Goal: Task Accomplishment & Management: Complete application form

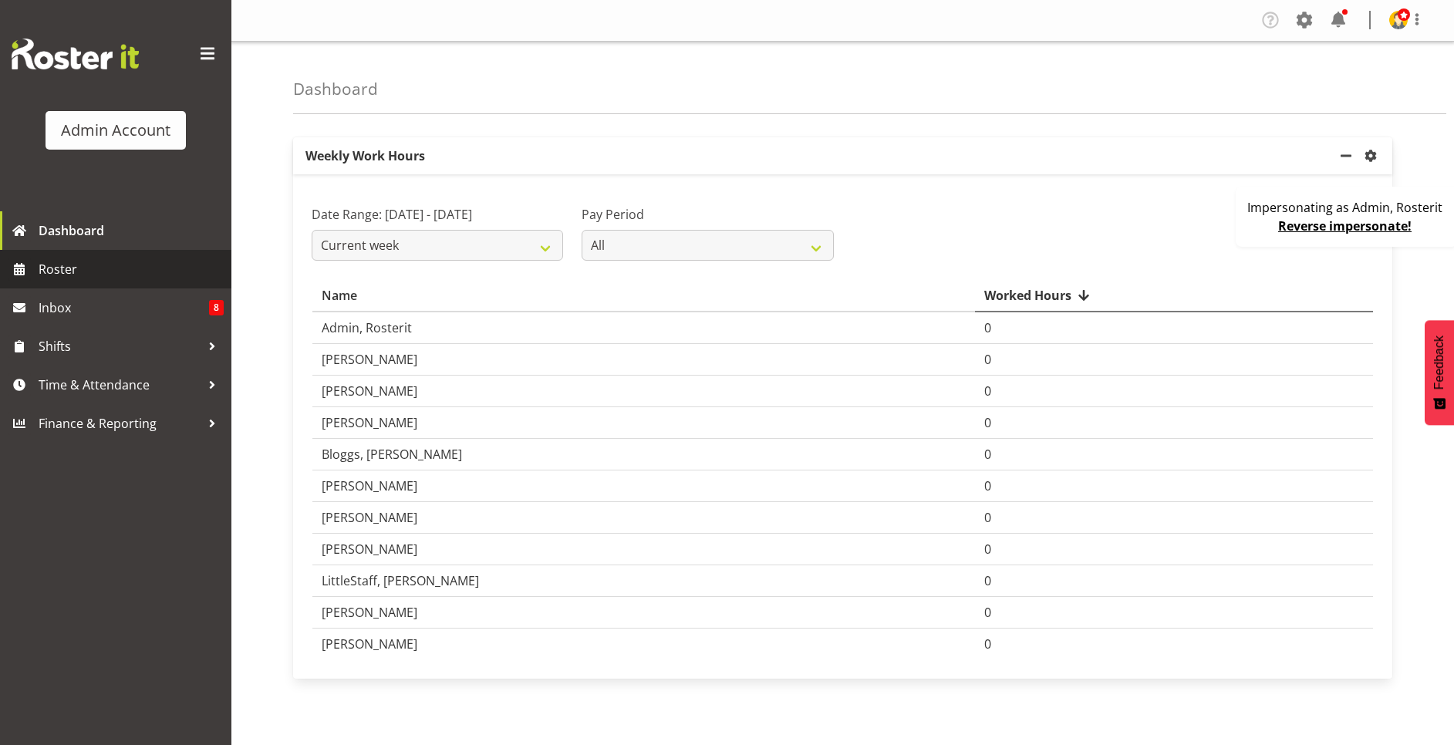
click at [103, 268] on span "Roster" at bounding box center [131, 269] width 185 height 23
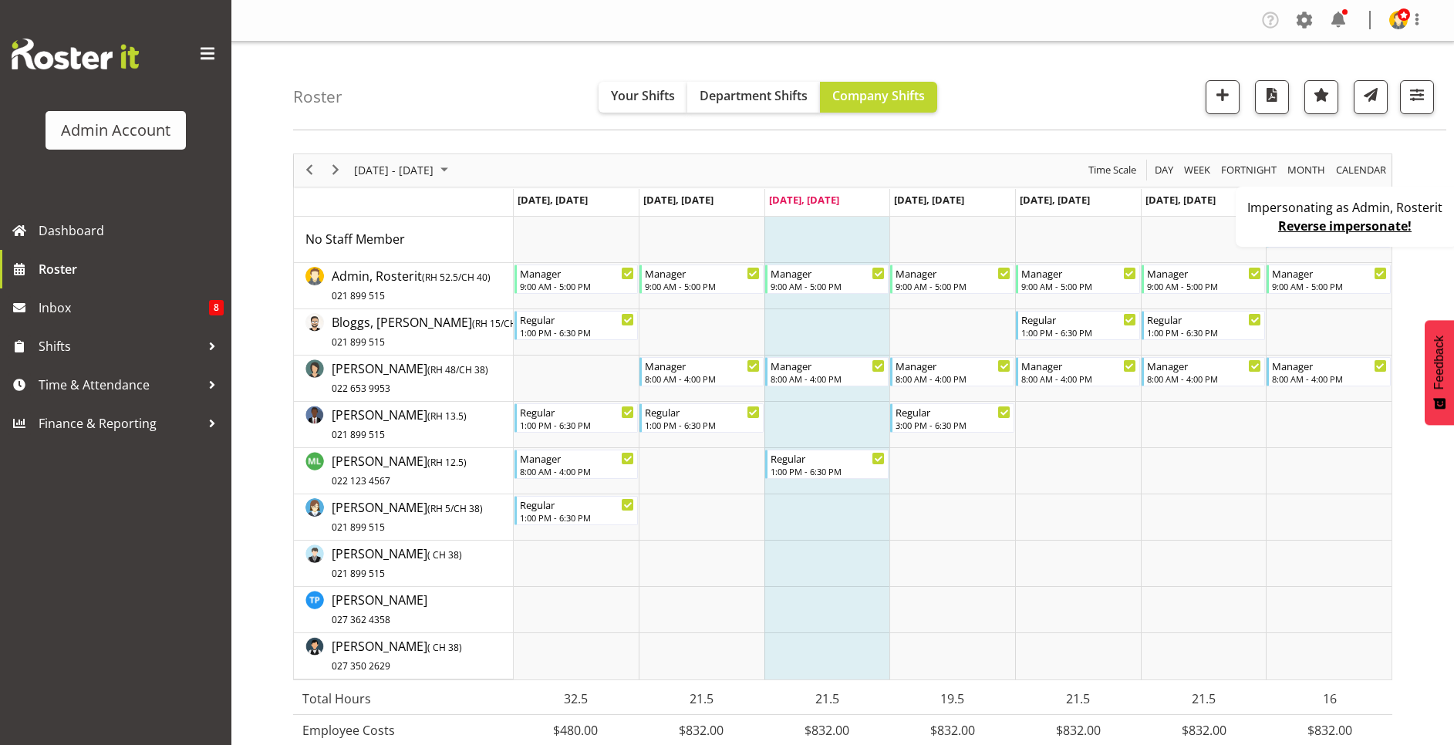
click at [1250, 231] on div "Impersonating as Admin, Rosterit Reverse impersonate!" at bounding box center [1347, 217] width 222 height 60
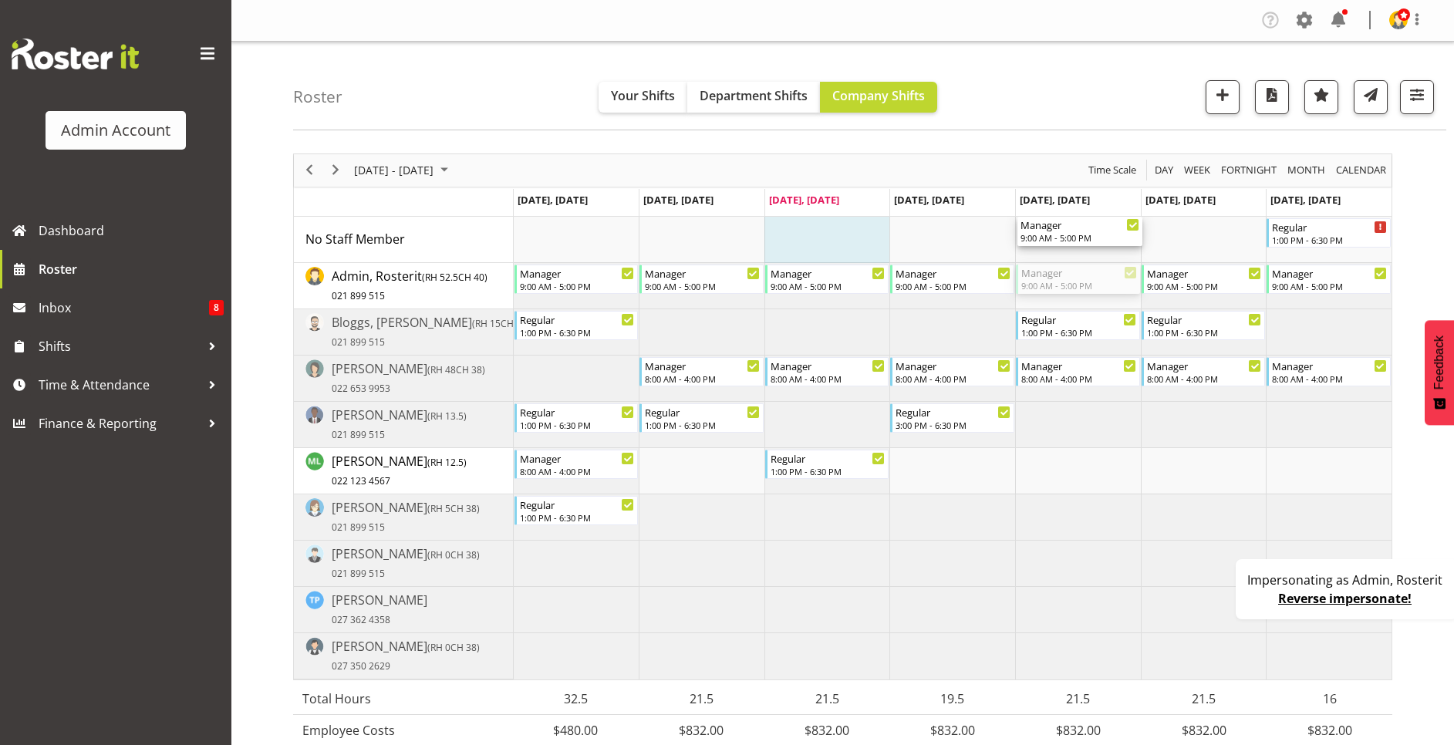
drag, startPoint x: 1050, startPoint y: 275, endPoint x: 1067, endPoint y: 241, distance: 37.3
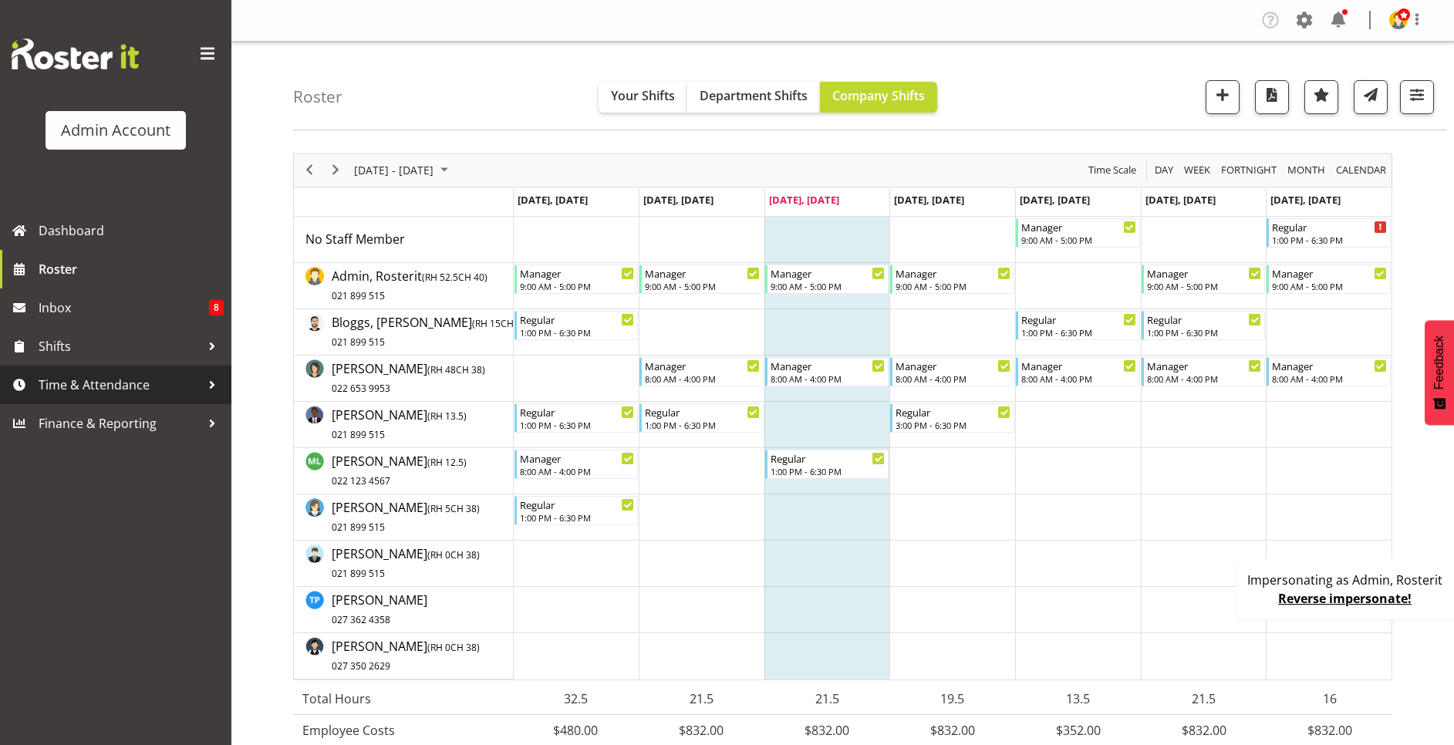
click at [94, 380] on span "Time & Attendance" at bounding box center [120, 384] width 162 height 23
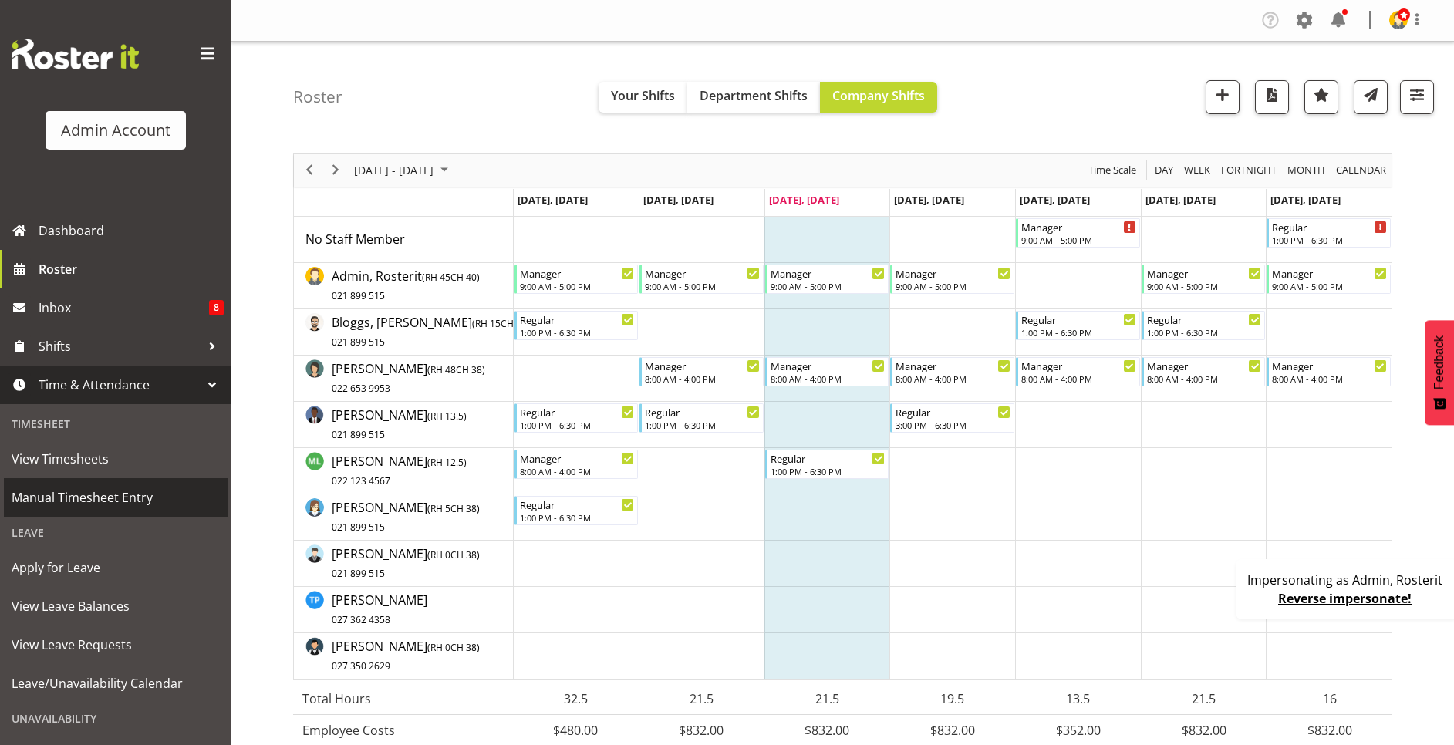
click at [105, 496] on span "Manual Timesheet Entry" at bounding box center [116, 497] width 208 height 23
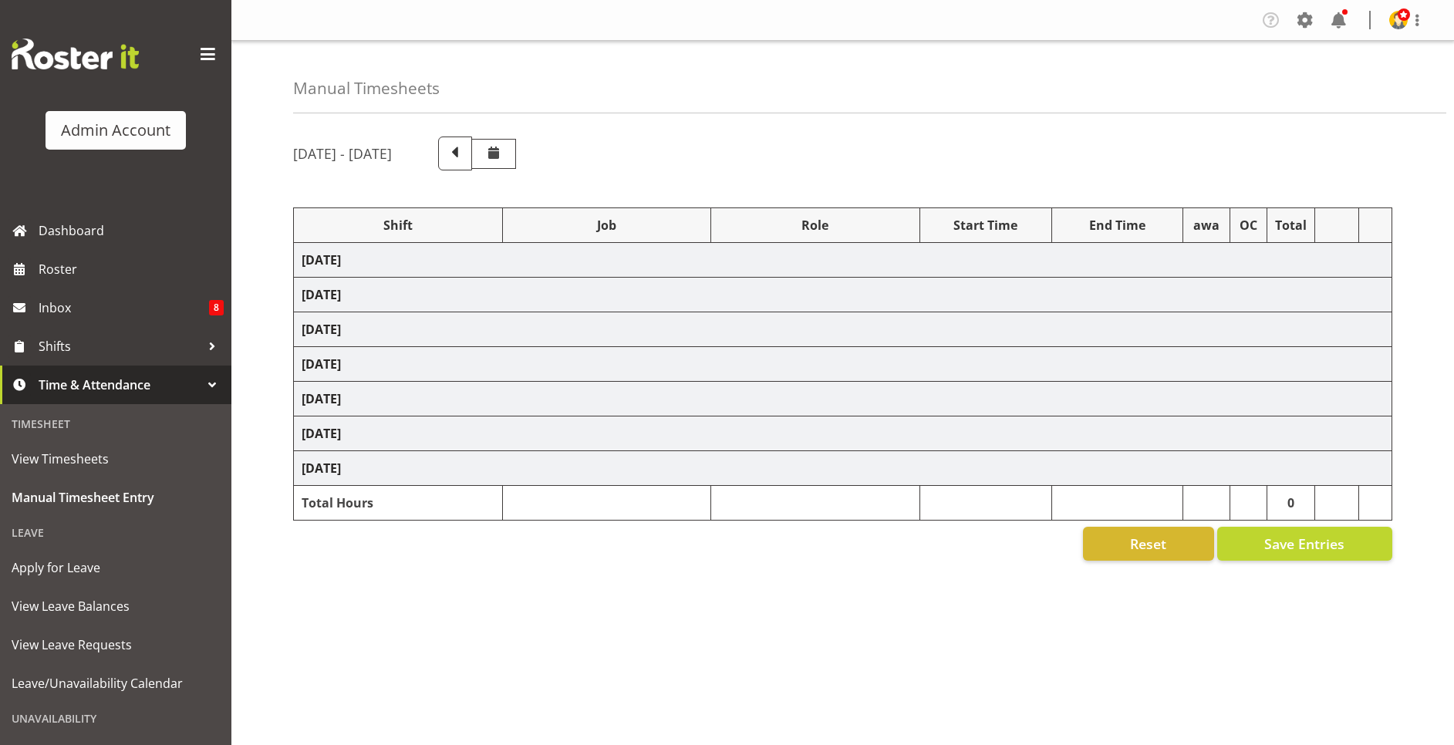
select select "67026"
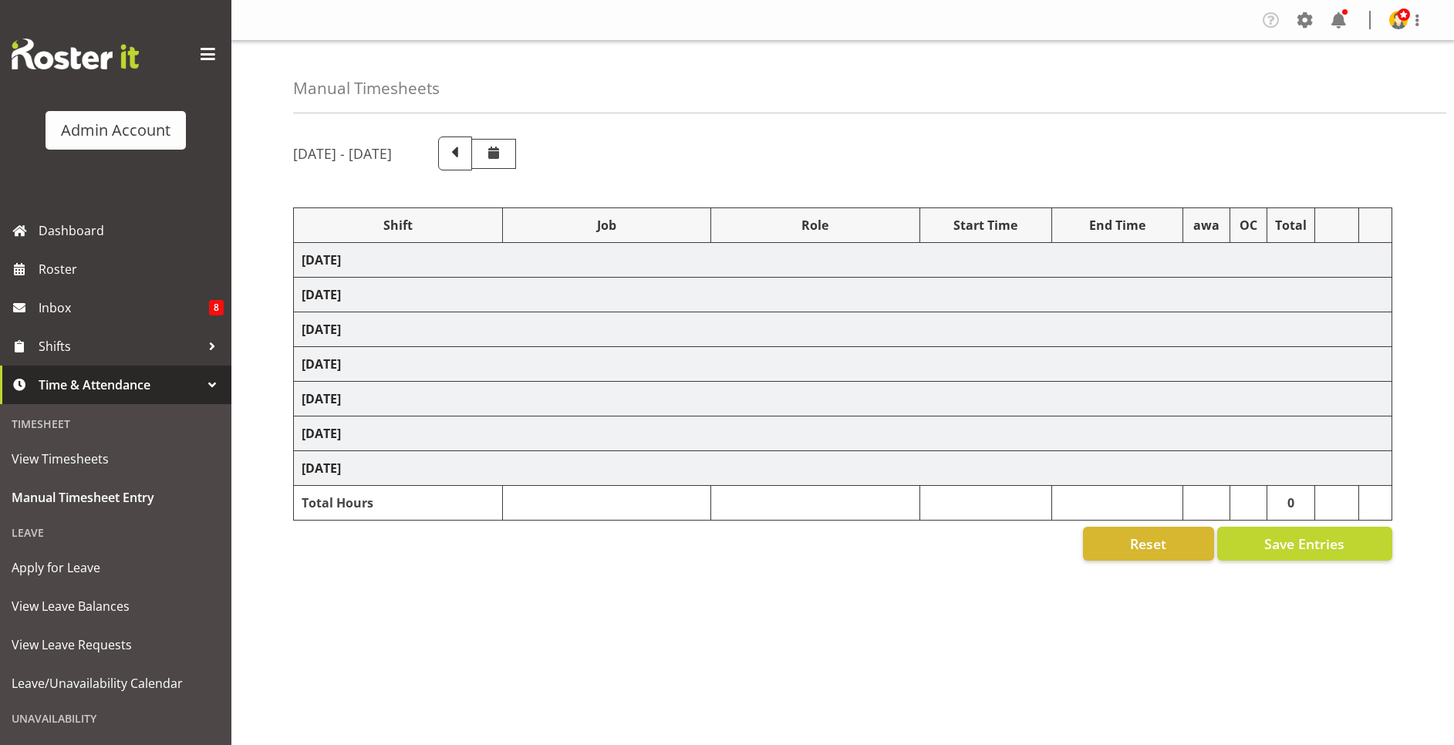
select select "67026"
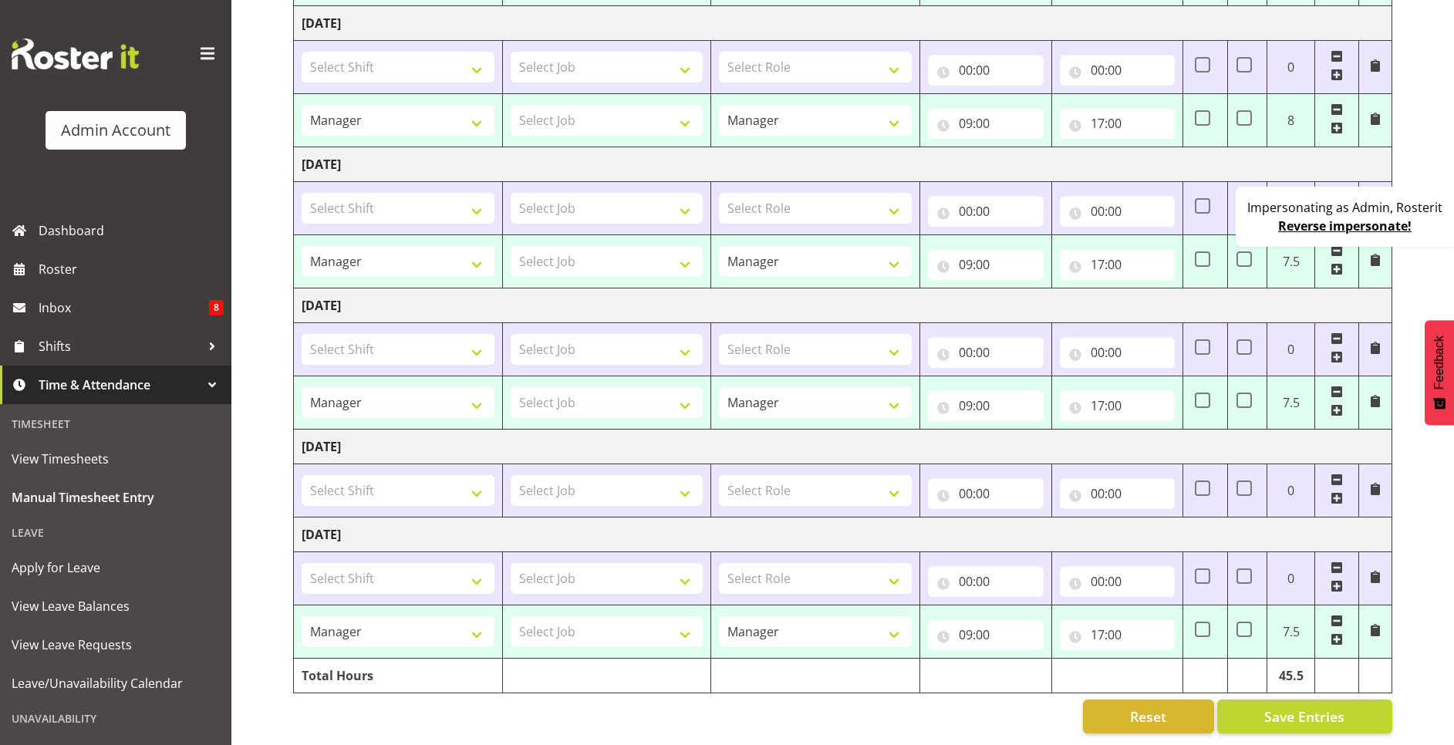
scroll to position [538, 0]
click at [461, 475] on select "Select Shift 123 123 123 123 123 123 123 123 123 123 123 123 123 123 123 123 12…" at bounding box center [398, 490] width 193 height 31
select select "67026"
click at [302, 475] on select "Select Shift 123 123 123 123 123 123 123 123 123 123 123 123 123 123 123 123 12…" at bounding box center [398, 490] width 193 height 31
click at [634, 475] on select "Select Job Construction Site 1" at bounding box center [607, 490] width 193 height 31
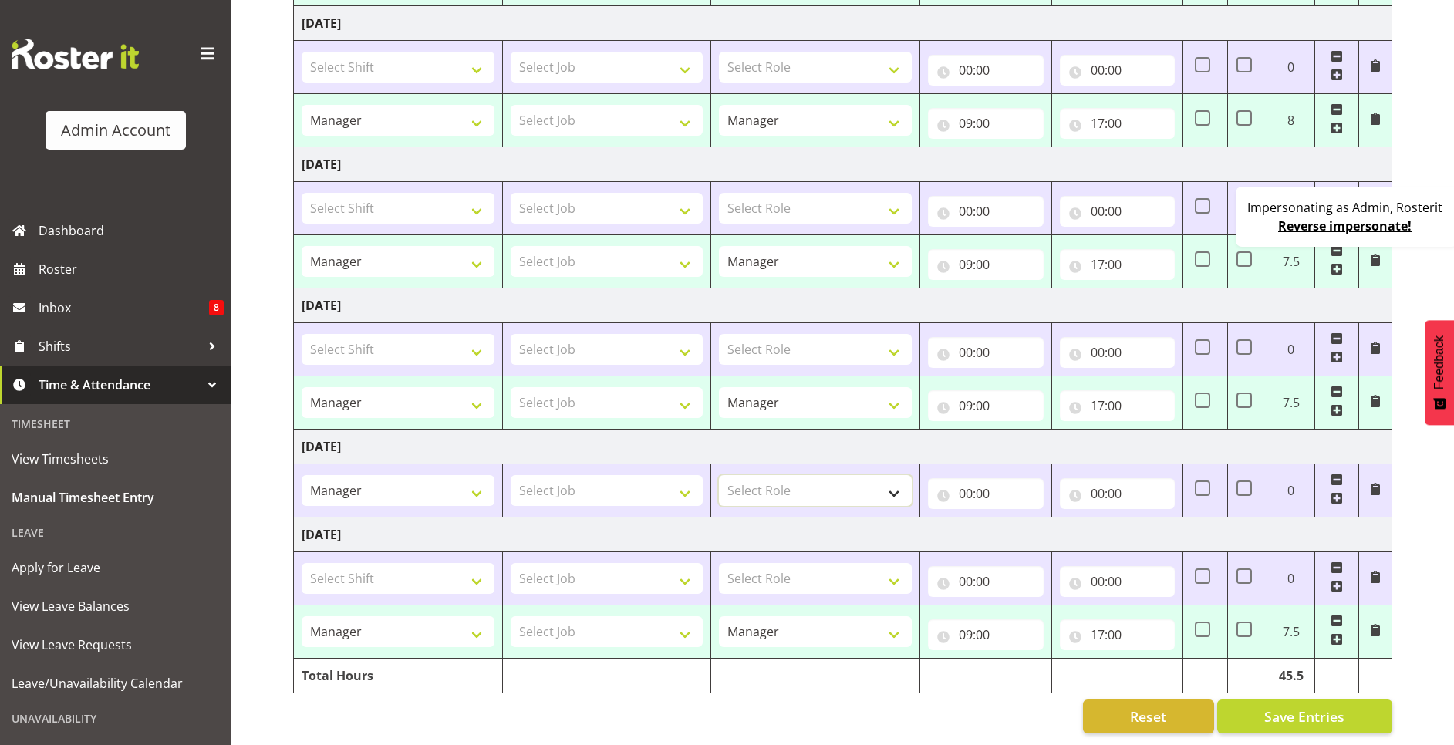
click at [816, 481] on select "Select Role Manager Cook Waiter" at bounding box center [815, 490] width 193 height 31
select select "791"
click at [719, 475] on select "Select Role Manager Cook Waiter" at bounding box center [815, 490] width 193 height 31
click at [959, 480] on input "00:00" at bounding box center [986, 493] width 116 height 31
click at [1030, 518] on select "00 01 02 03 04 05 06 07 08 09 10 11 12 13 14 15 16 17 18 19 20 21 22 23" at bounding box center [1033, 533] width 35 height 31
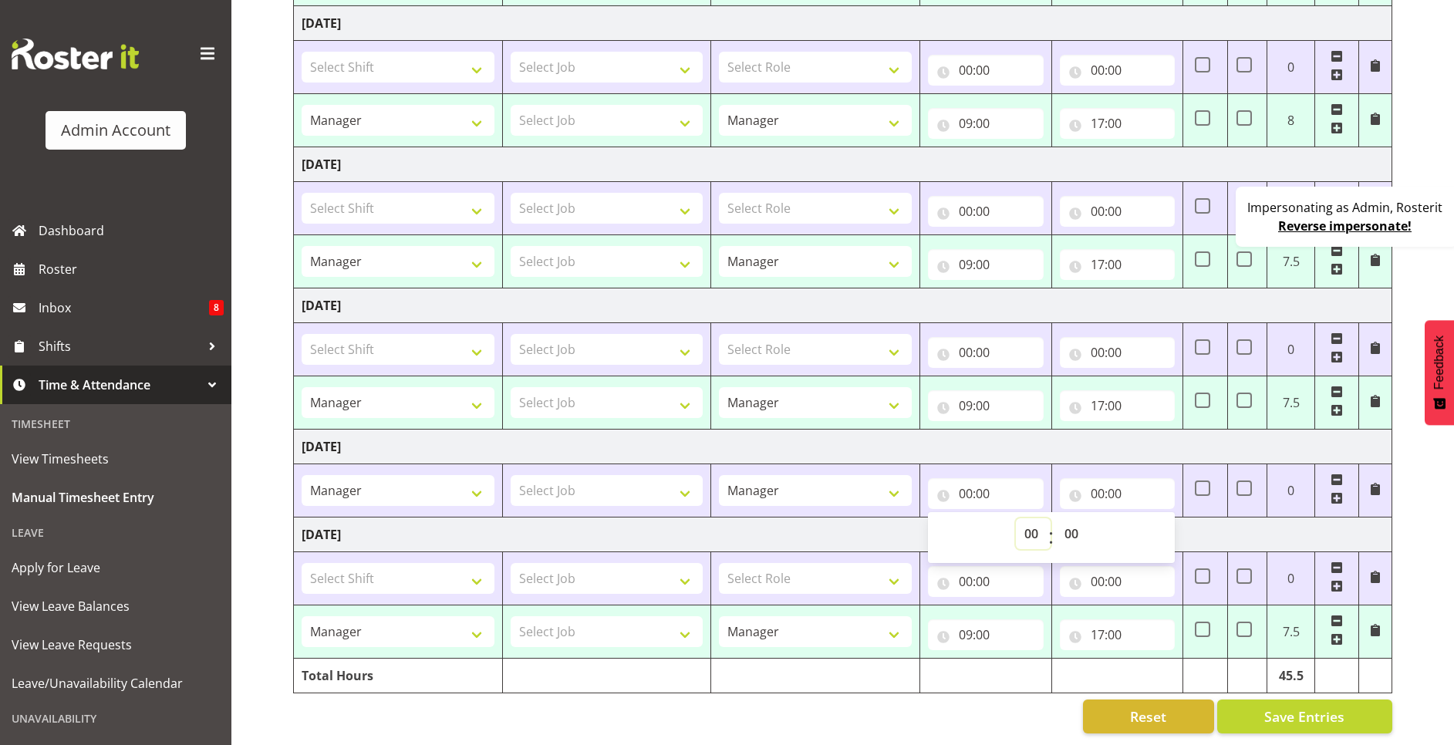
select select "9"
click at [1016, 518] on select "00 01 02 03 04 05 06 07 08 09 10 11 12 13 14 15 16 17 18 19 20 21 22 23" at bounding box center [1033, 533] width 35 height 31
type input "09:00"
click at [1096, 478] on input "00:00" at bounding box center [1118, 493] width 116 height 31
click at [1170, 518] on select "00 01 02 03 04 05 06 07 08 09 10 11 12 13 14 15 16 17 18 19 20 21 22 23" at bounding box center [1165, 533] width 35 height 31
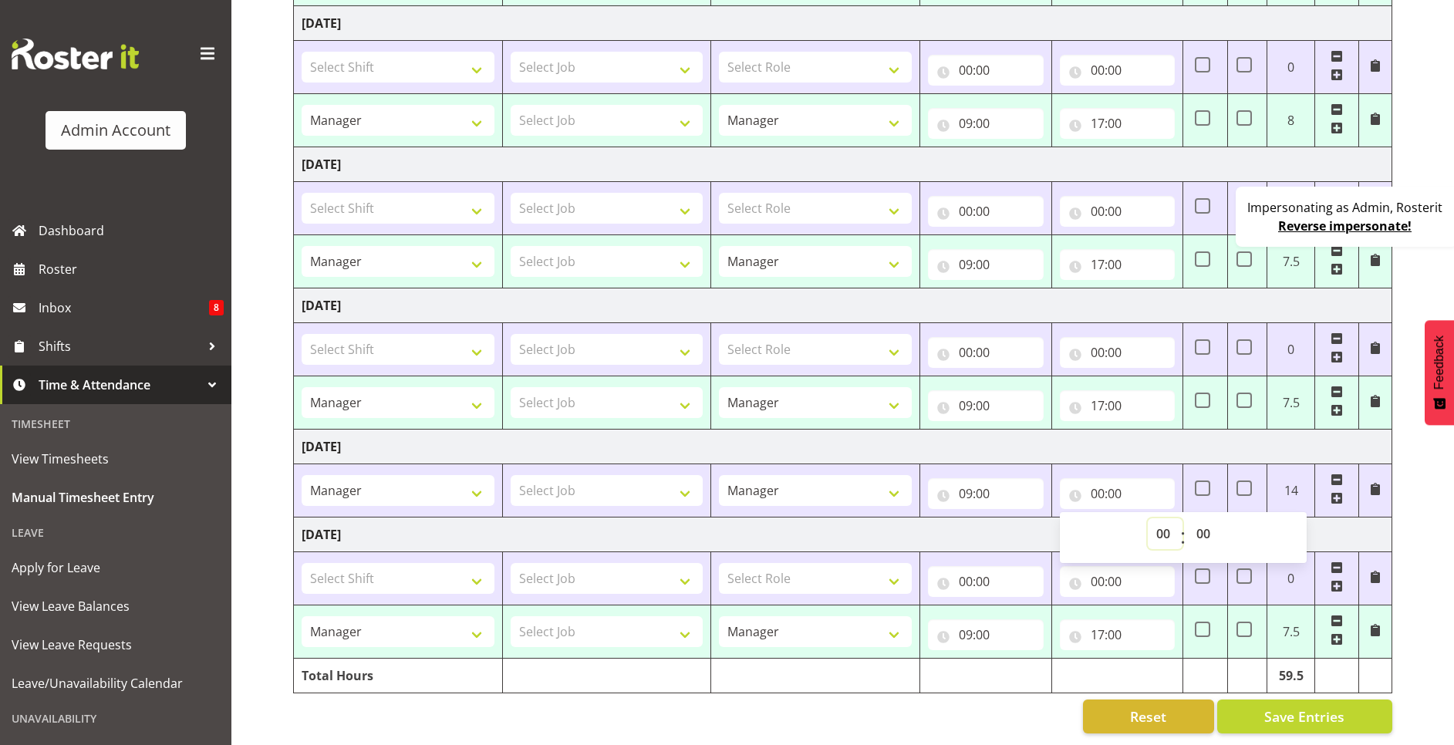
select select "13"
click at [1148, 518] on select "00 01 02 03 04 05 06 07 08 09 10 11 12 13 14 15 16 17 18 19 20 21 22 23" at bounding box center [1165, 533] width 35 height 31
type input "13:00"
click at [1161, 436] on td "Friday 22nd August 2025" at bounding box center [843, 447] width 1099 height 35
click at [1089, 479] on input "13:00" at bounding box center [1118, 493] width 116 height 31
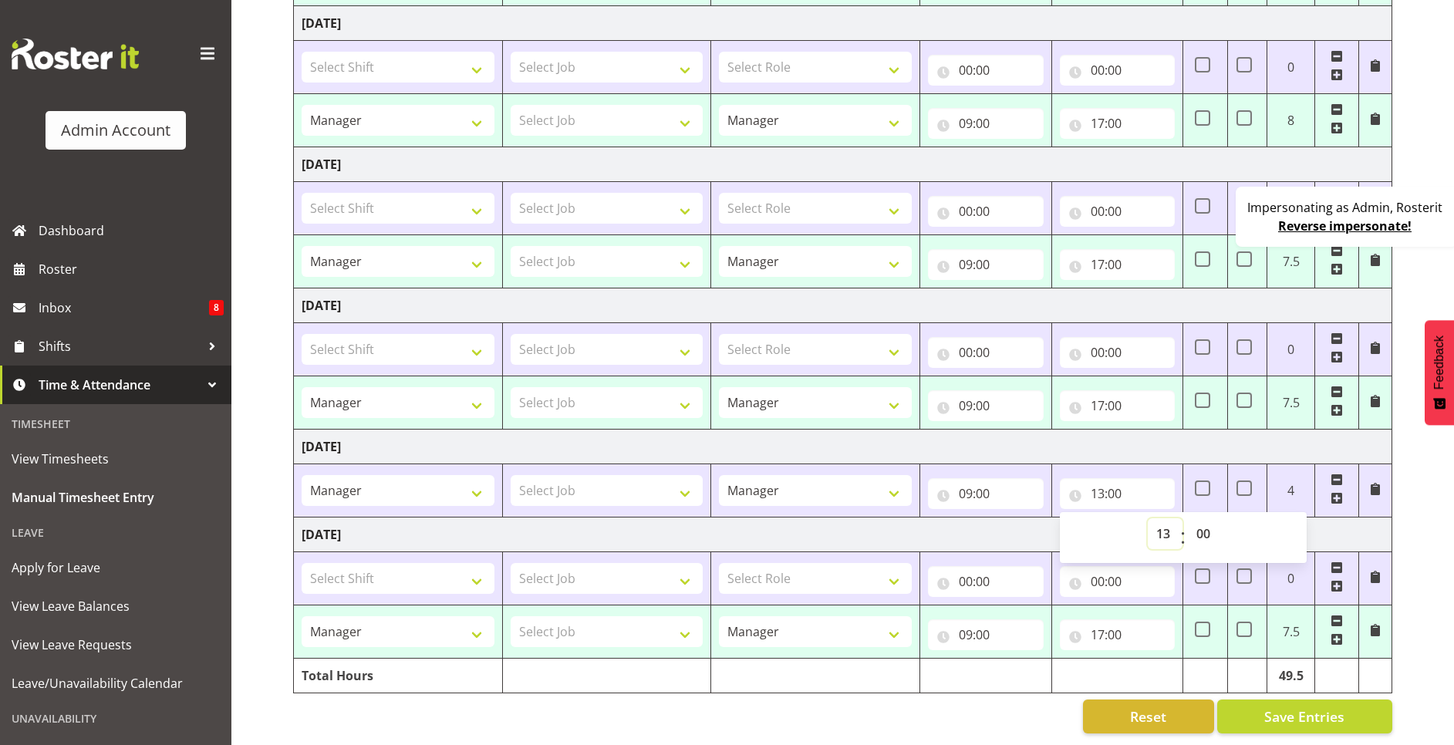
click at [1160, 518] on select "00 01 02 03 04 05 06 07 08 09 10 11 12 13 14 15 16 17 18 19 20 21 22 23" at bounding box center [1165, 533] width 35 height 31
select select "16"
click at [1148, 518] on select "00 01 02 03 04 05 06 07 08 09 10 11 12 13 14 15 16 17 18 19 20 21 22 23" at bounding box center [1165, 533] width 35 height 31
type input "16:00"
click at [1173, 432] on td "[DATE]" at bounding box center [843, 447] width 1099 height 35
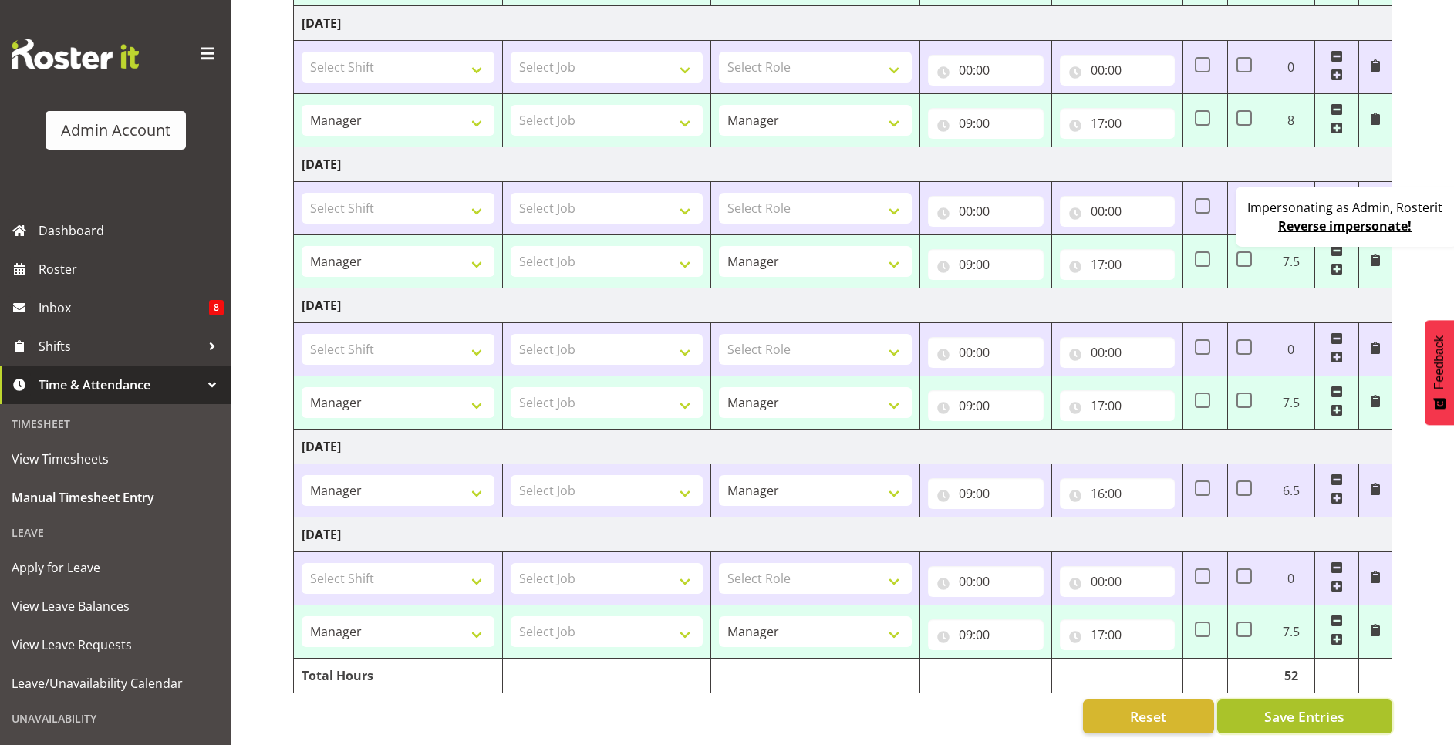
click at [1288, 700] on button "Save Entries" at bounding box center [1304, 717] width 175 height 34
select select "67026"
type input "09:00"
type input "17:00"
select select "67026"
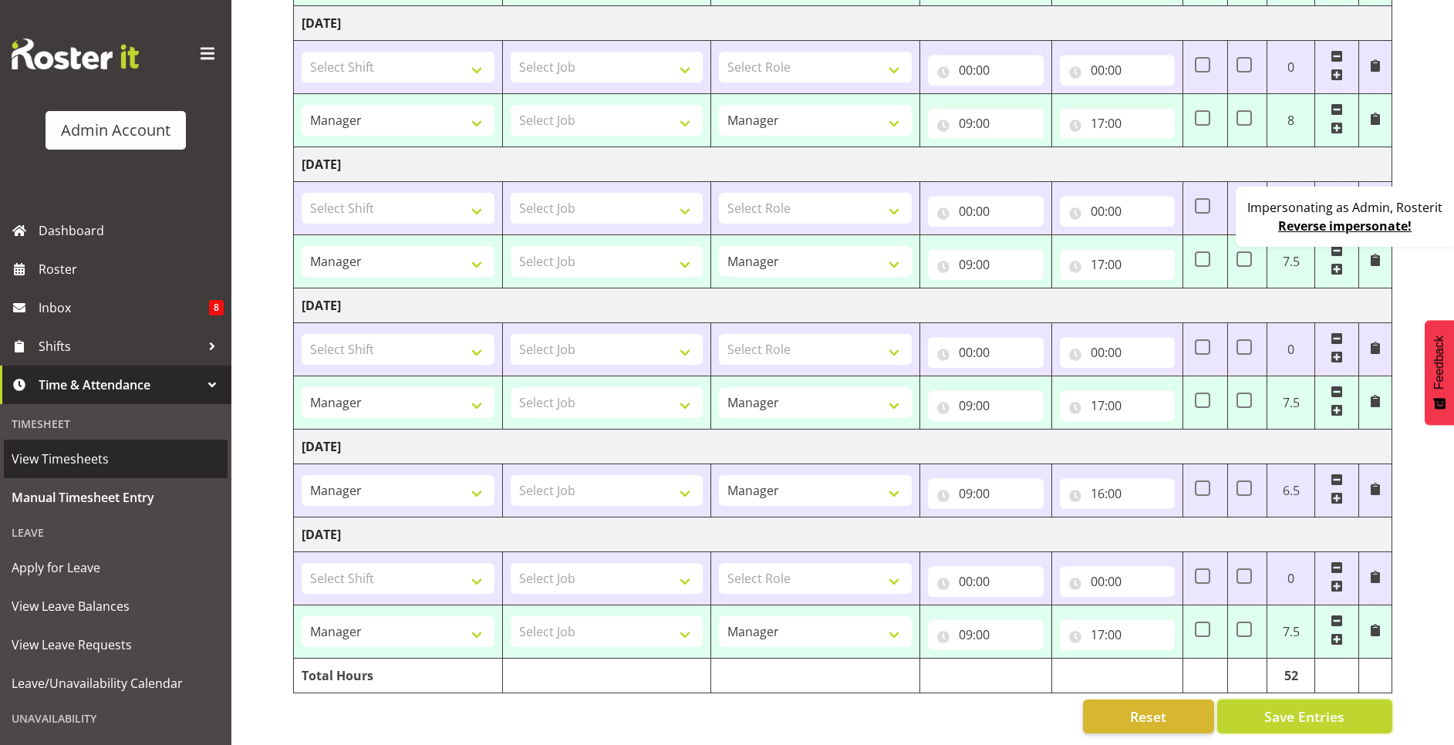
type input "09:00"
type input "17:00"
select select "67026"
type input "09:00"
type input "17:00"
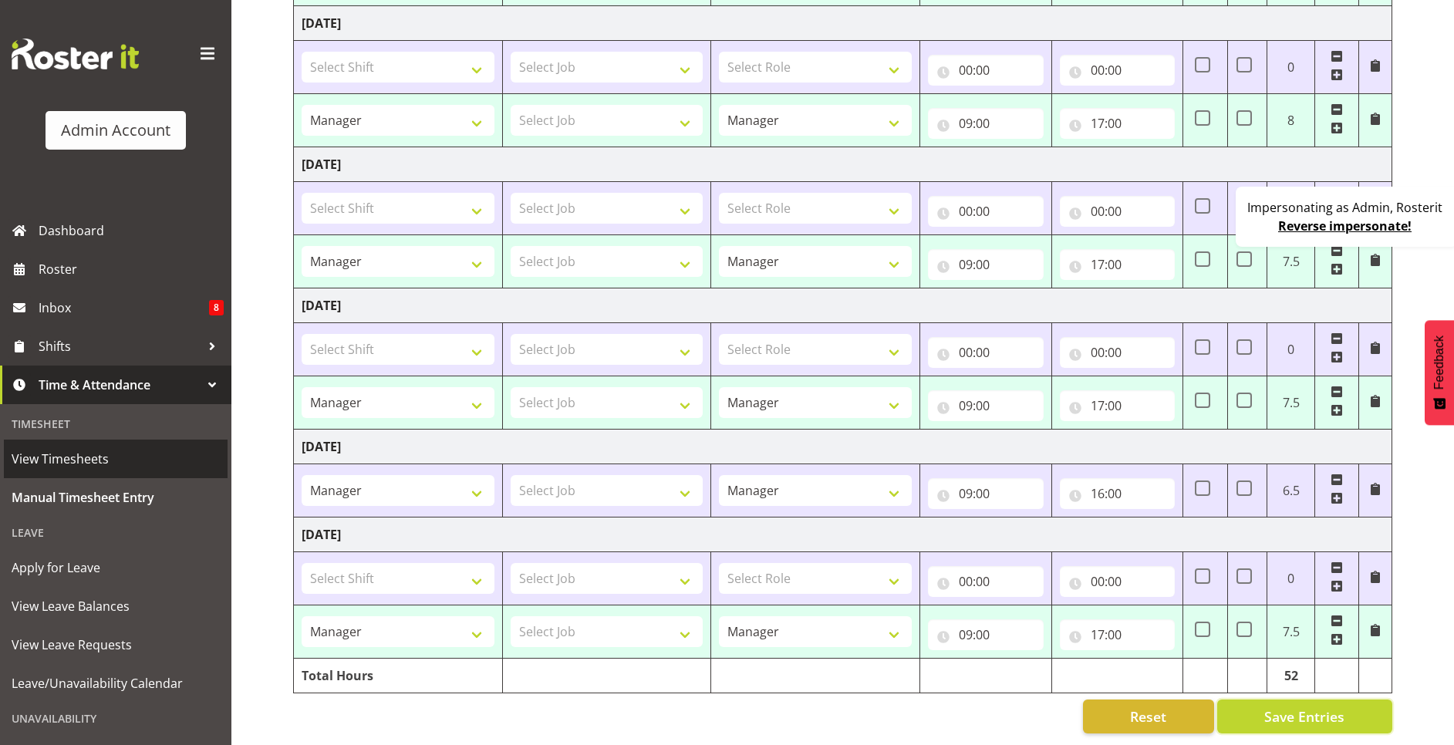
select select "67026"
type input "09:00"
type input "17:00"
select select "67026"
type input "09:00"
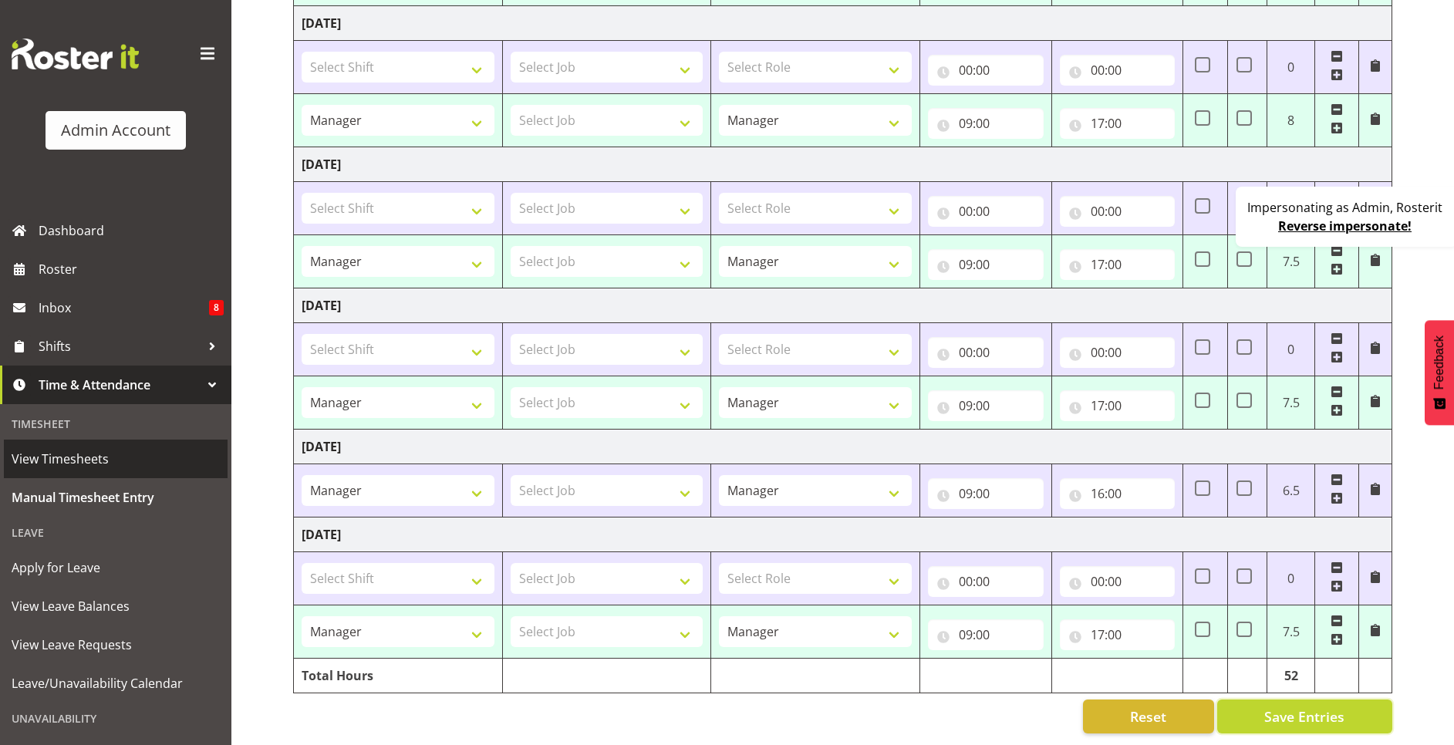
type input "17:00"
select select "67026"
type input "09:00"
type input "17:00"
select select "67026"
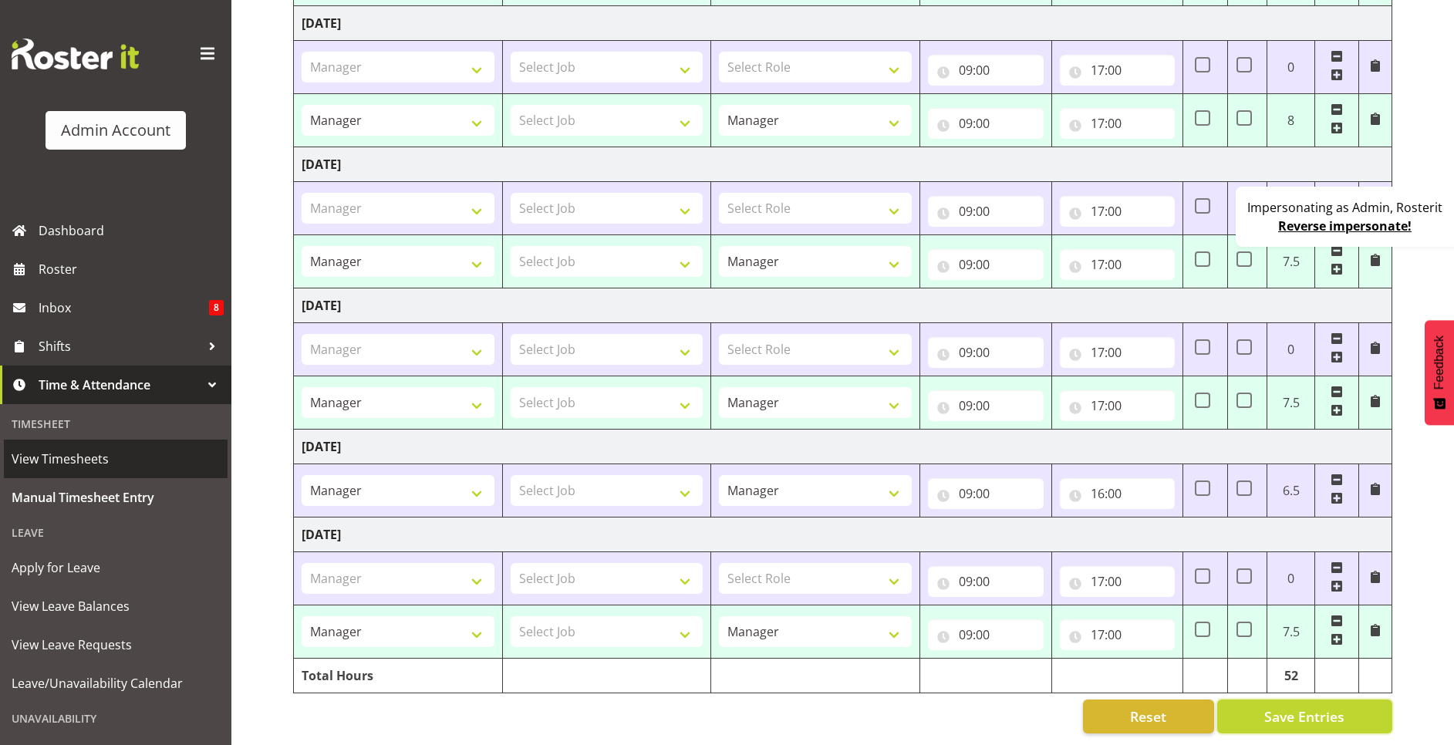
select select "67026"
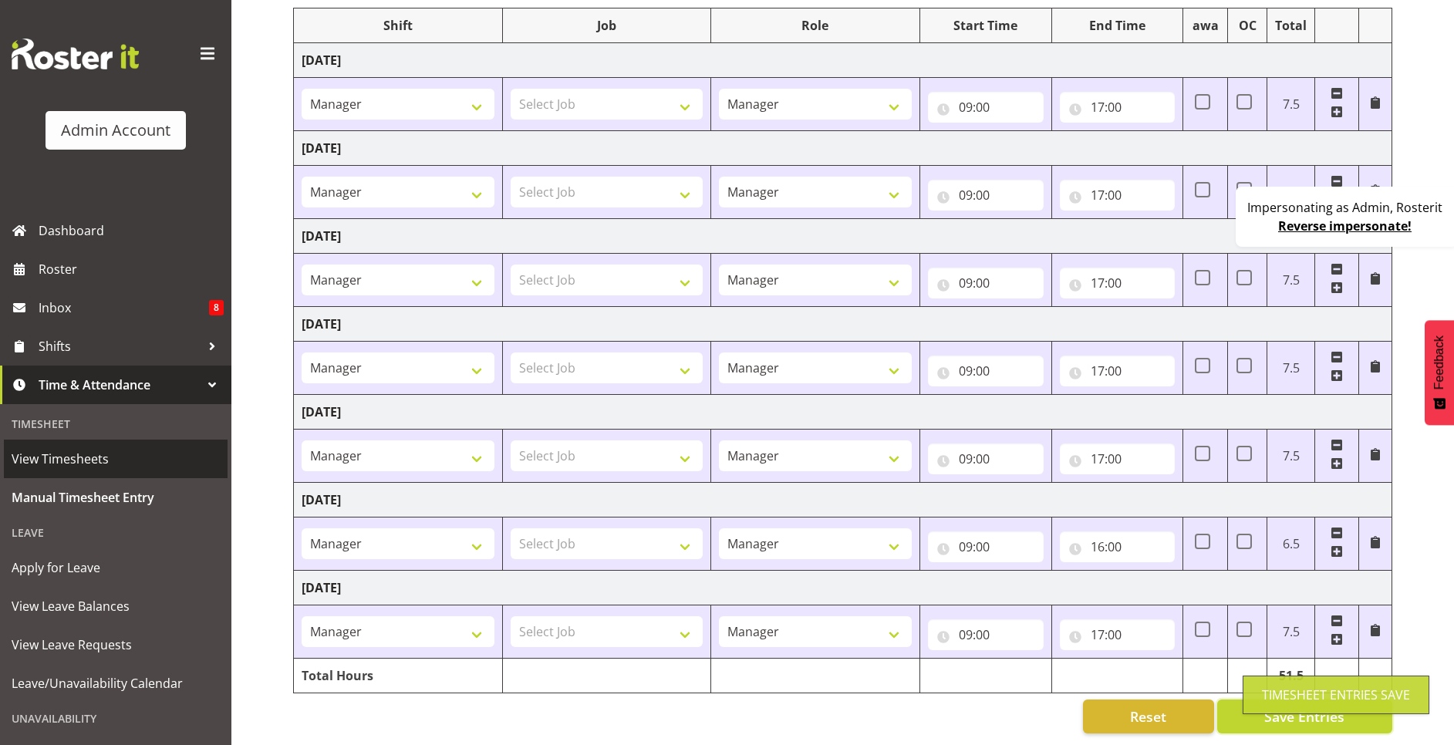
scroll to position [218, 0]
click at [96, 454] on span "View Timesheets" at bounding box center [116, 458] width 208 height 23
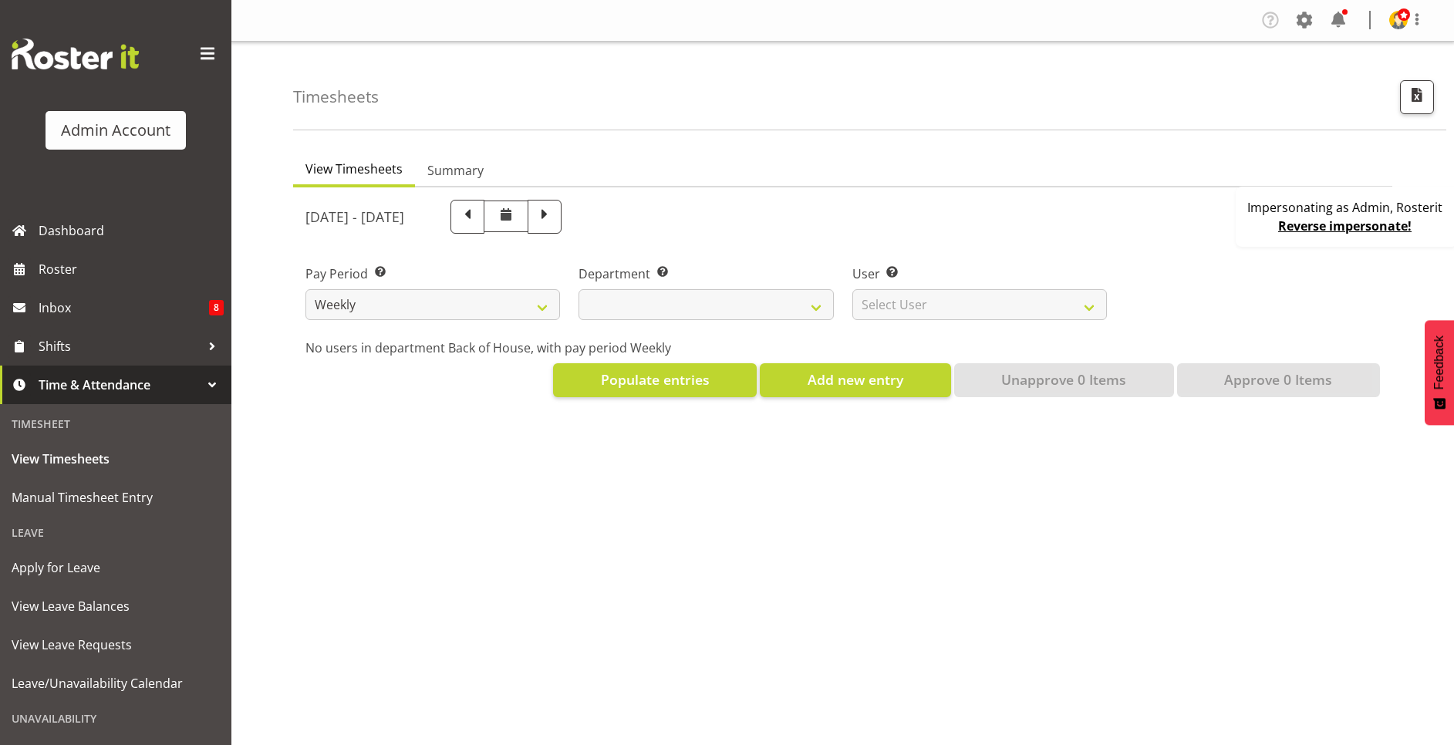
select select
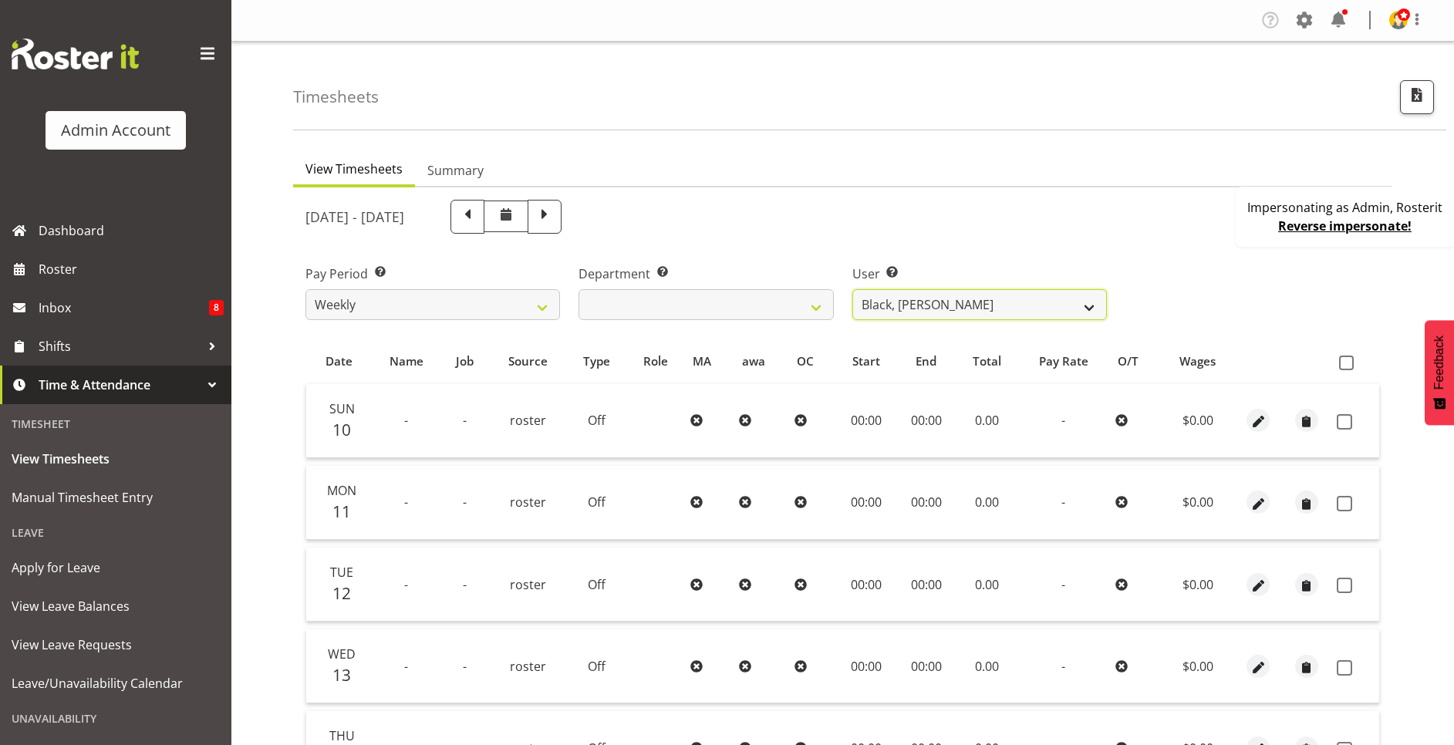
click at [947, 300] on select "Black, [PERSON_NAME] ❌ Bloggs, [PERSON_NAME] ❌ [PERSON_NAME], Rosterit ❌ [PERSO…" at bounding box center [980, 304] width 255 height 31
select select "1"
click at [853, 289] on select "Black, Ian ❌ Bloggs, Joe ❌ Little, Mike ❌ Admin, Rosterit ❌ White, Sally ❌ Pham…" at bounding box center [980, 304] width 255 height 31
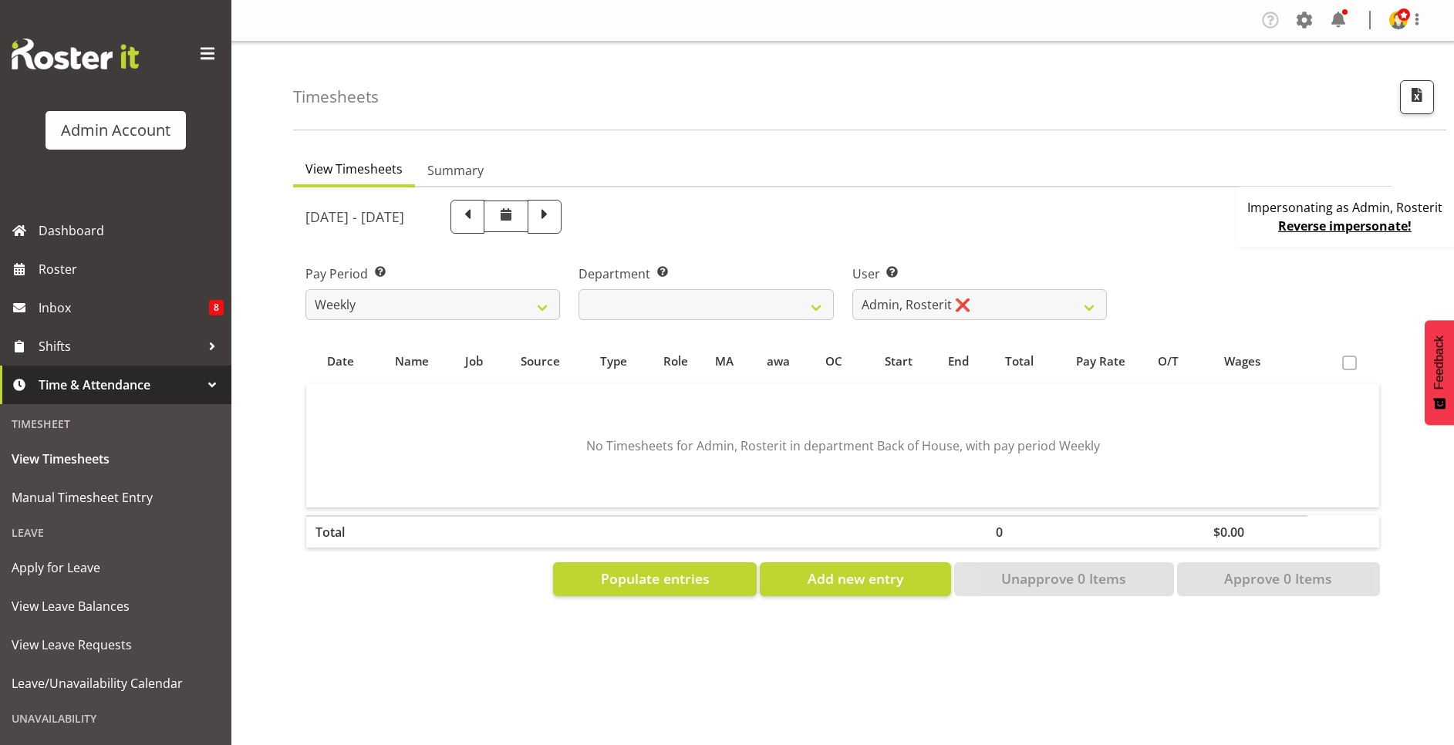
click at [666, 221] on div "August 10th - August 16th 2025" at bounding box center [707, 217] width 802 height 34
click at [562, 221] on span at bounding box center [545, 217] width 34 height 34
select select
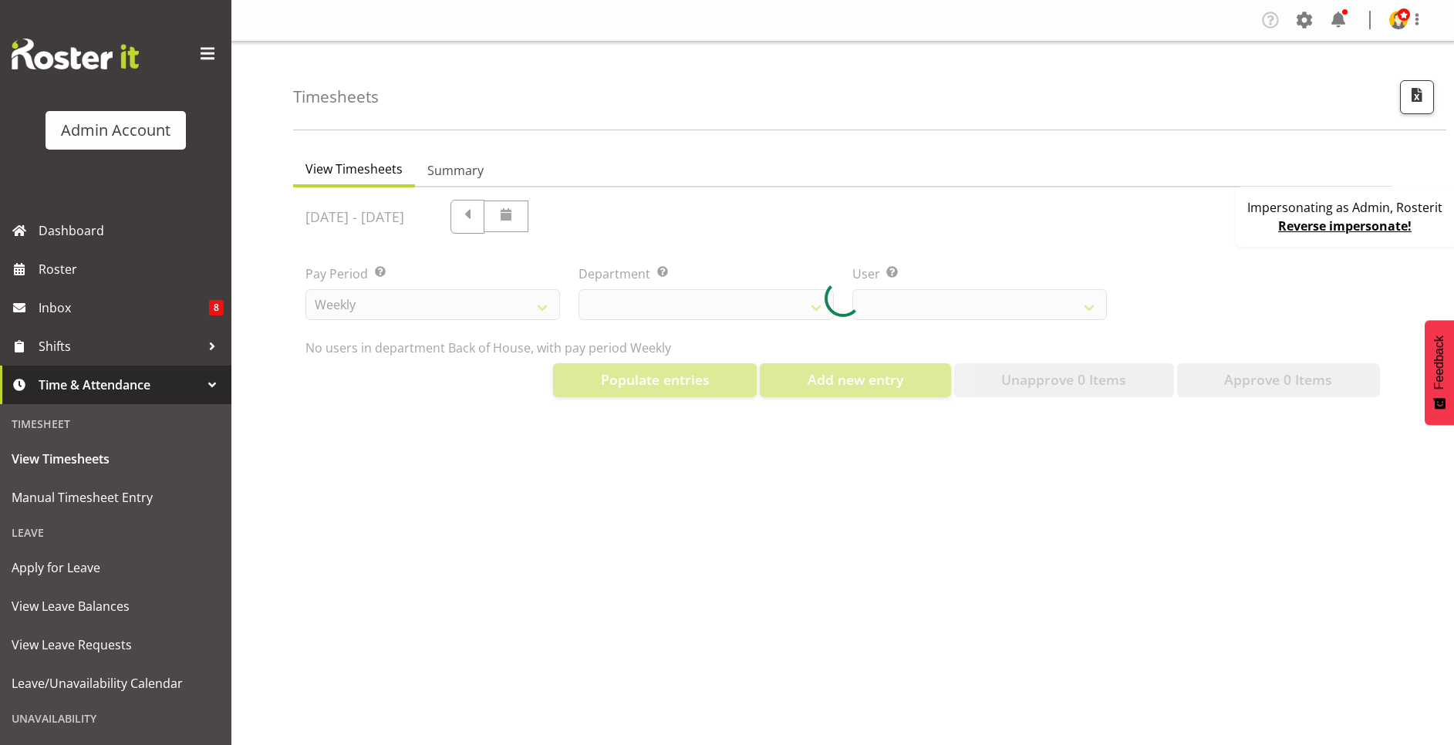
select select "1"
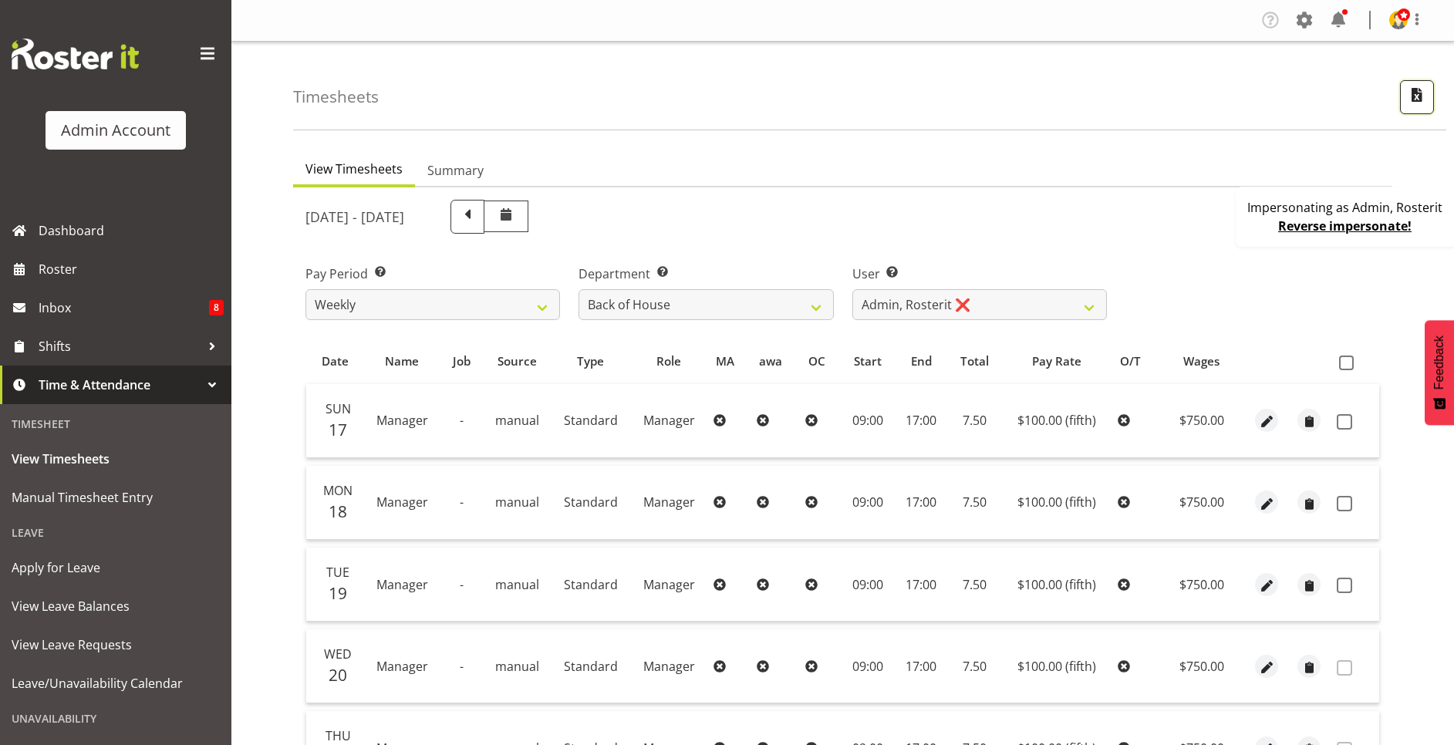
click at [1420, 93] on span "button" at bounding box center [1417, 95] width 20 height 20
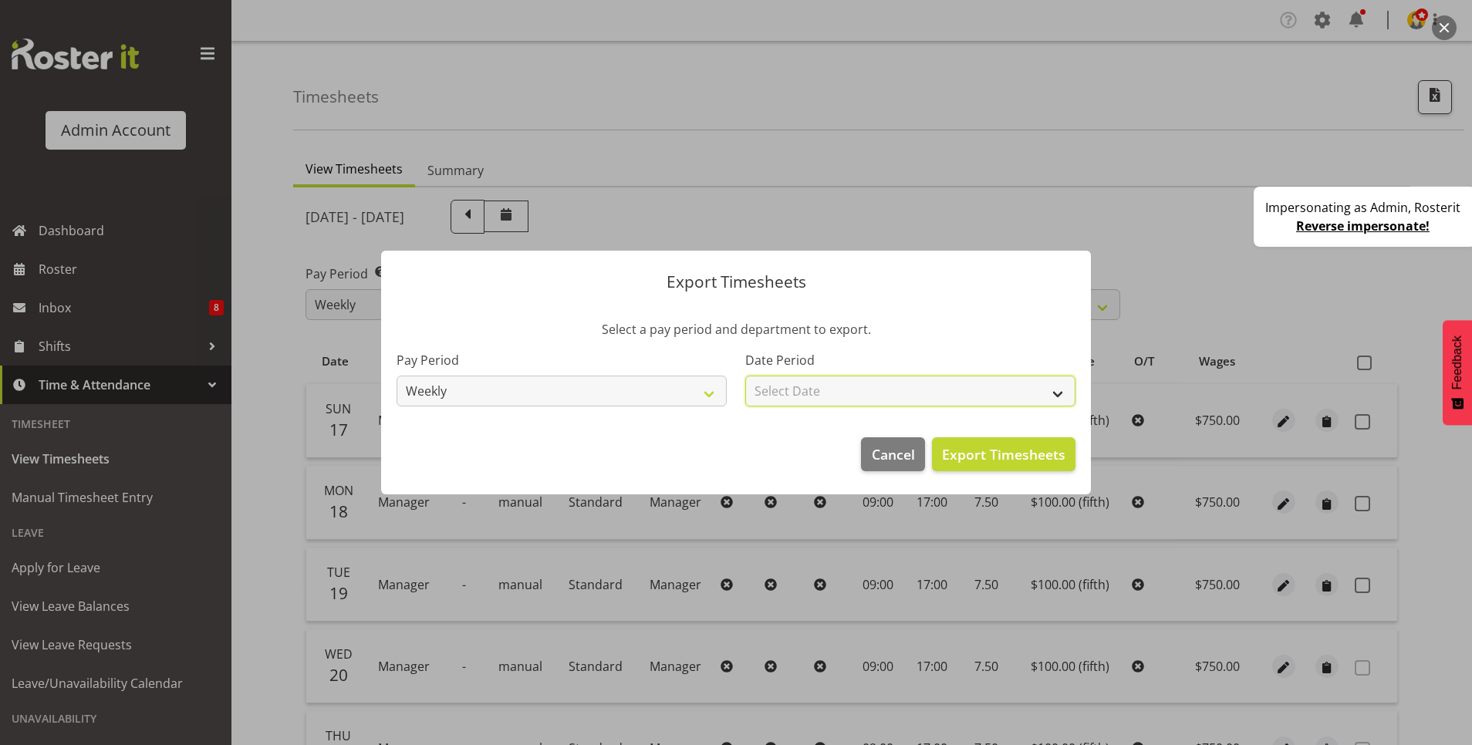
click at [939, 381] on select "Select Date Week starting 17/08/2025 Week starting 10/08/2025 Week starting 03/…" at bounding box center [910, 391] width 330 height 31
select select "2025-08-17"
click at [745, 376] on select "Select Date Week starting 17/08/2025 Week starting 10/08/2025 Week starting 03/…" at bounding box center [910, 391] width 330 height 31
click at [972, 454] on span "Export Timesheets" at bounding box center [1003, 454] width 123 height 20
click at [892, 435] on footer "Cancel Export Timesheets" at bounding box center [736, 458] width 710 height 73
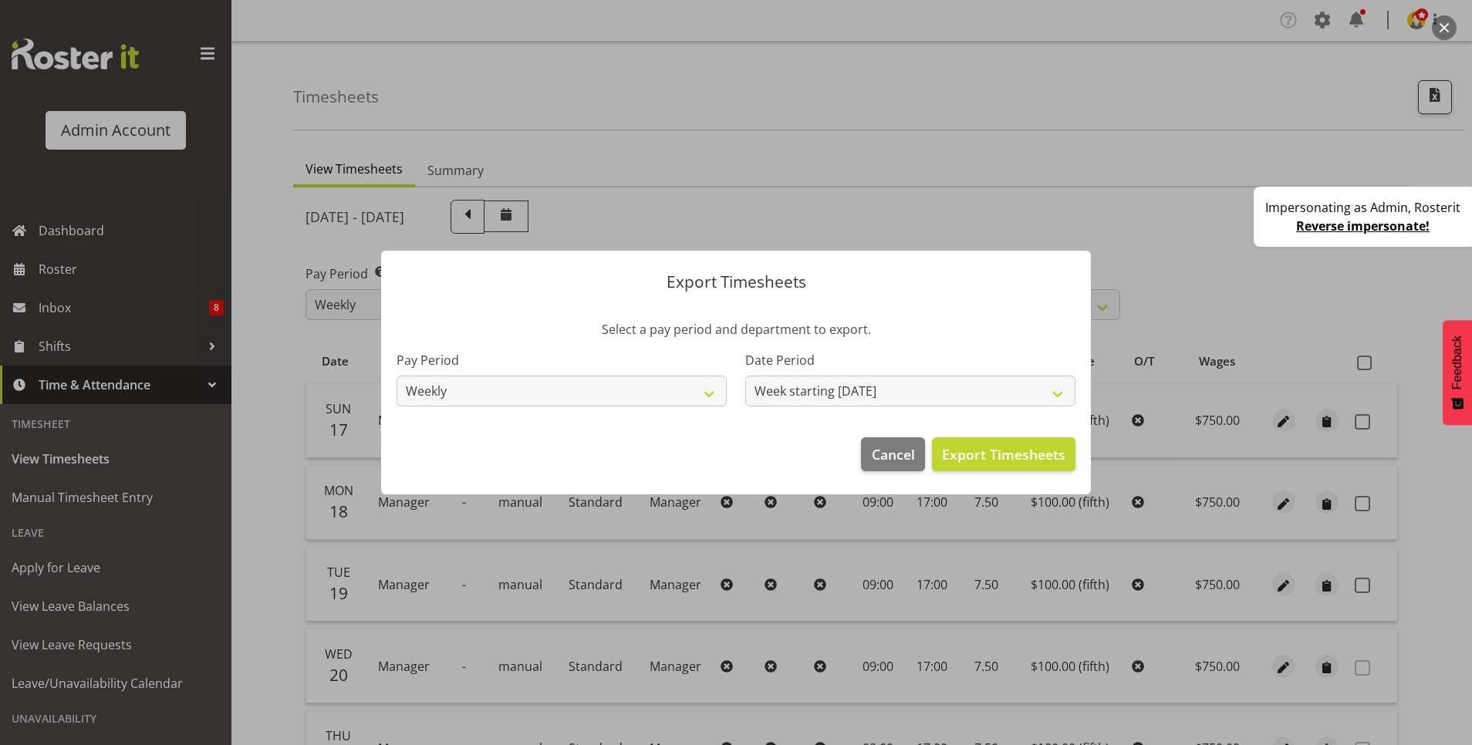
click at [892, 435] on footer "Cancel Export Timesheets" at bounding box center [736, 458] width 710 height 73
click at [875, 446] on span "Cancel" at bounding box center [893, 454] width 43 height 20
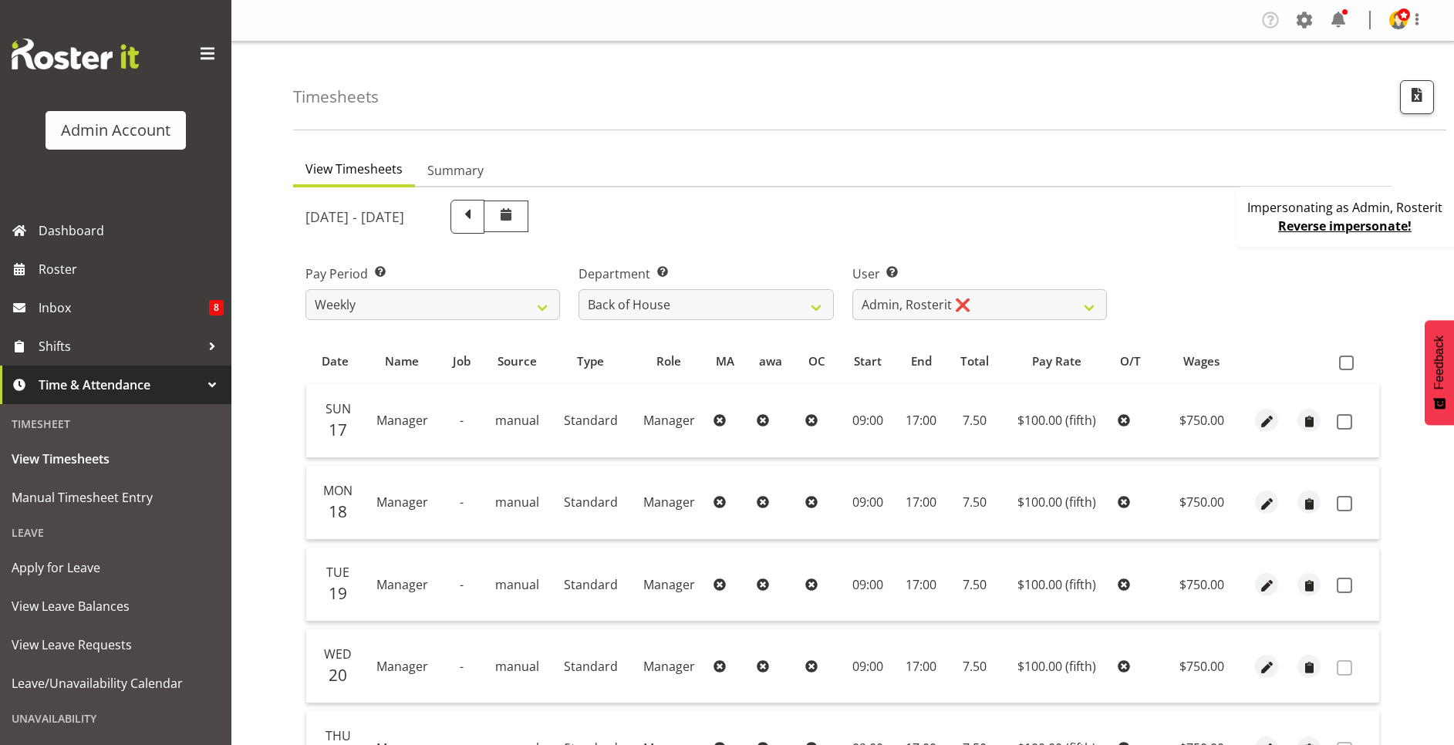
scroll to position [334, 0]
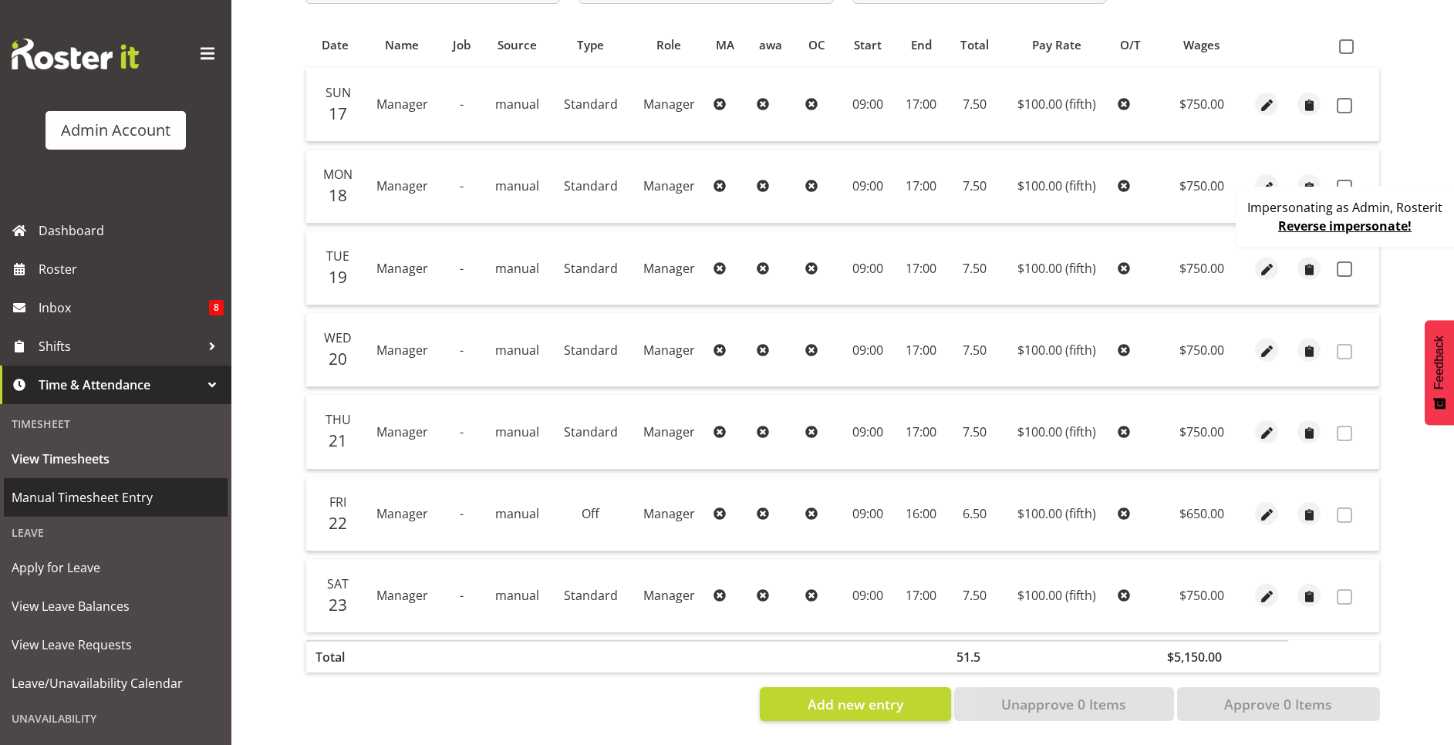
click at [85, 489] on span "Manual Timesheet Entry" at bounding box center [116, 497] width 208 height 23
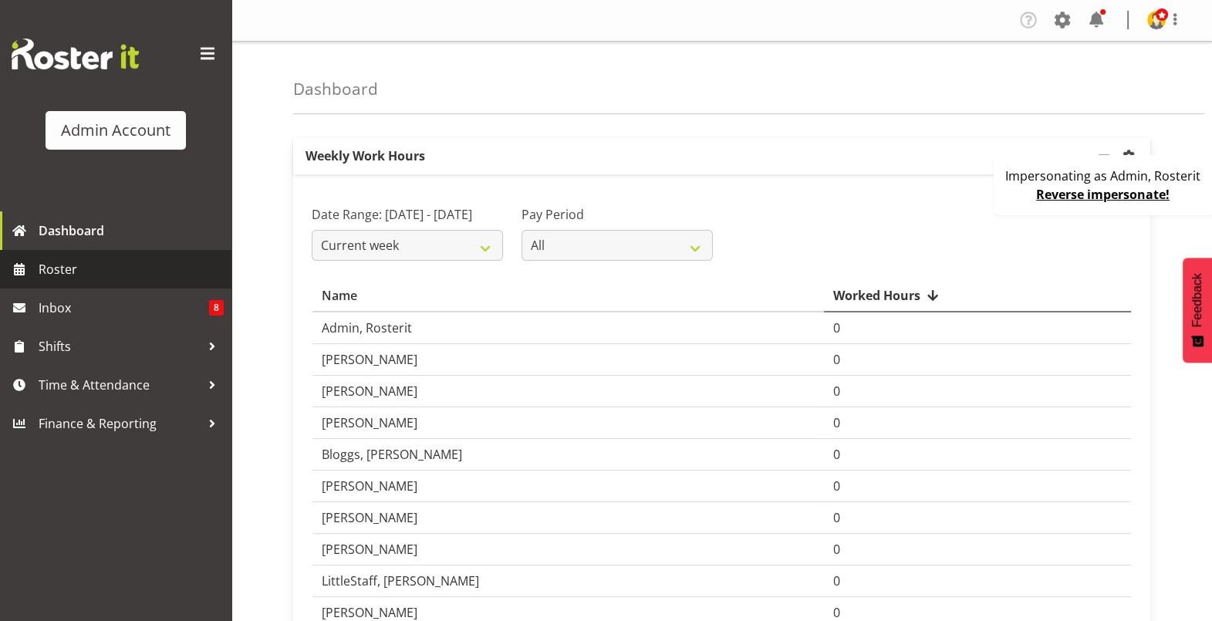
click at [151, 258] on span "Roster" at bounding box center [131, 269] width 185 height 23
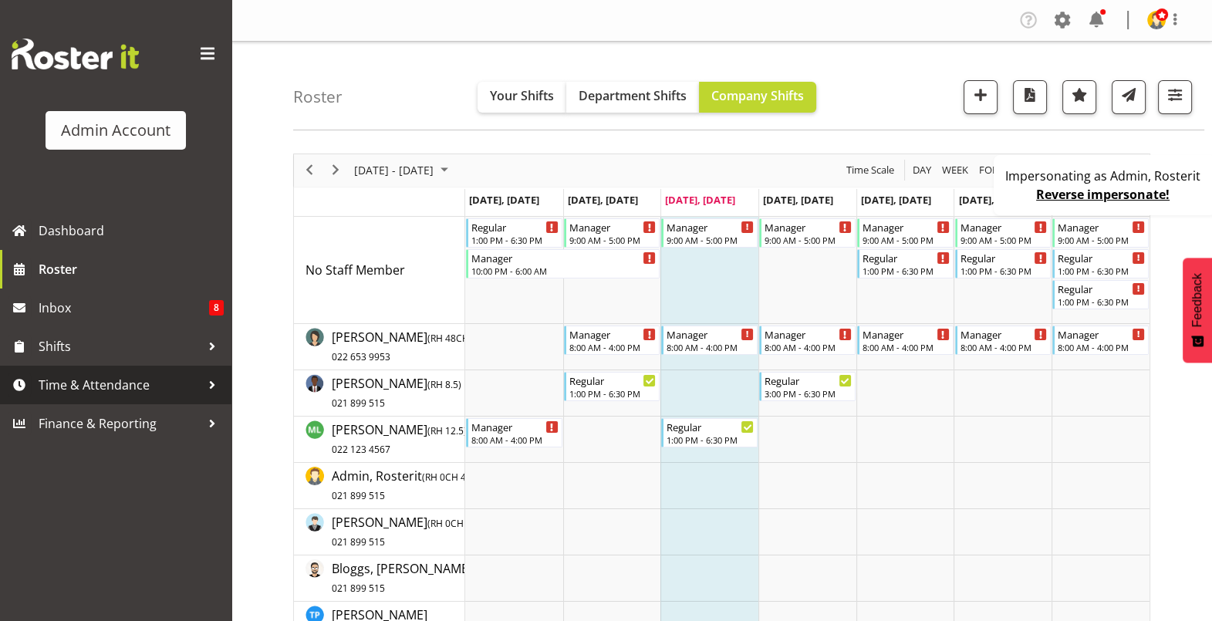
click at [133, 383] on span "Time & Attendance" at bounding box center [120, 384] width 162 height 23
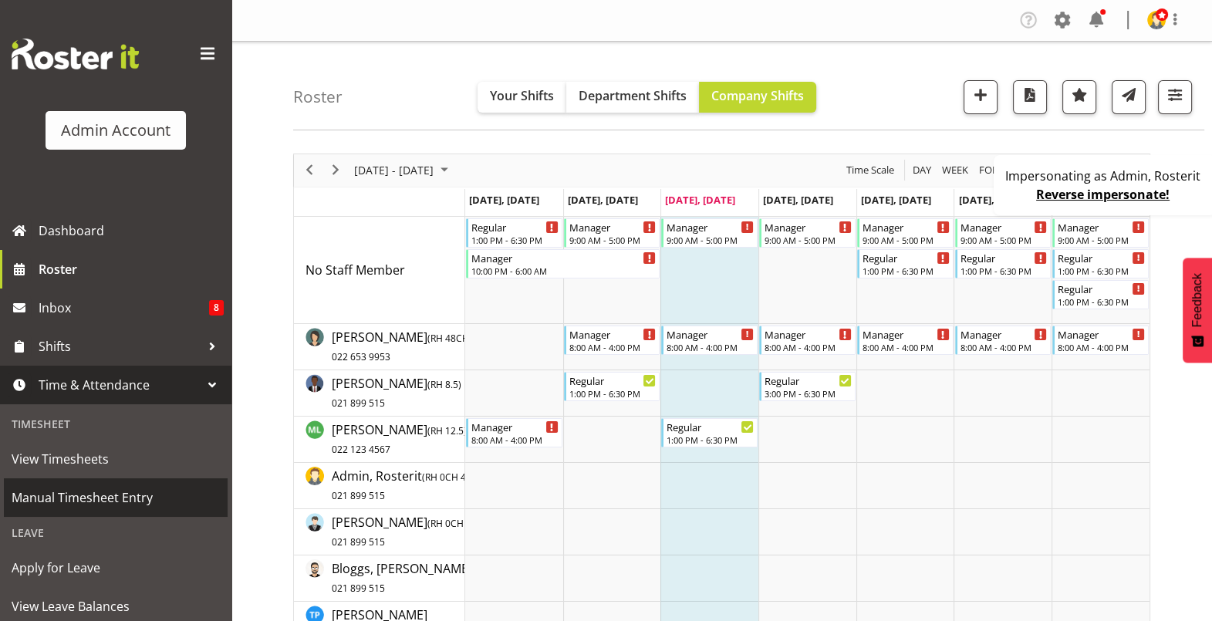
click at [81, 491] on span "Manual Timesheet Entry" at bounding box center [116, 497] width 208 height 23
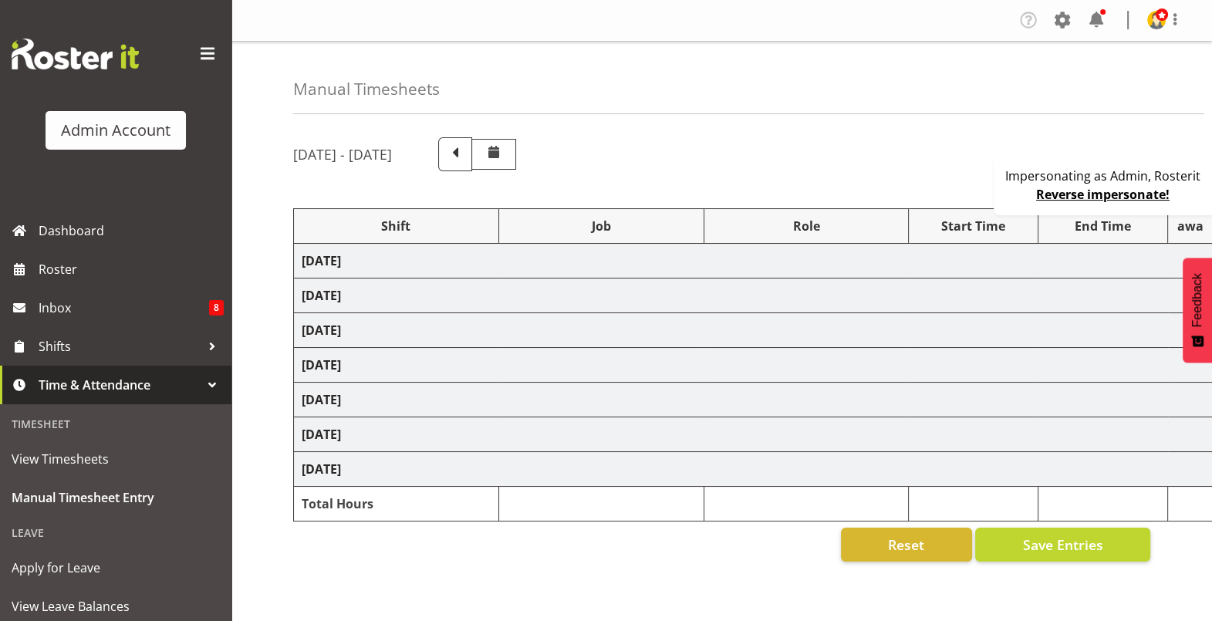
select select "67026"
select select "52646"
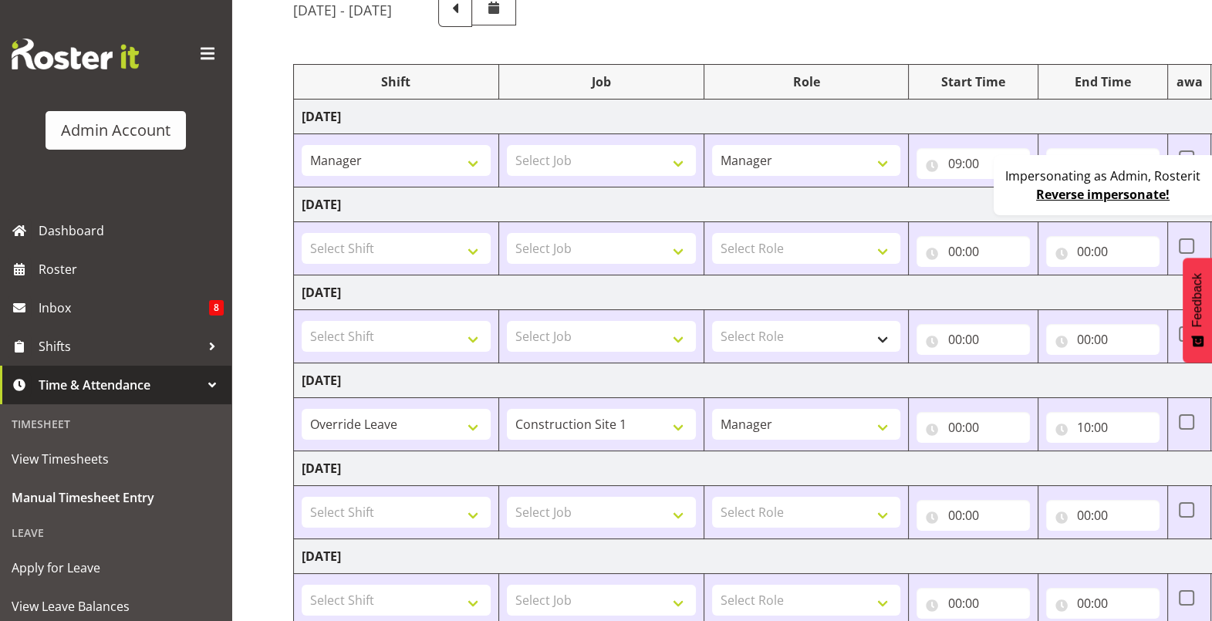
scroll to position [337, 0]
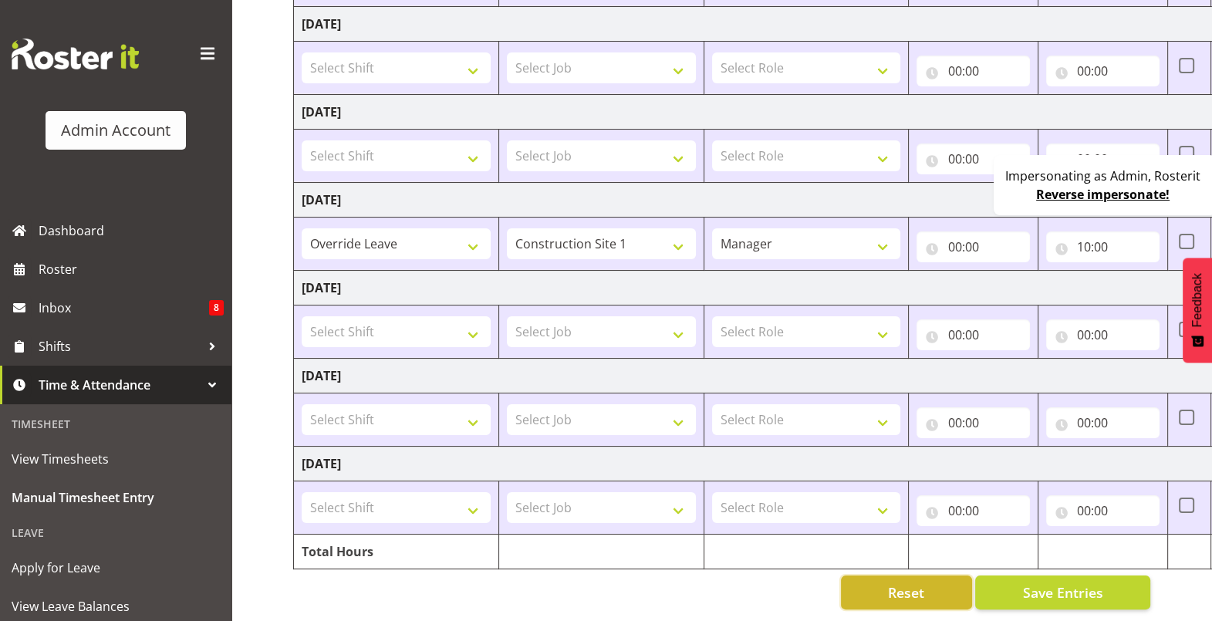
click at [920, 583] on span "Reset" at bounding box center [906, 593] width 36 height 20
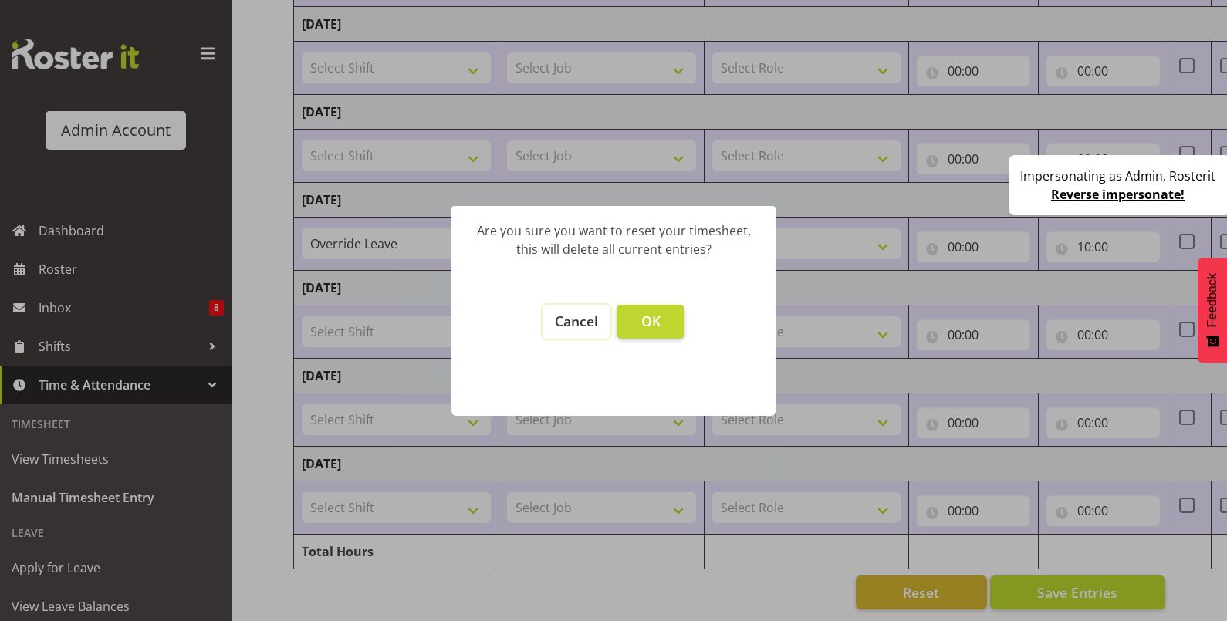
drag, startPoint x: 547, startPoint y: 309, endPoint x: 542, endPoint y: 275, distance: 33.5
click at [547, 309] on button "Cancel" at bounding box center [576, 322] width 68 height 34
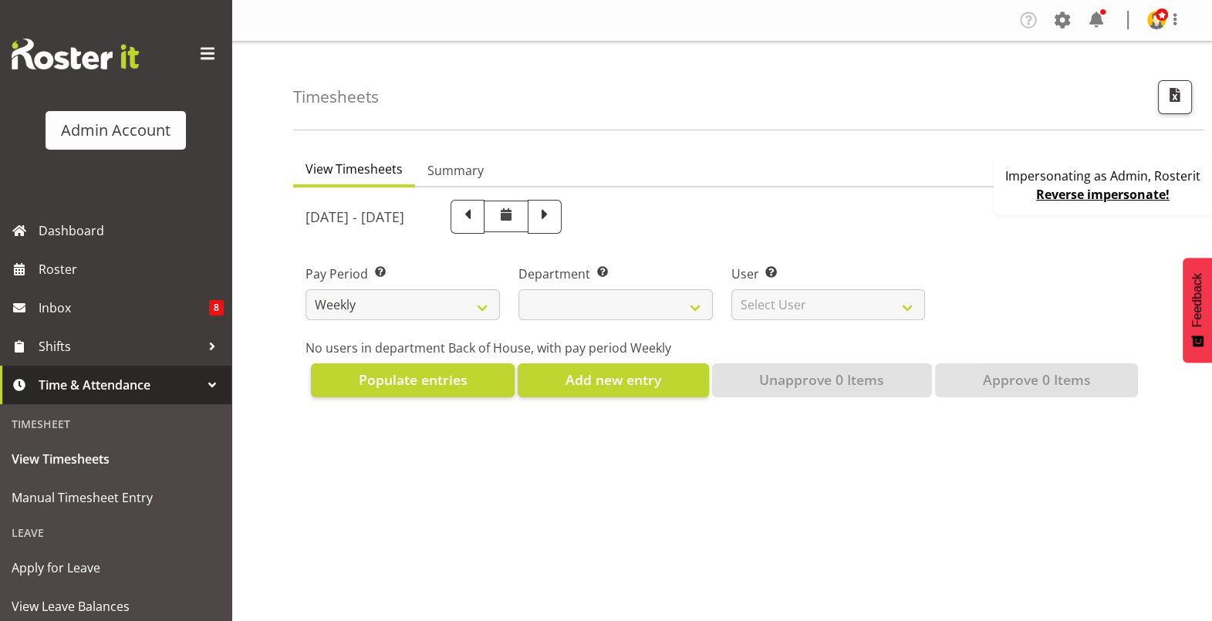
select select
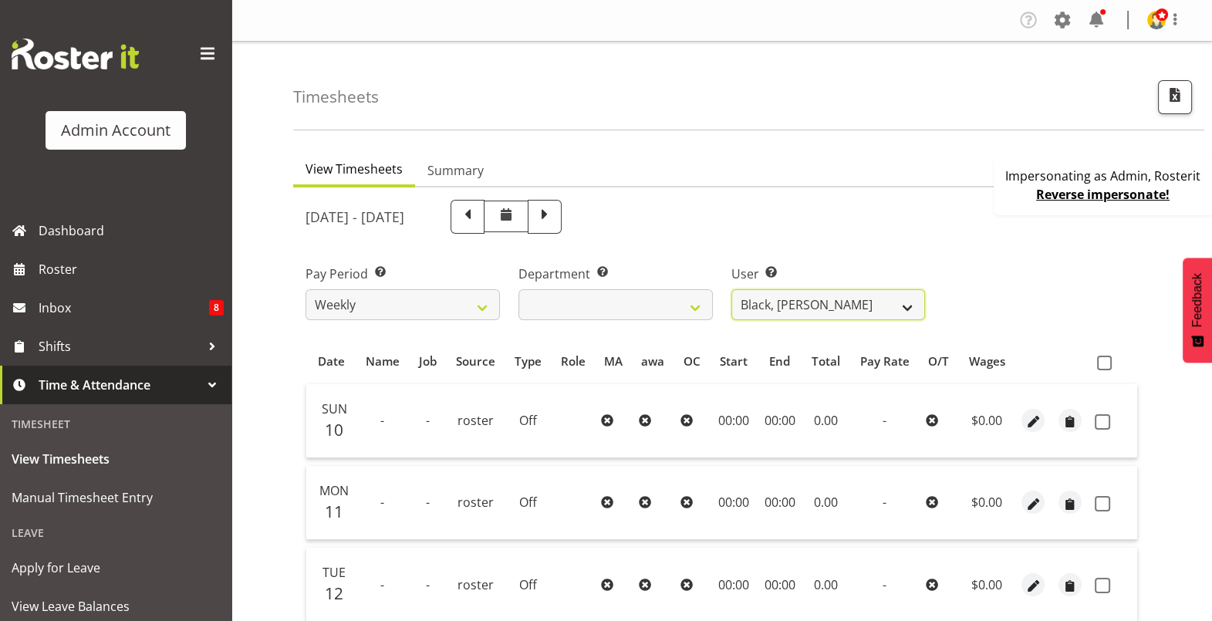
click at [799, 297] on select "Black, [PERSON_NAME] ❌ Bloggs, [PERSON_NAME] ❌ [PERSON_NAME], Rosterit ❌ [PERSO…" at bounding box center [828, 304] width 194 height 31
select select "1"
click at [731, 289] on select "Black, Ian ❌ Bloggs, Joe ❌ Little, Mike ❌ Admin, Rosterit ❌ White, Sally ❌ Pham…" at bounding box center [828, 304] width 194 height 31
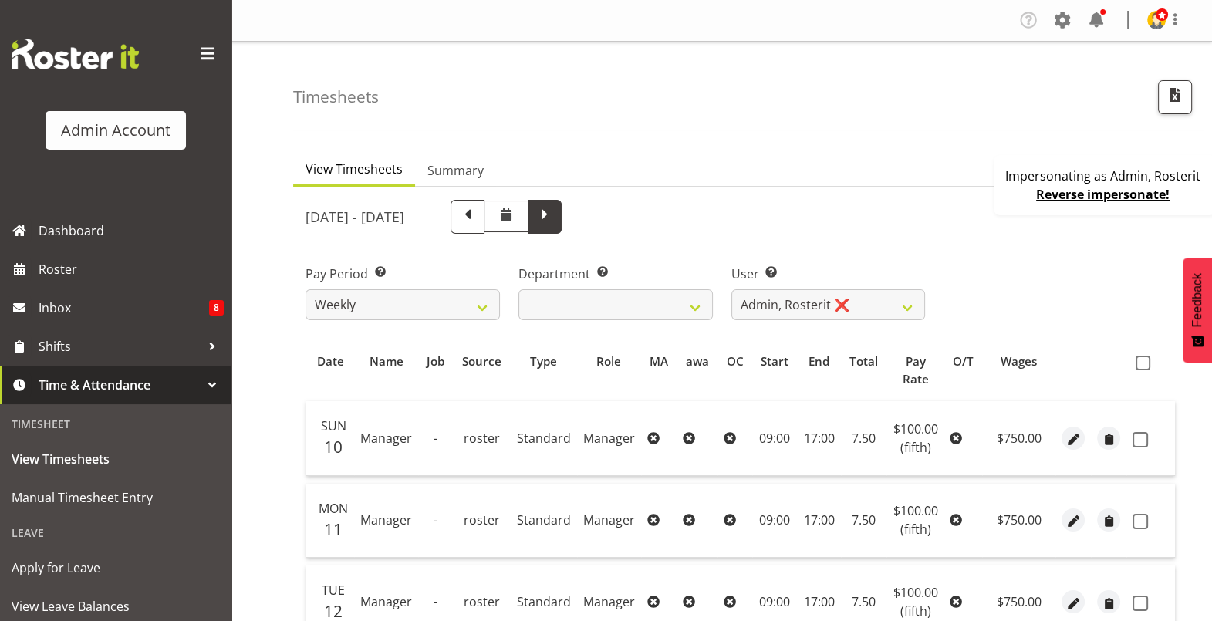
click at [562, 219] on span at bounding box center [545, 217] width 34 height 34
select select
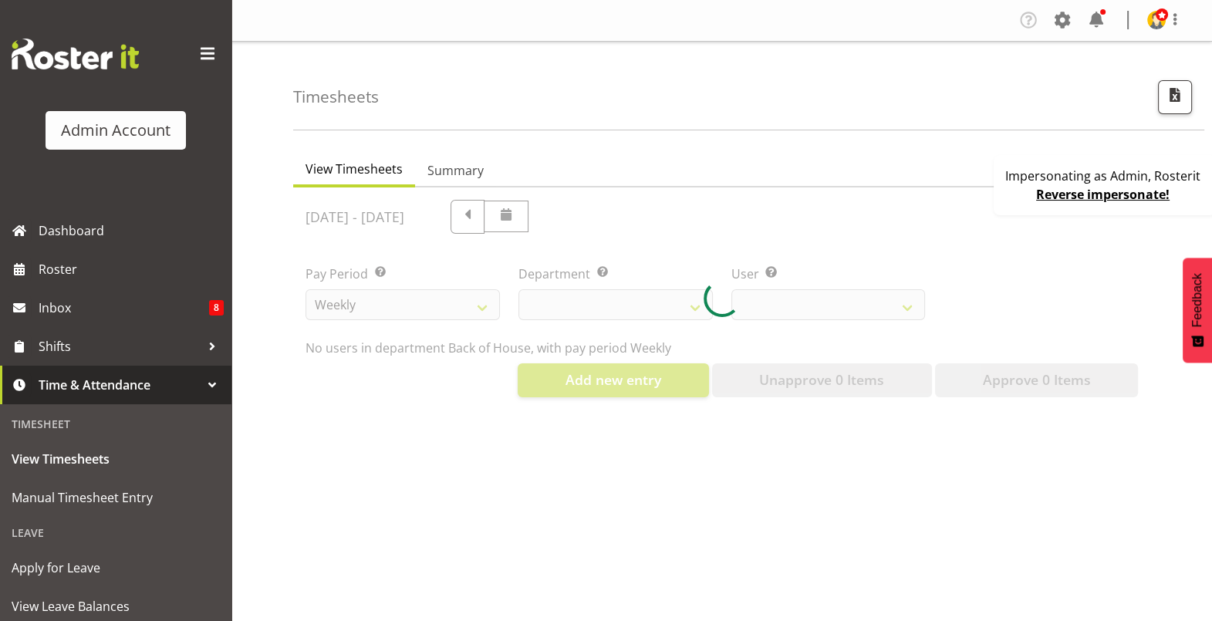
select select "1"
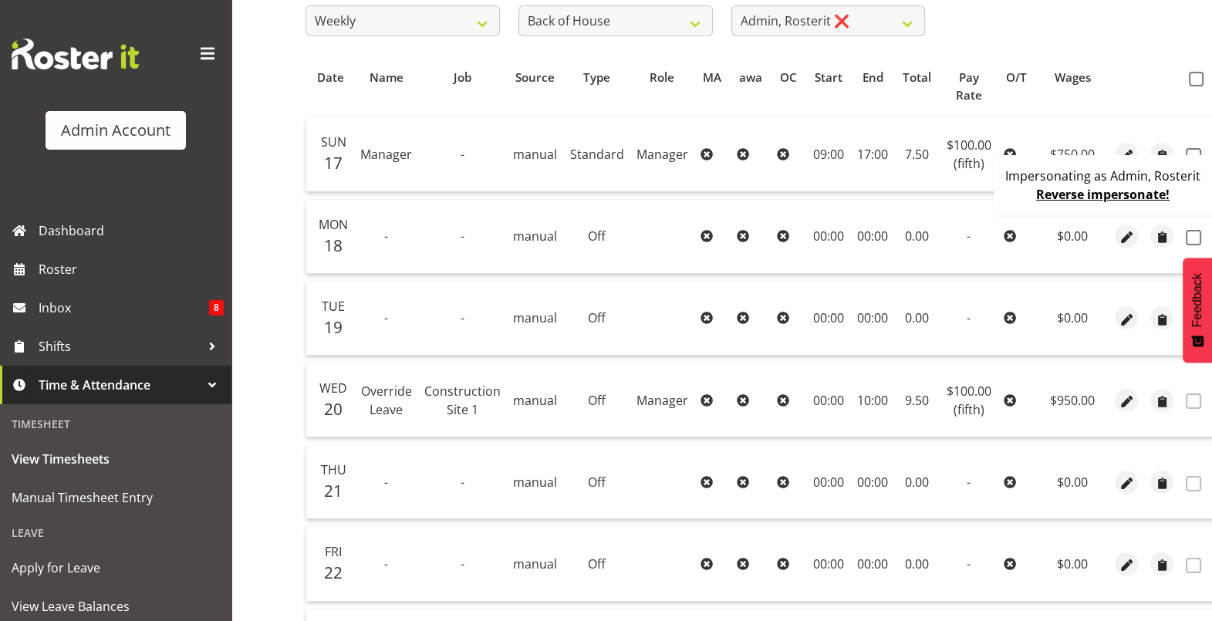
scroll to position [289, 0]
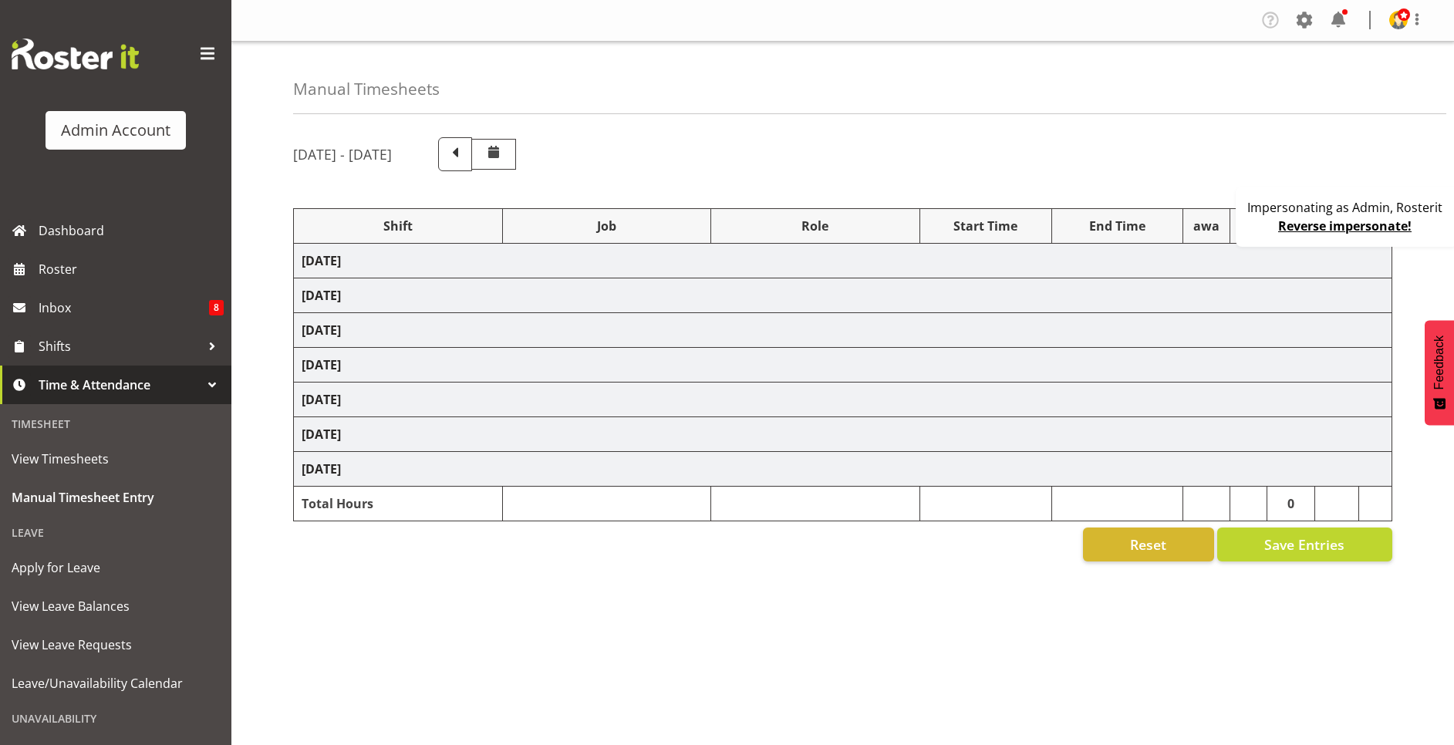
select select "67026"
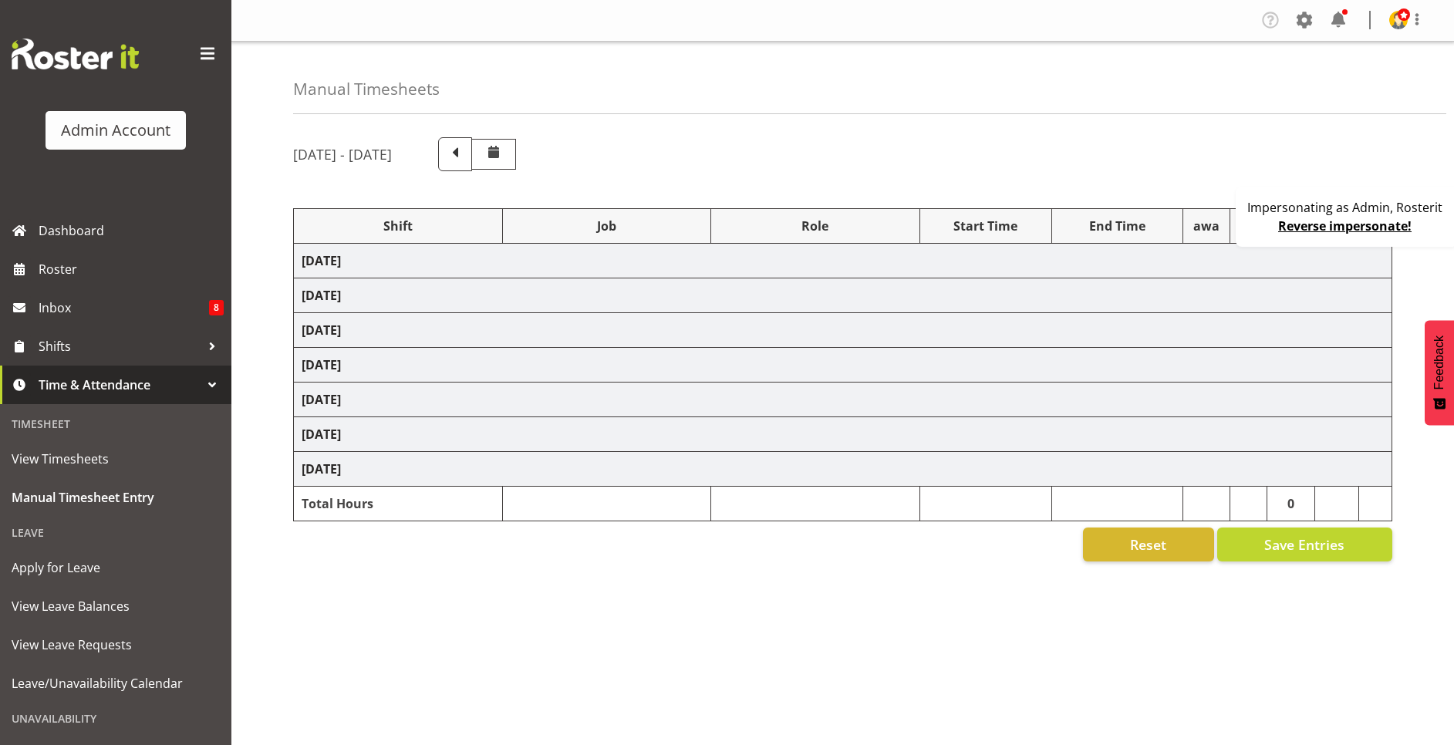
select select "67026"
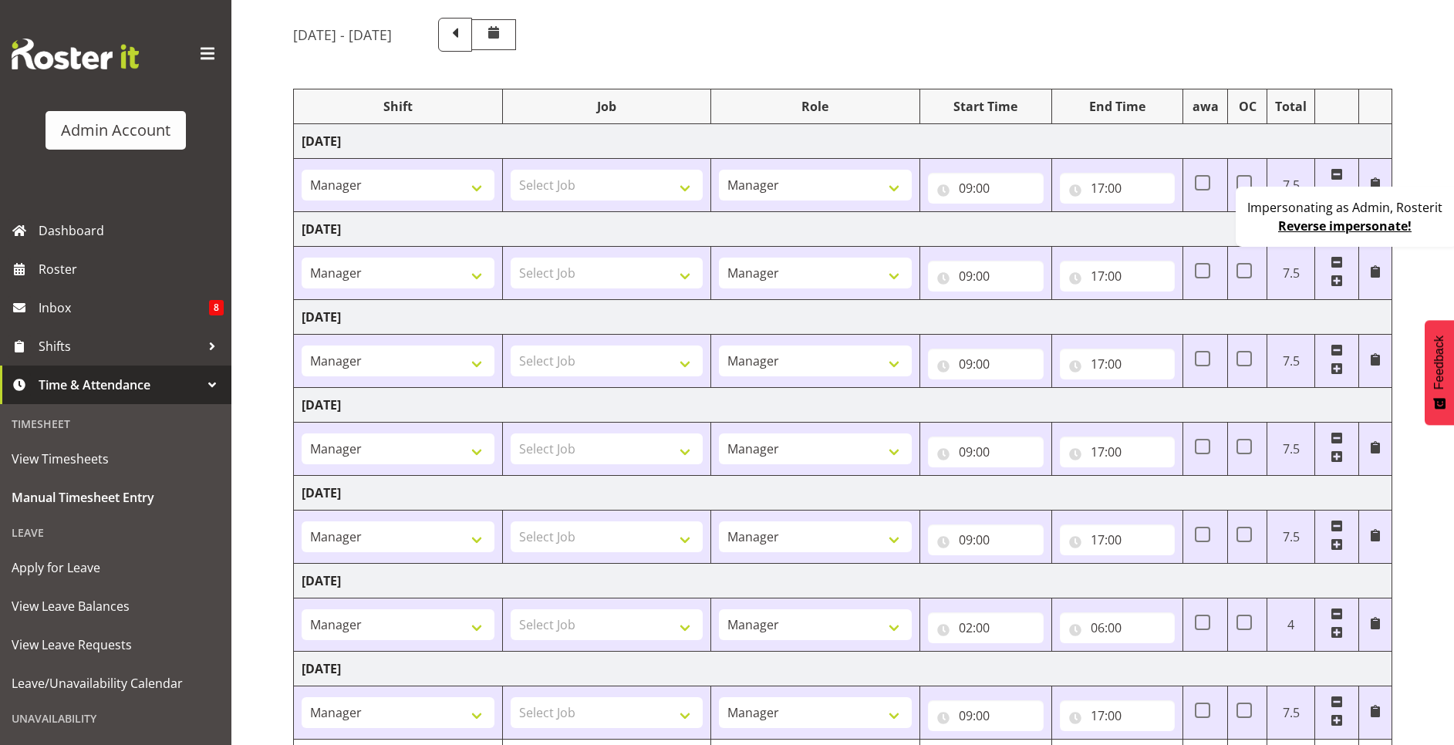
scroll to position [218, 0]
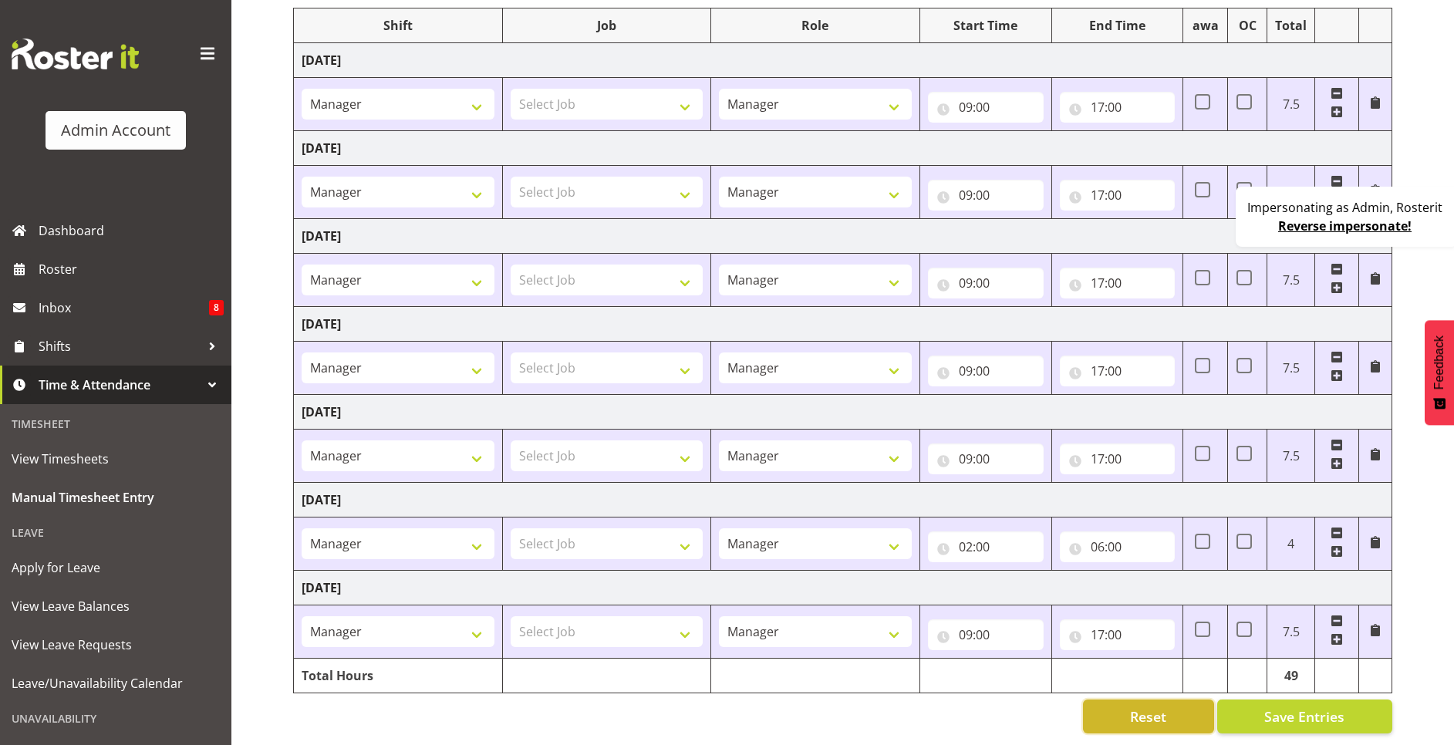
click at [1111, 700] on button "Reset" at bounding box center [1148, 717] width 131 height 34
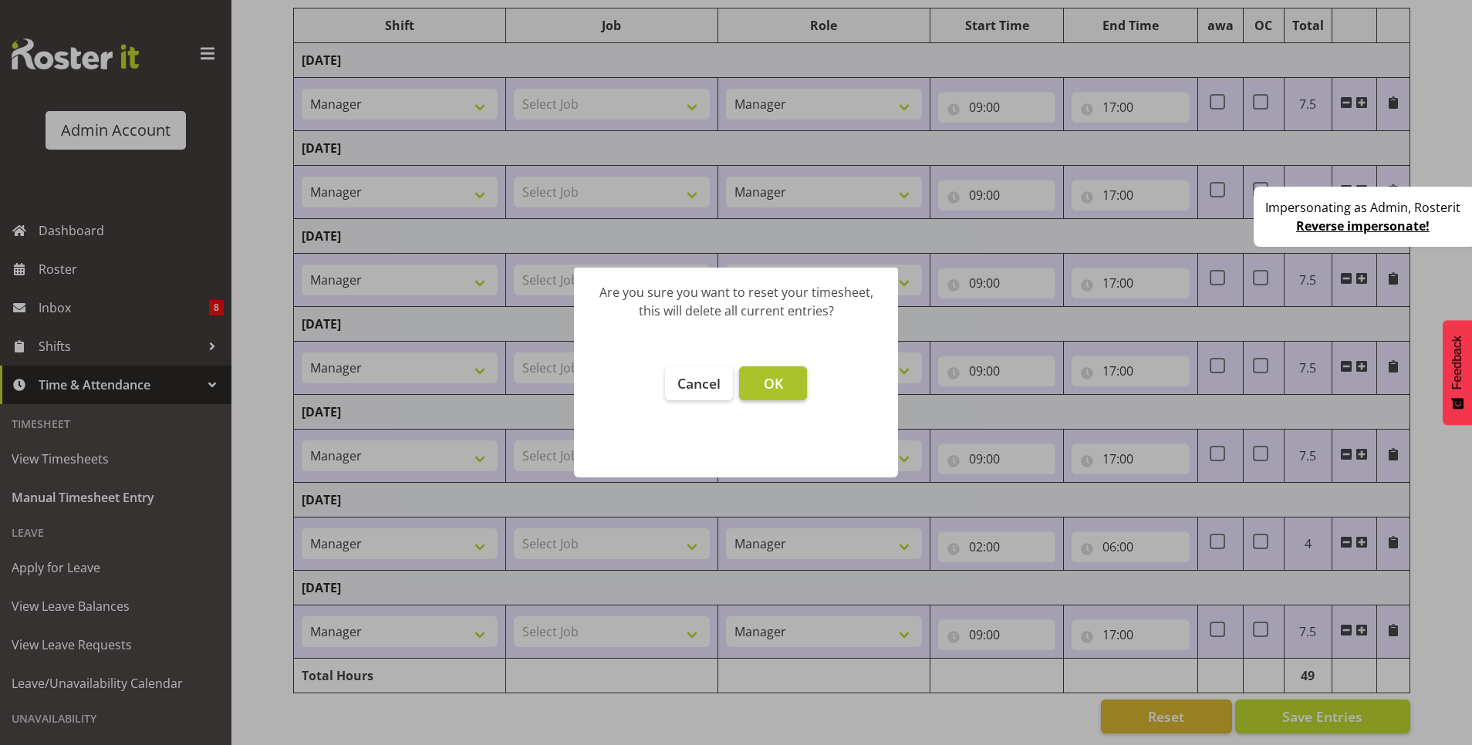
click at [771, 387] on span "OK" at bounding box center [773, 383] width 19 height 19
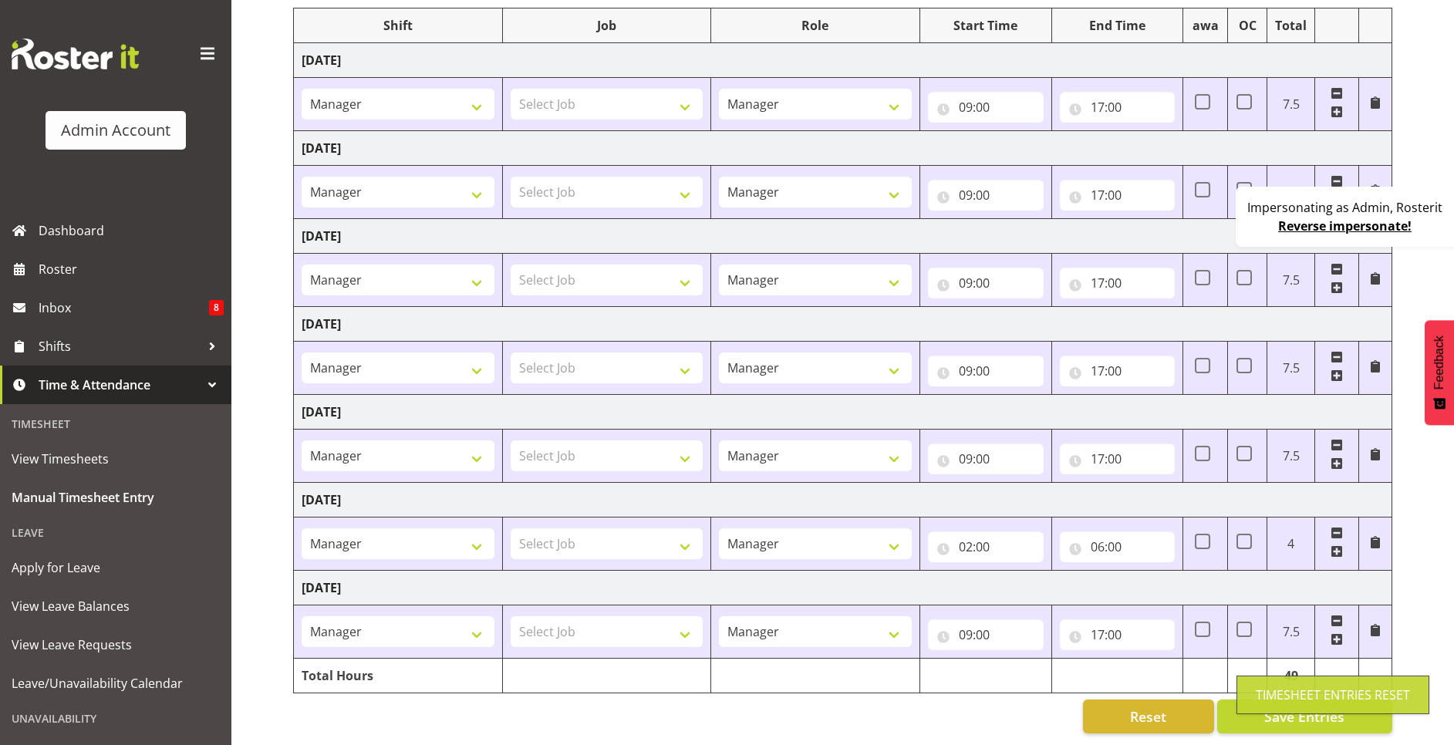
type input "00:00"
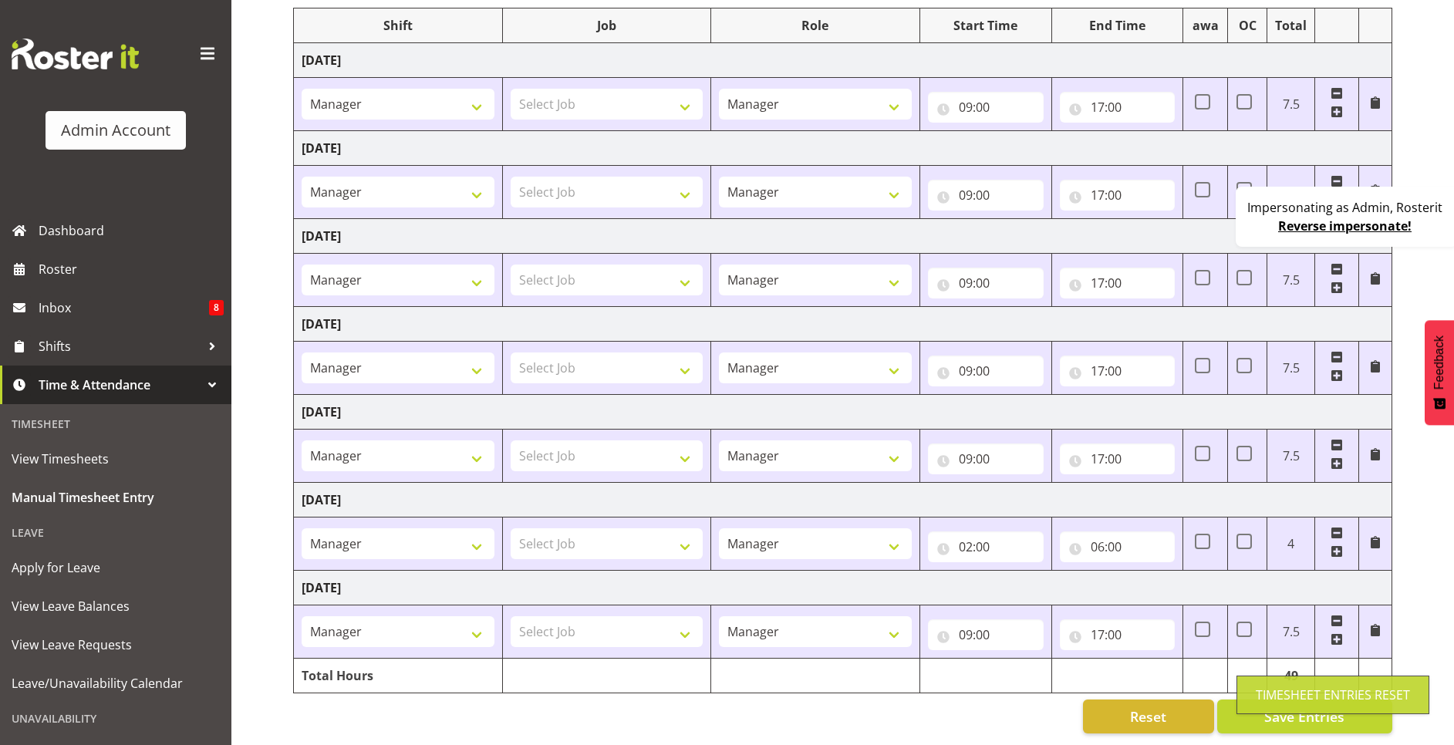
type input "00:00"
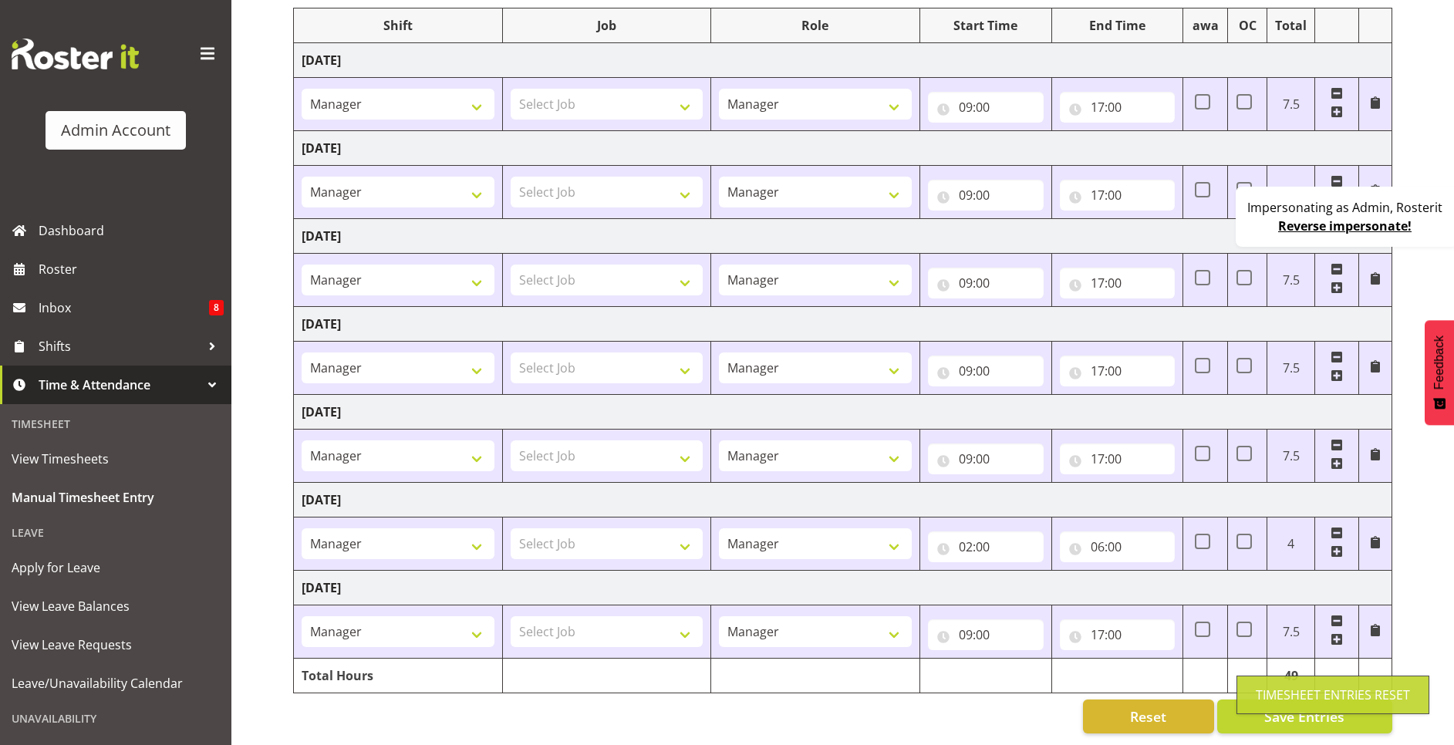
type input "00:00"
select select
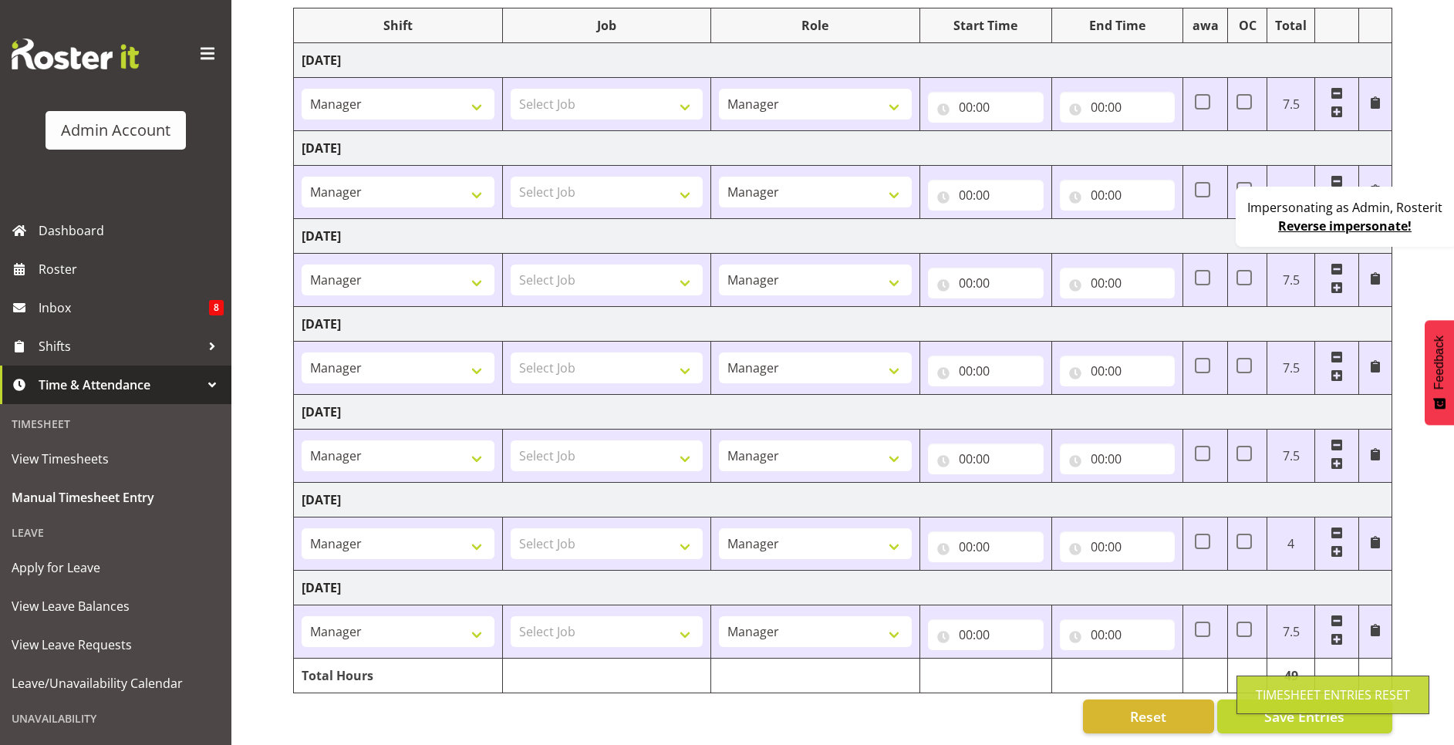
select select
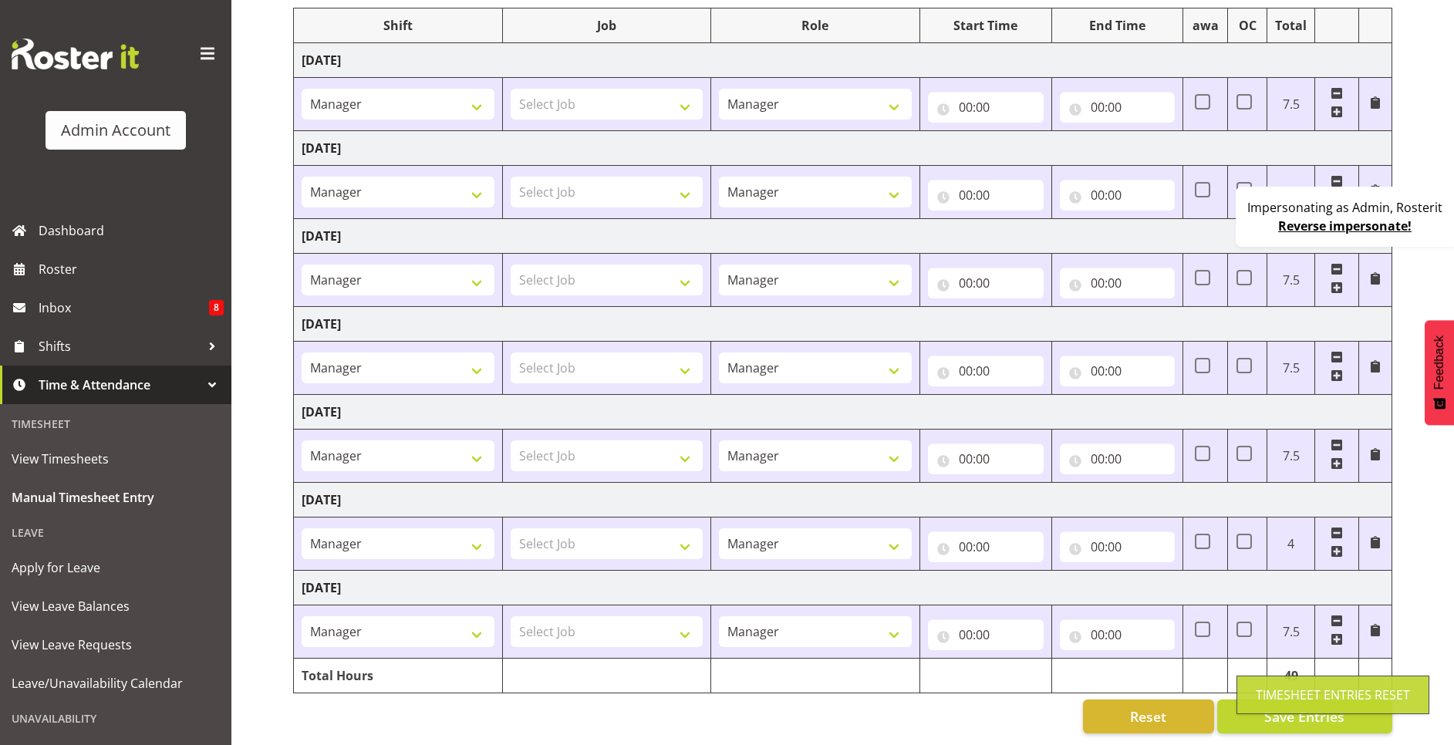
select select
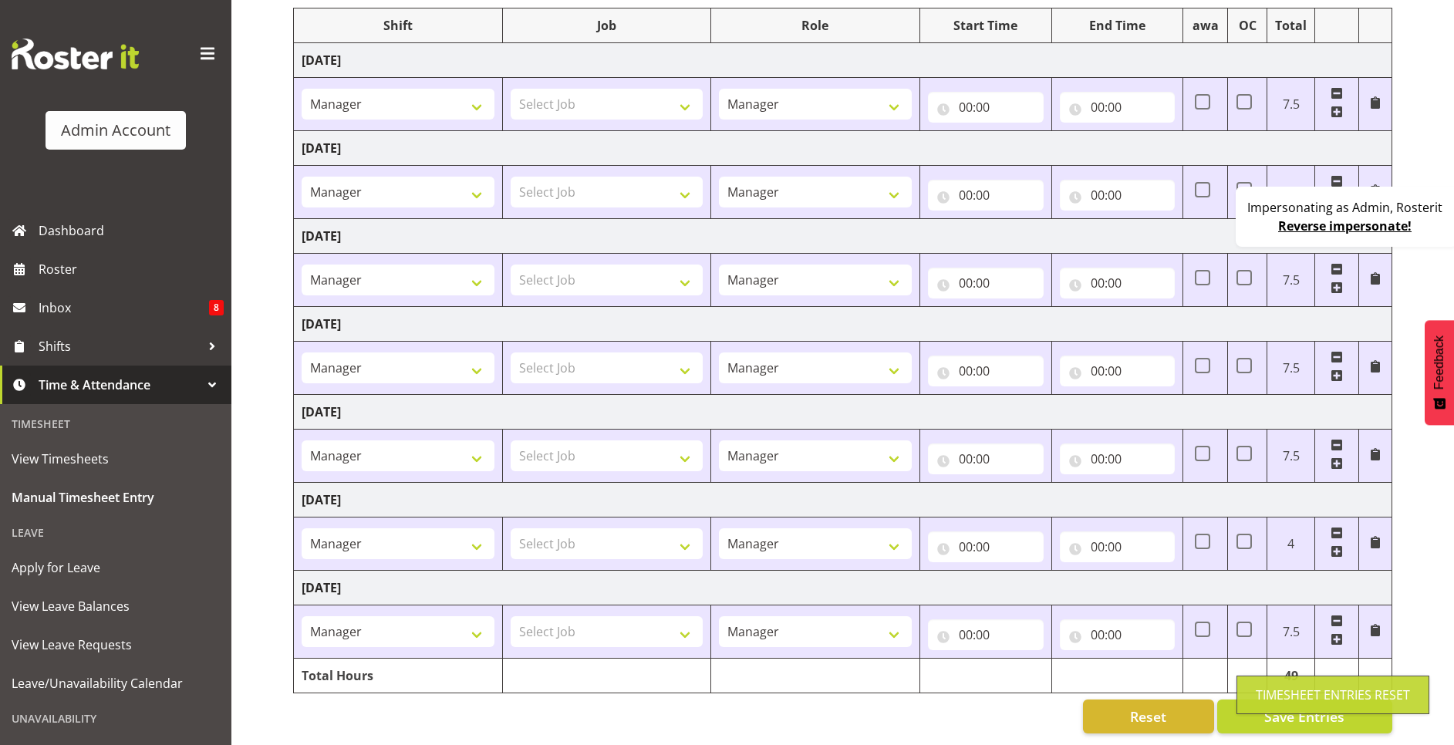
select select
select select "67026"
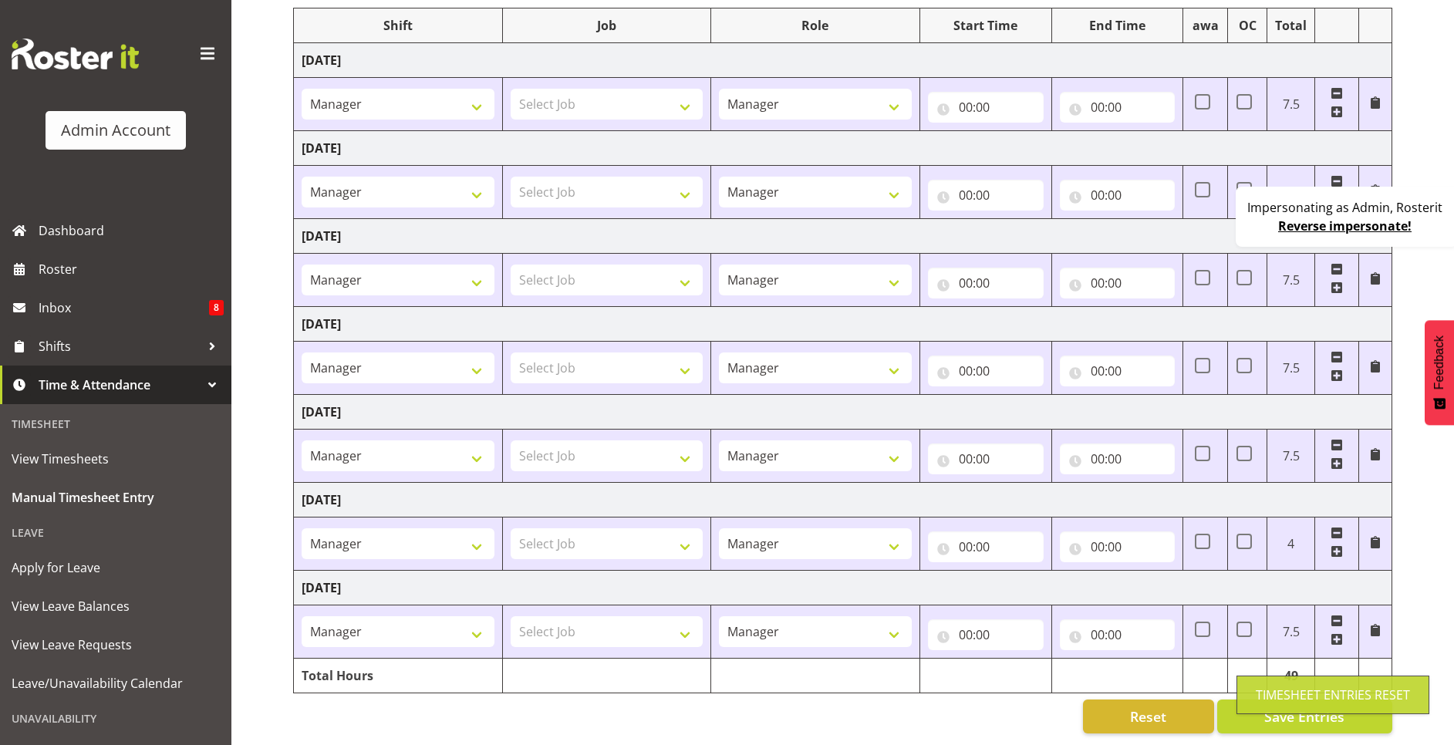
select select "67026"
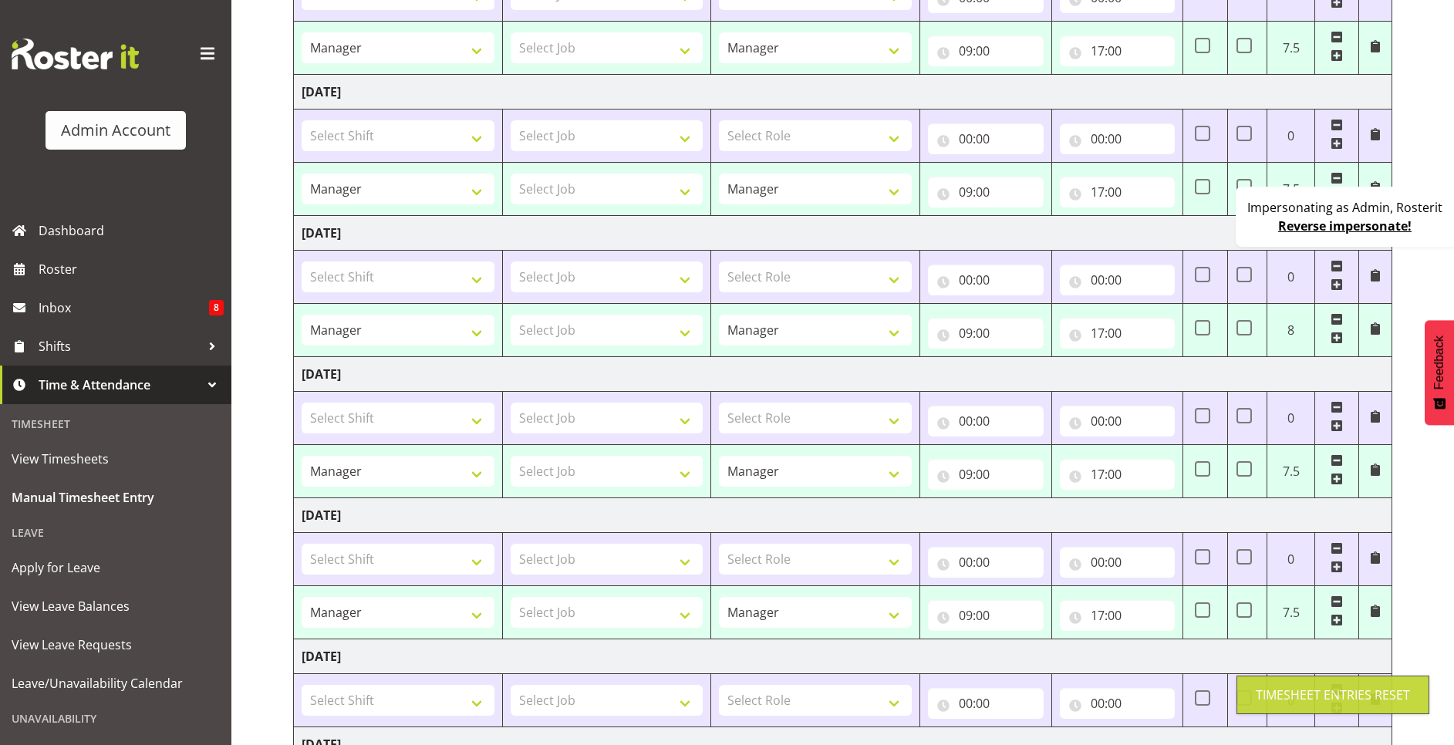
scroll to position [538, 0]
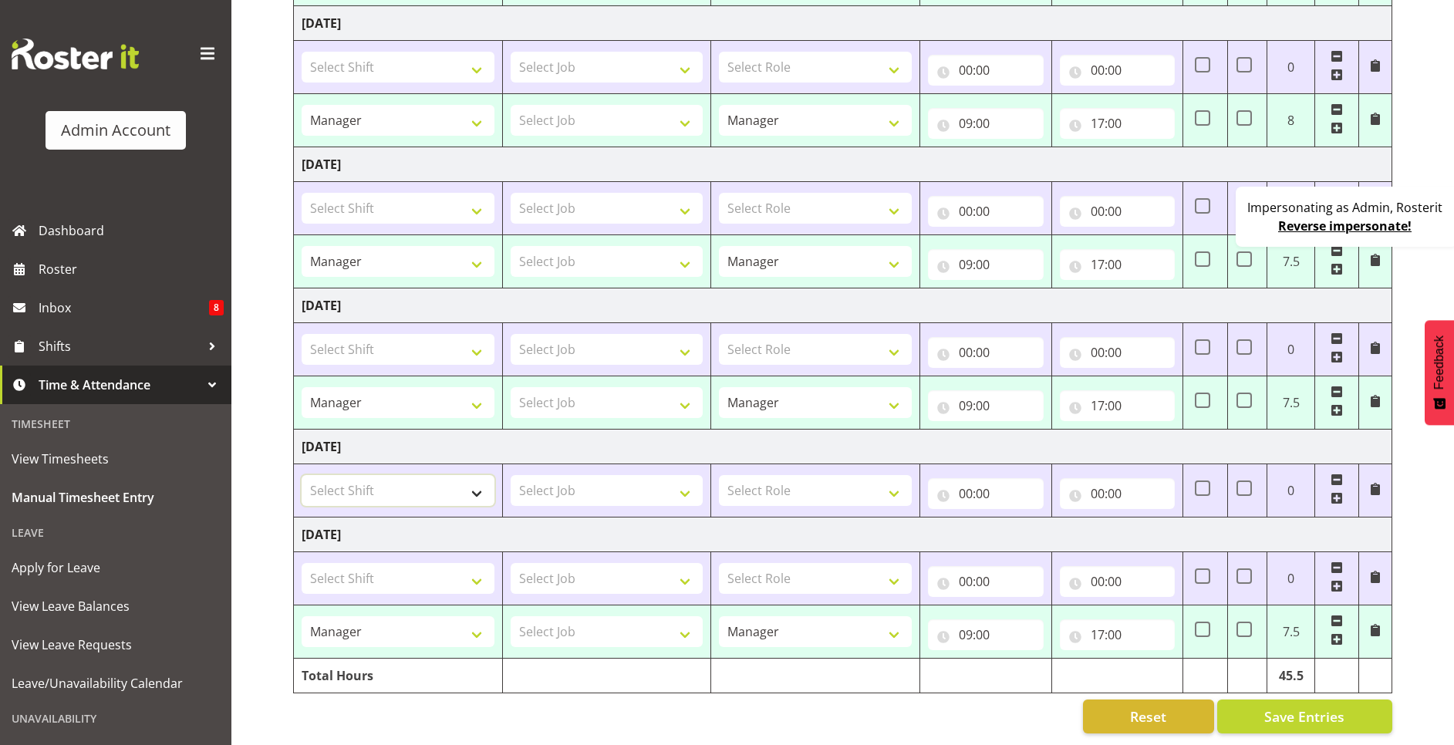
click at [427, 481] on select "Select Shift 123 123 123 123 123 123 123 123 123 123 123 123 123 123 123 123 12…" at bounding box center [398, 490] width 193 height 31
select select "67026"
click at [302, 475] on select "Select Shift 123 123 123 123 123 123 123 123 123 123 123 123 123 123 123 123 12…" at bounding box center [398, 490] width 193 height 31
click at [856, 475] on select "Select Role Manager Cook Waiter" at bounding box center [815, 490] width 193 height 31
select select "791"
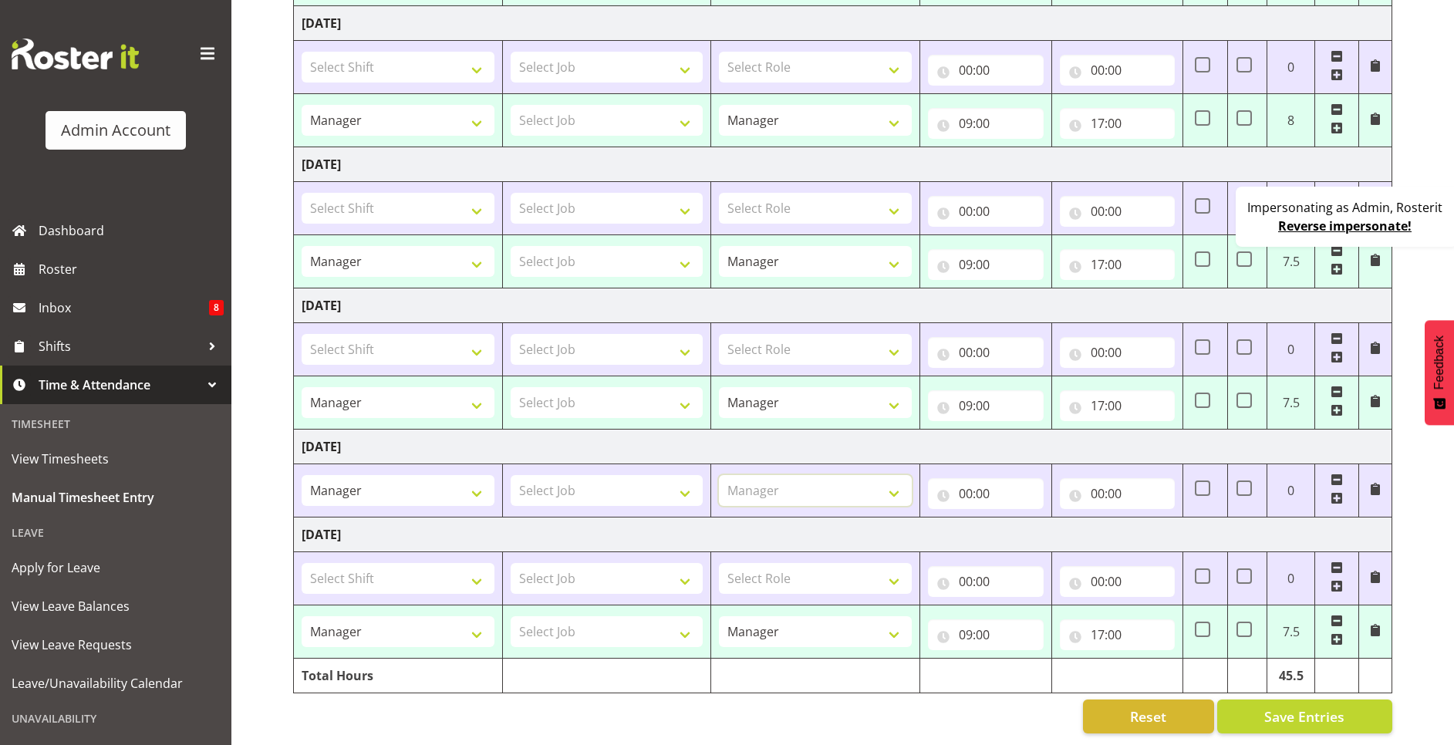
click at [719, 475] on select "Select Role Manager Cook Waiter" at bounding box center [815, 490] width 193 height 31
click at [964, 478] on input "00:00" at bounding box center [986, 493] width 116 height 31
click at [1037, 518] on select "00 01 02 03 04 05 06 07 08 09 10 11 12 13 14 15 16 17 18 19 20 21 22 23" at bounding box center [1033, 533] width 35 height 31
select select "9"
click at [1016, 518] on select "00 01 02 03 04 05 06 07 08 09 10 11 12 13 14 15 16 17 18 19 20 21 22 23" at bounding box center [1033, 533] width 35 height 31
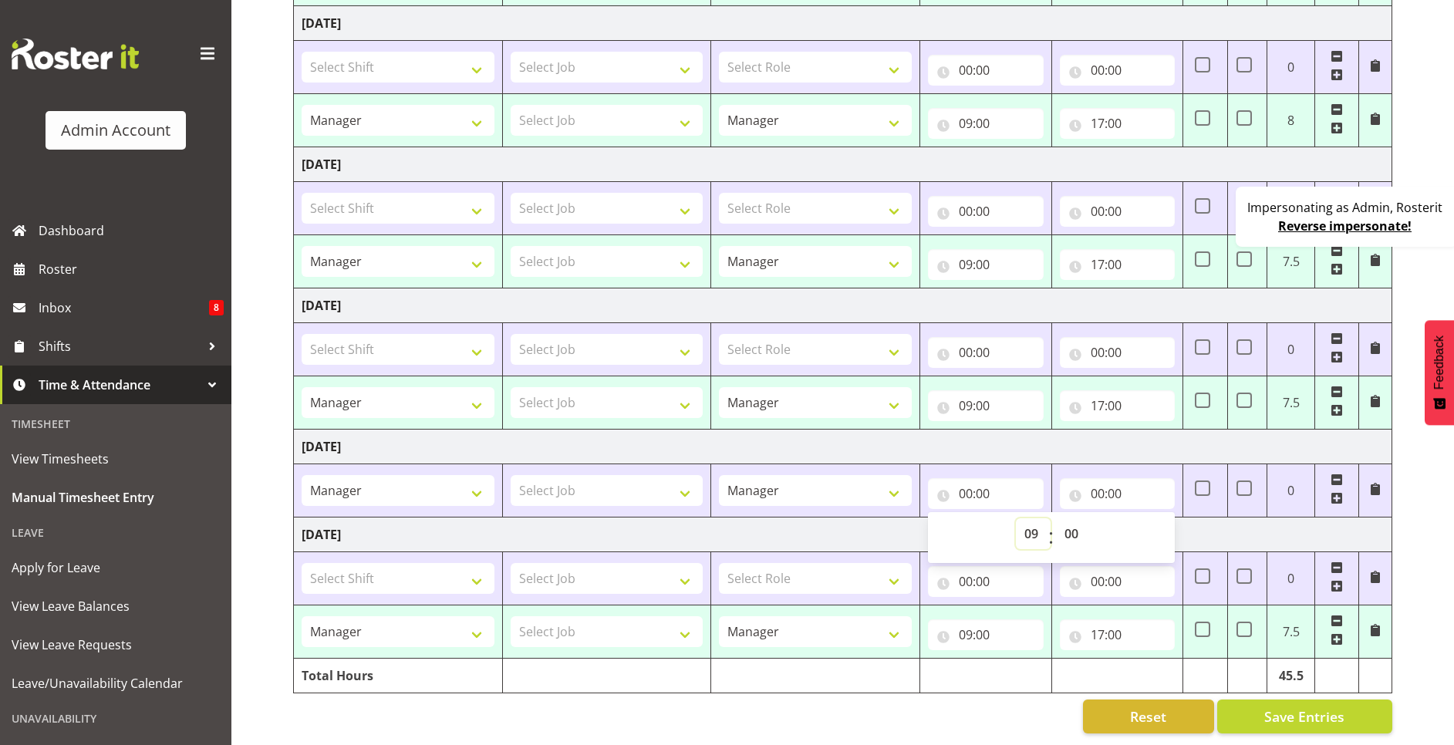
type input "09:00"
click at [1106, 478] on input "00:00" at bounding box center [1118, 493] width 116 height 31
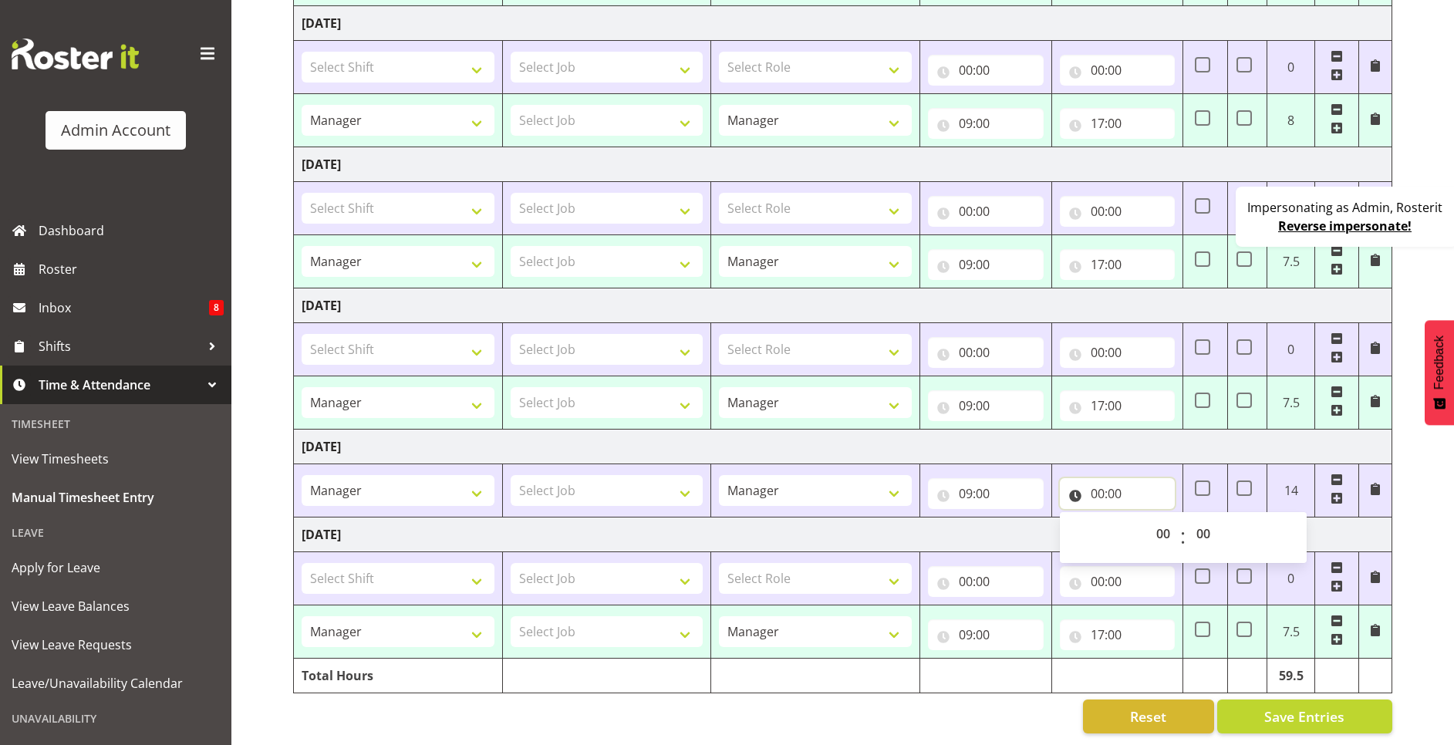
click at [1107, 478] on input "00:00" at bounding box center [1118, 493] width 116 height 31
drag, startPoint x: 1107, startPoint y: 468, endPoint x: 1093, endPoint y: 471, distance: 14.2
click at [1093, 478] on input "00:00" at bounding box center [1118, 493] width 116 height 31
click at [1167, 523] on select "00 01 02 03 04 05 06 07 08 09 10 11 12 13 14 15 16 17 18 19 20 21 22 23" at bounding box center [1165, 533] width 35 height 31
select select "12"
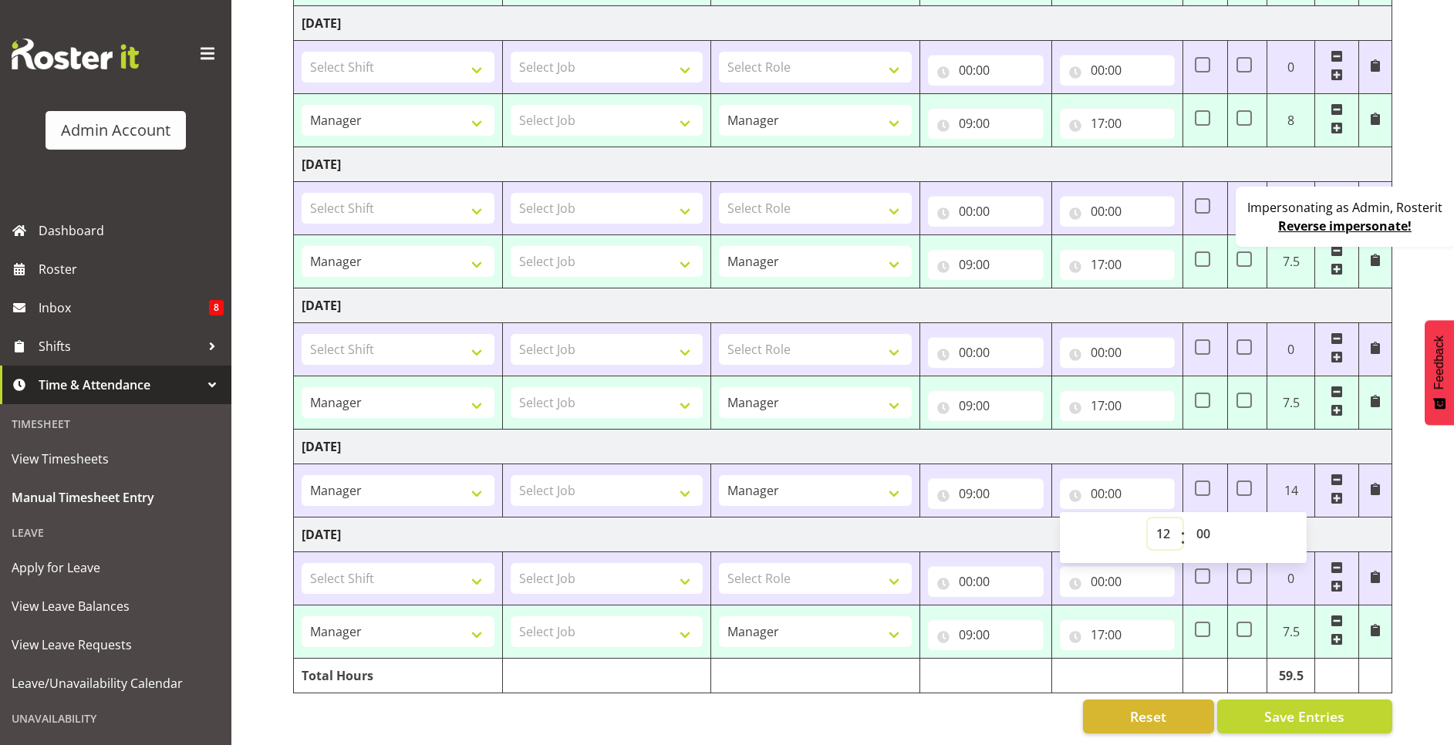
click at [1148, 518] on select "00 01 02 03 04 05 06 07 08 09 10 11 12 13 14 15 16 17 18 19 20 21 22 23" at bounding box center [1165, 533] width 35 height 31
type input "12:00"
click at [1158, 430] on td "Friday 22nd August 2025" at bounding box center [843, 447] width 1099 height 35
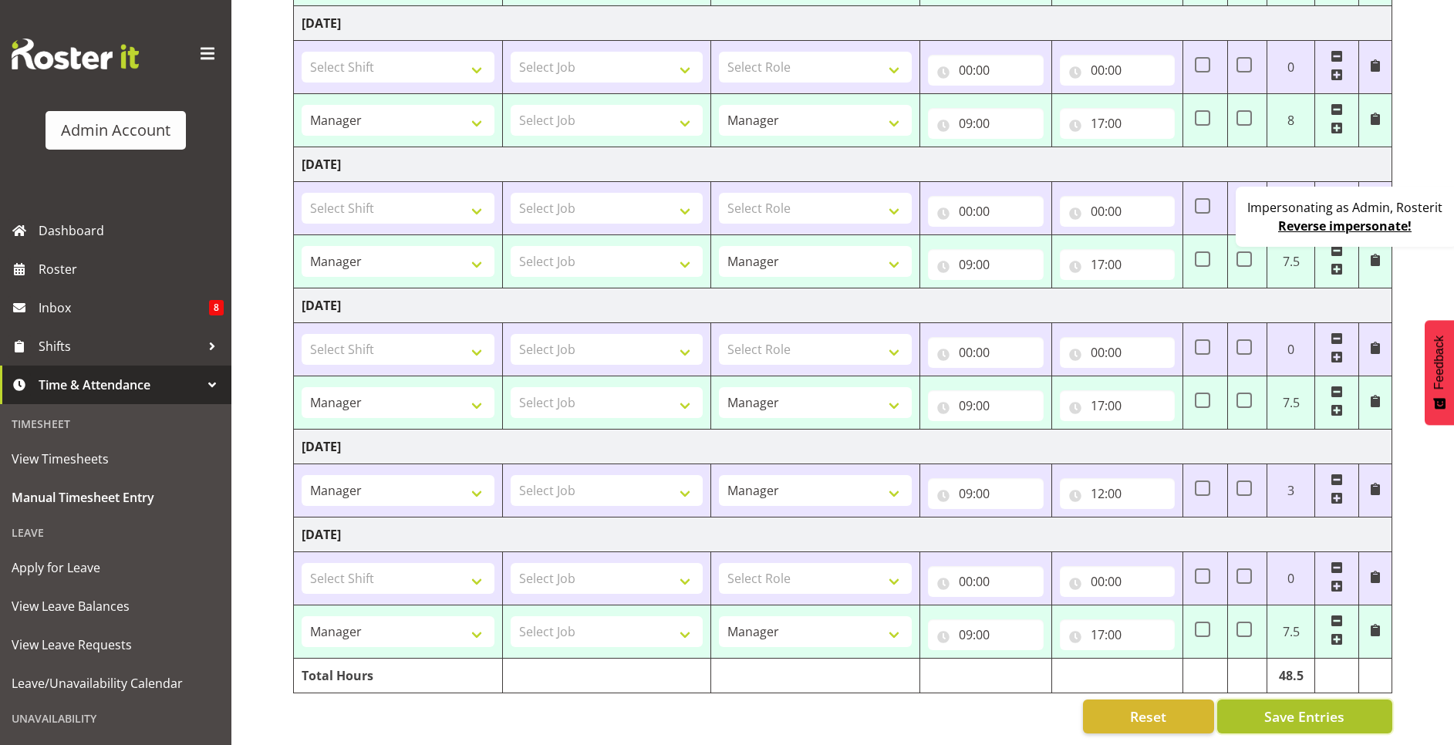
click at [1302, 707] on span "Save Entries" at bounding box center [1305, 717] width 80 height 20
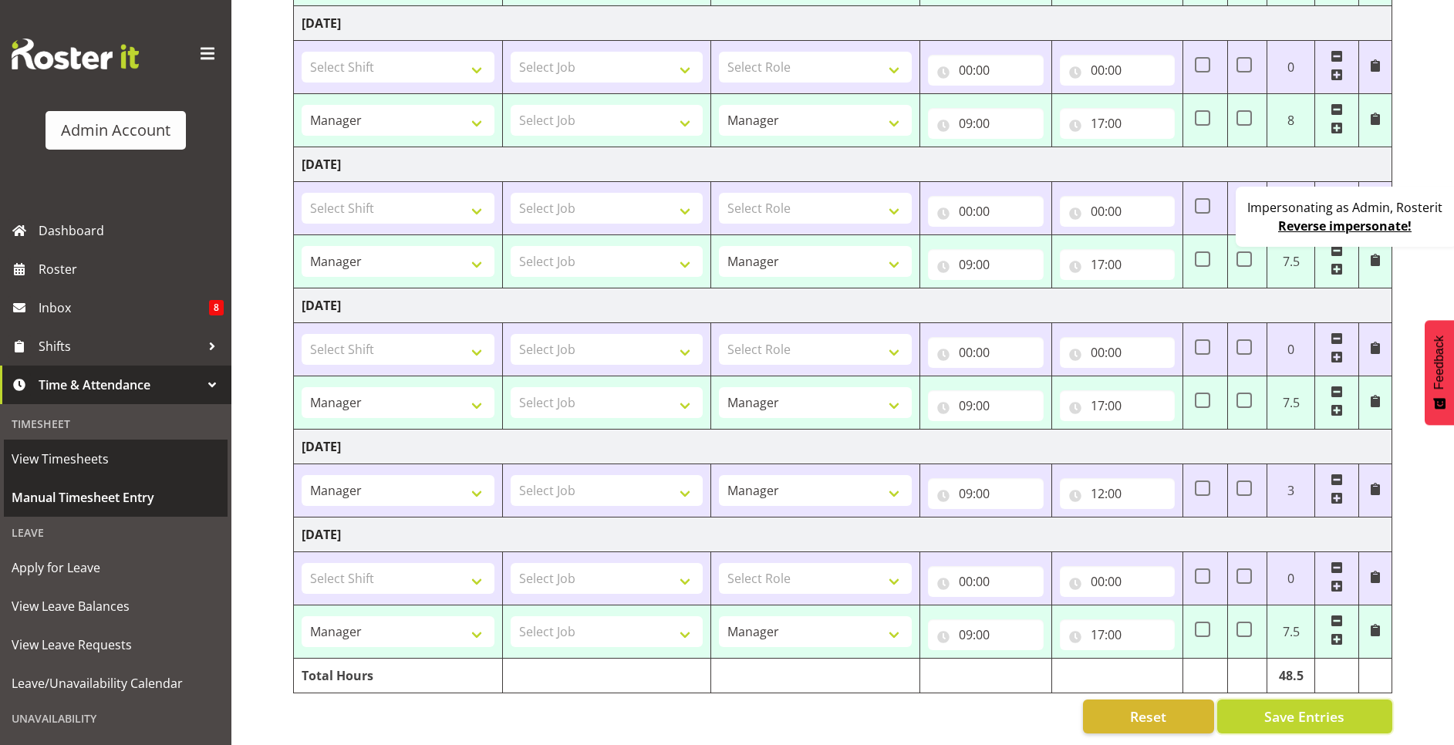
select select "67026"
type input "09:00"
type input "17:00"
select select "67026"
type input "09:00"
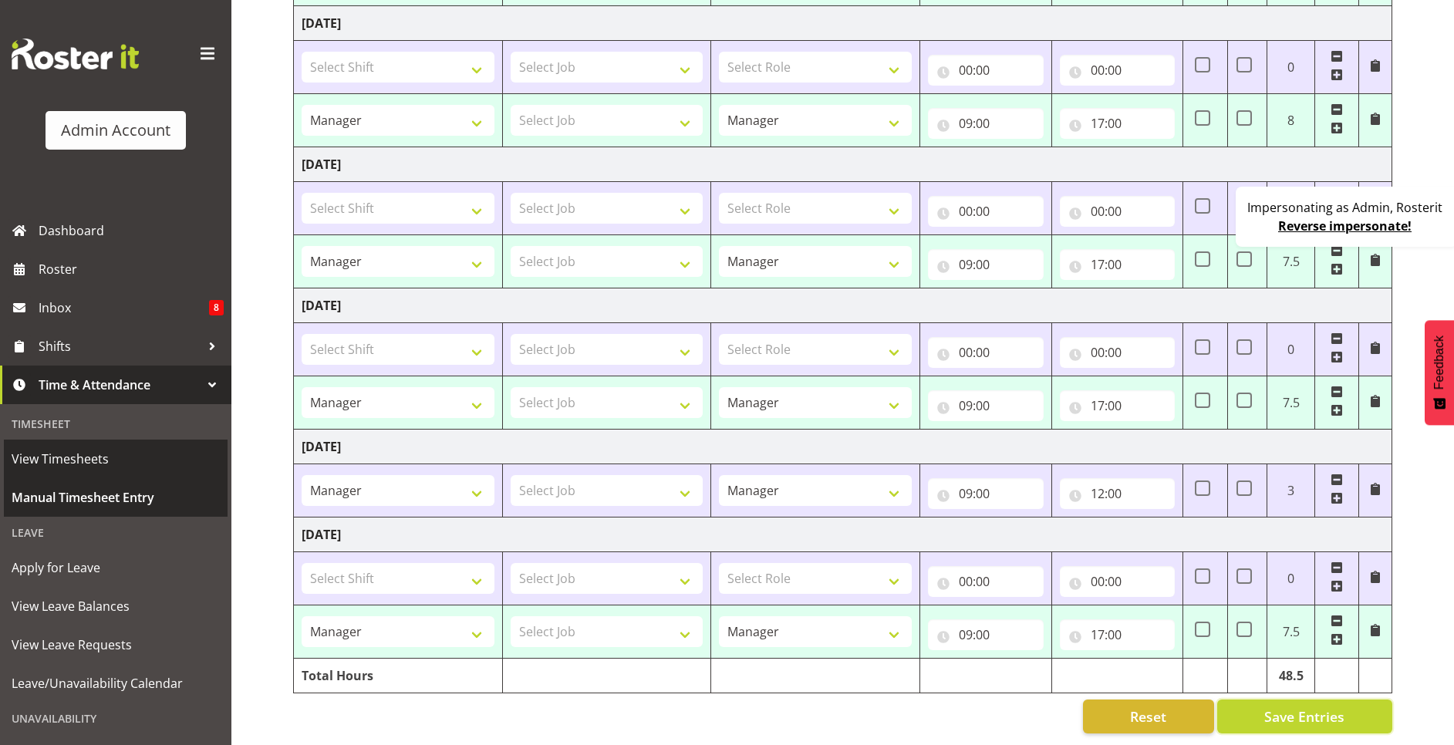
type input "17:00"
select select "67026"
type input "09:00"
type input "17:00"
select select "67026"
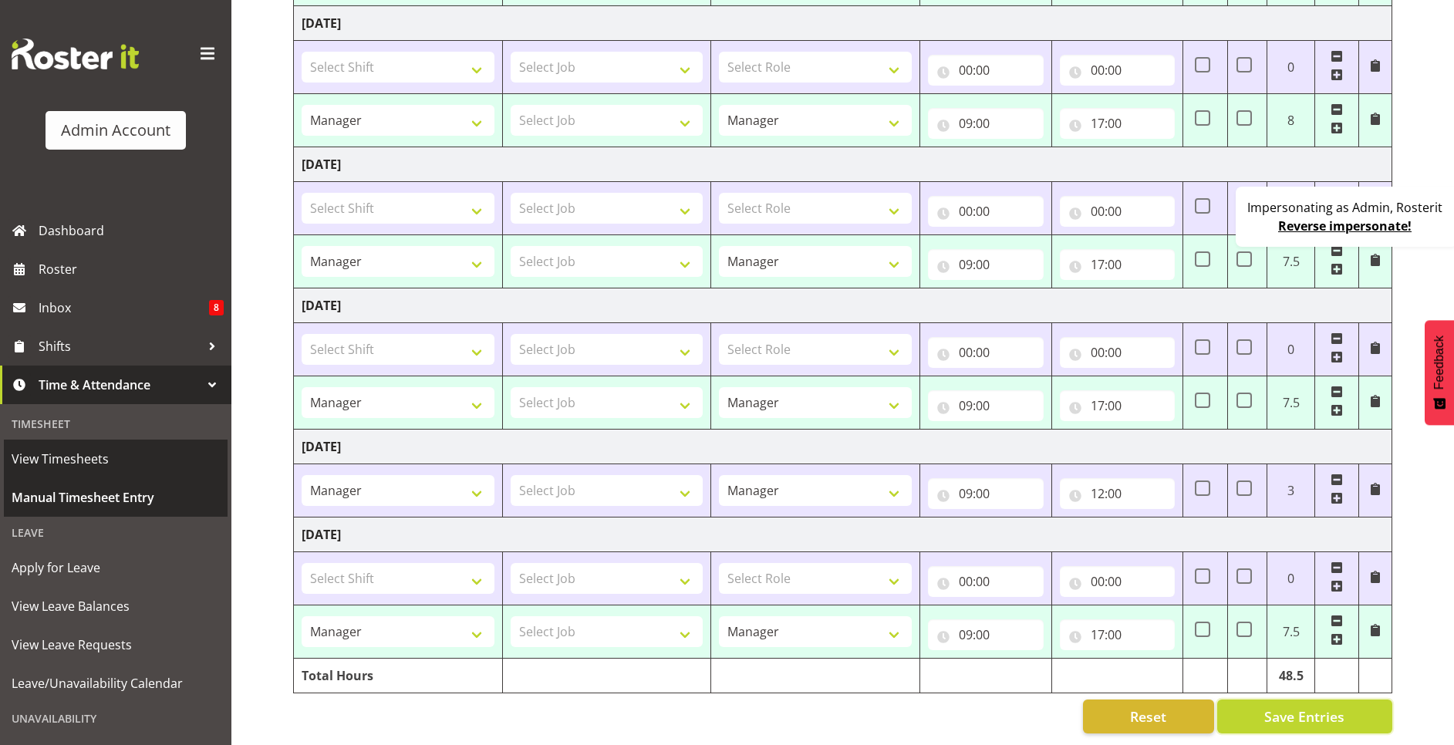
type input "09:00"
type input "17:00"
select select "67026"
type input "09:00"
type input "17:00"
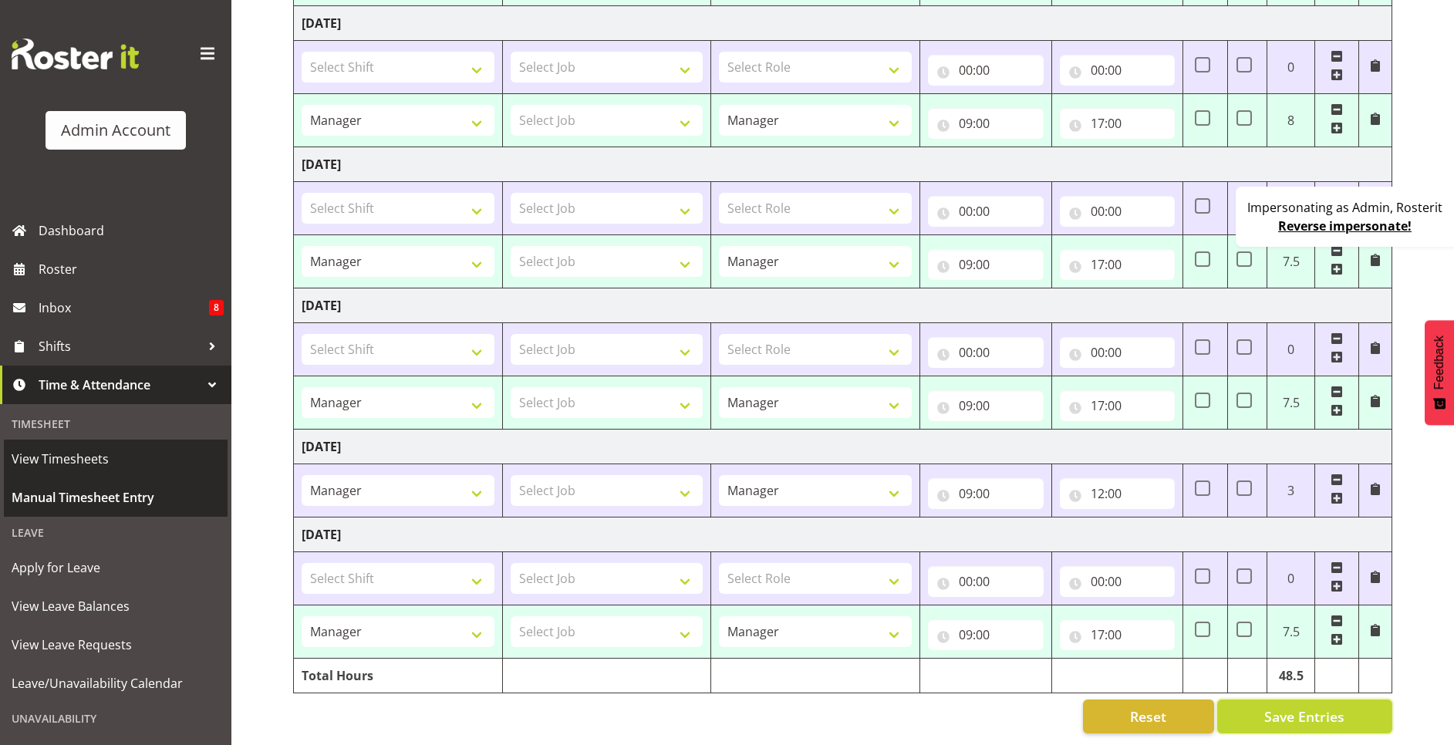
select select "67026"
type input "09:00"
type input "17:00"
select select "67026"
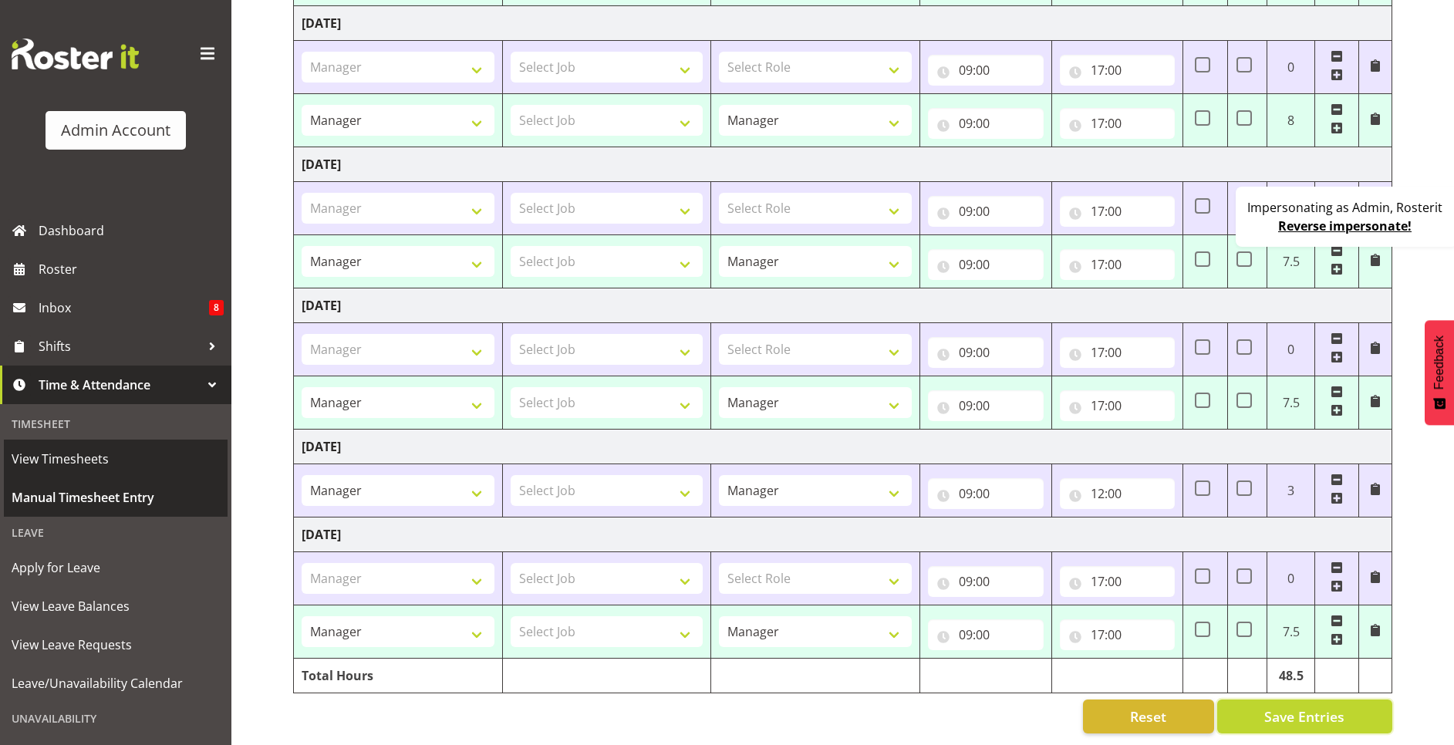
select select "67026"
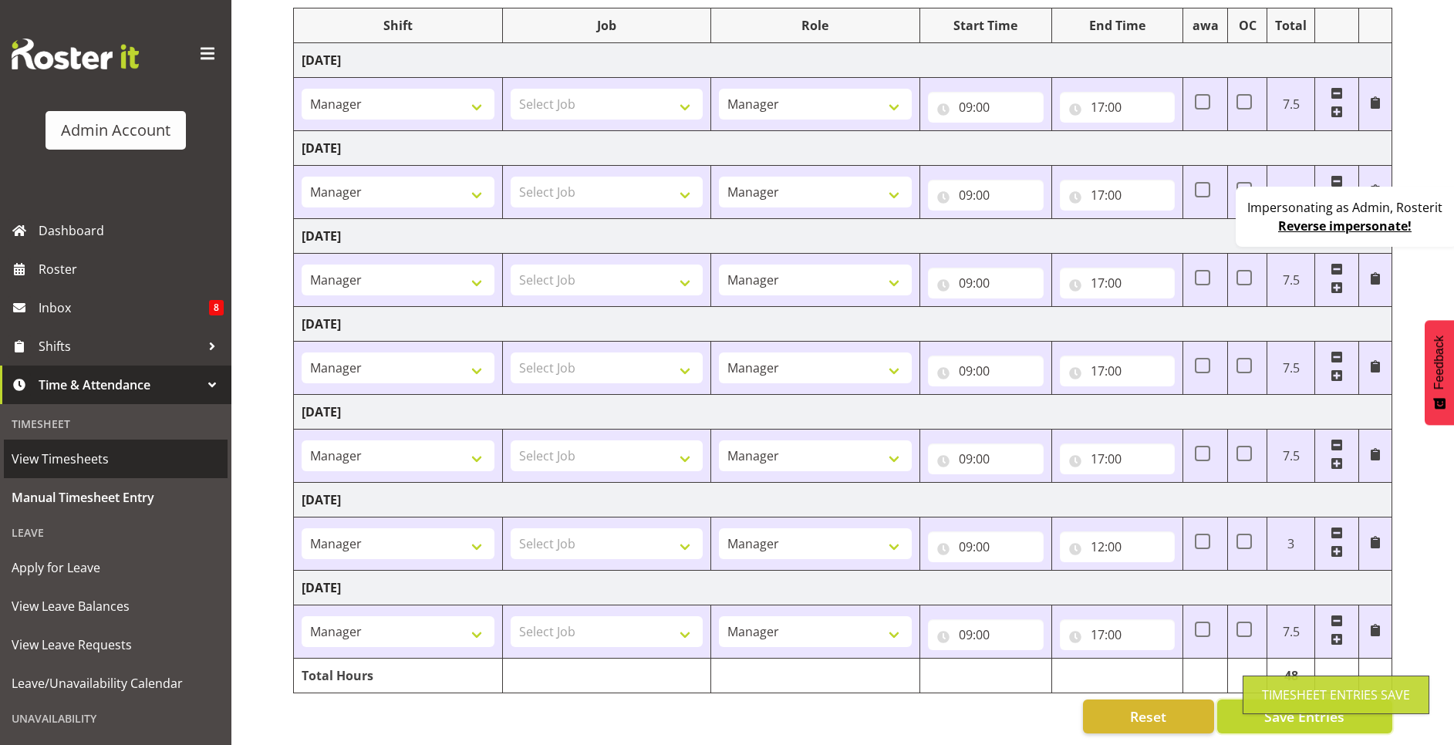
scroll to position [218, 0]
click at [87, 457] on span "View Timesheets" at bounding box center [116, 458] width 208 height 23
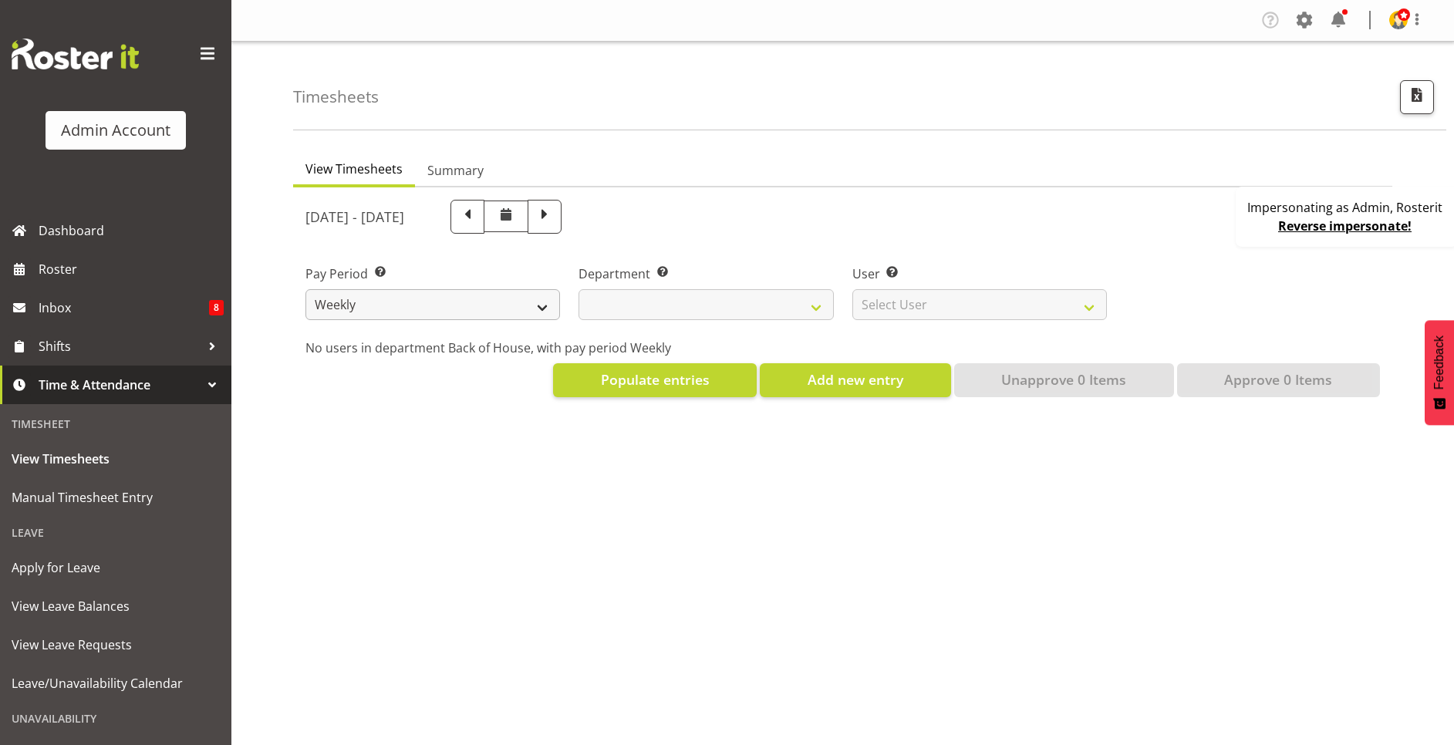
select select
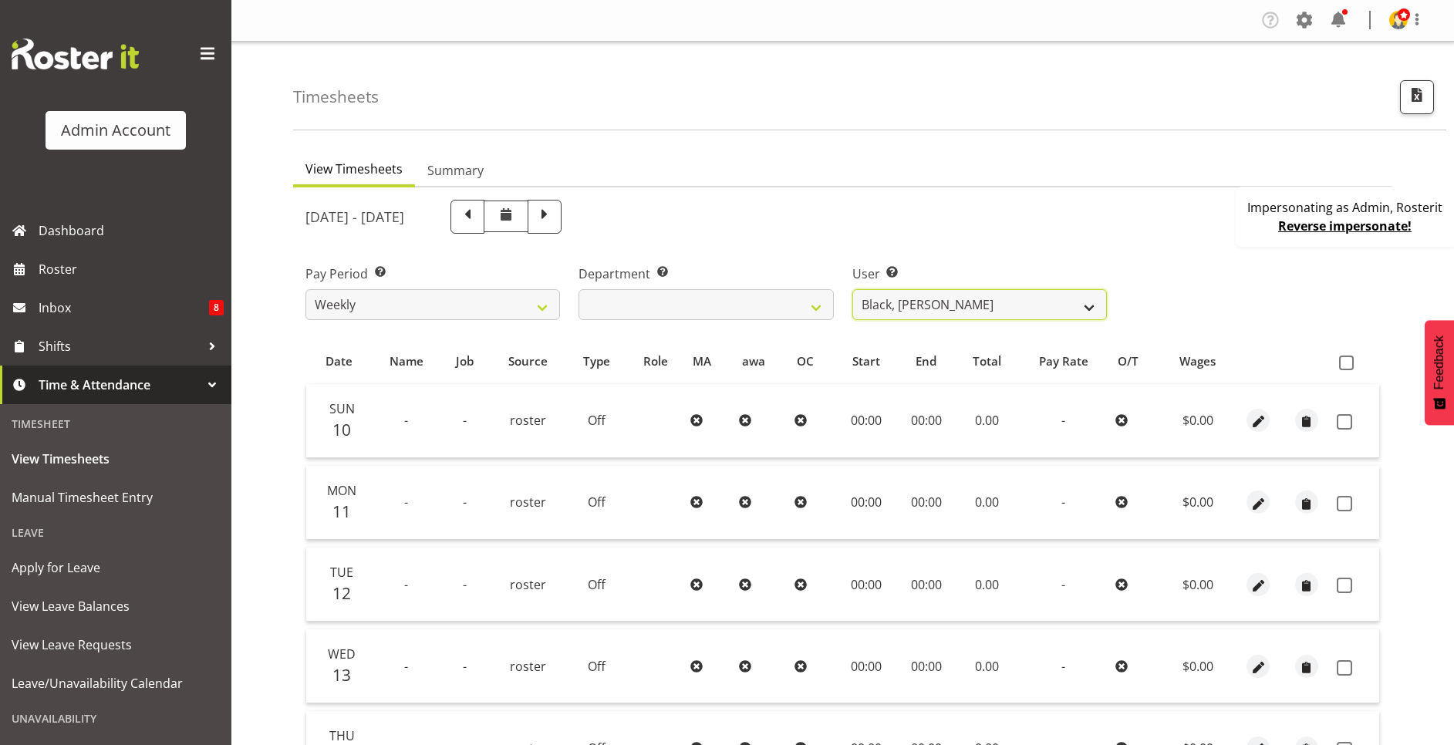
click at [964, 302] on select "Black, [PERSON_NAME] ❌ Bloggs, [PERSON_NAME] ❌ [PERSON_NAME], Rosterit ❌ [PERSO…" at bounding box center [980, 304] width 255 height 31
select select "1"
click at [853, 289] on select "Black, [PERSON_NAME] ❌ Bloggs, [PERSON_NAME] ❌ [PERSON_NAME], Rosterit ❌ [PERSO…" at bounding box center [980, 304] width 255 height 31
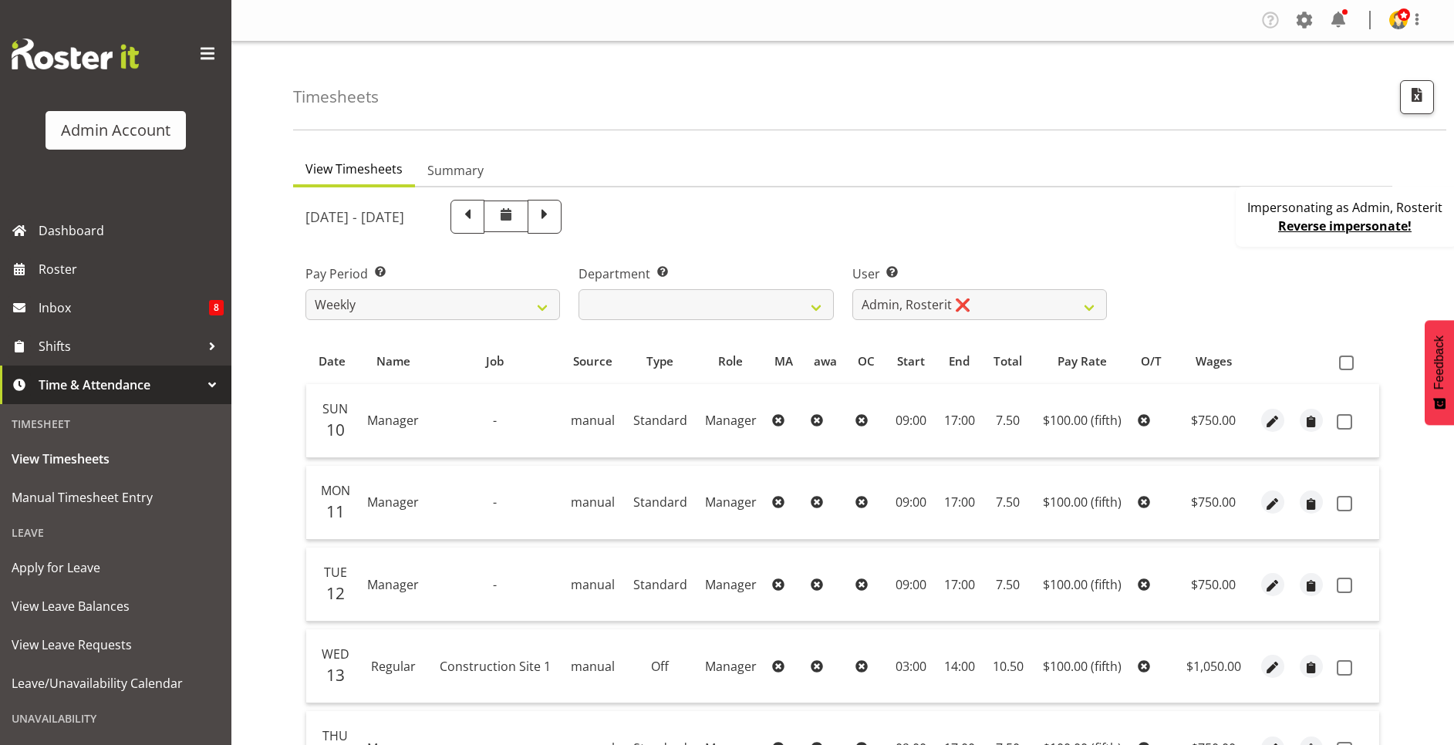
click at [555, 222] on span at bounding box center [545, 215] width 20 height 20
select select
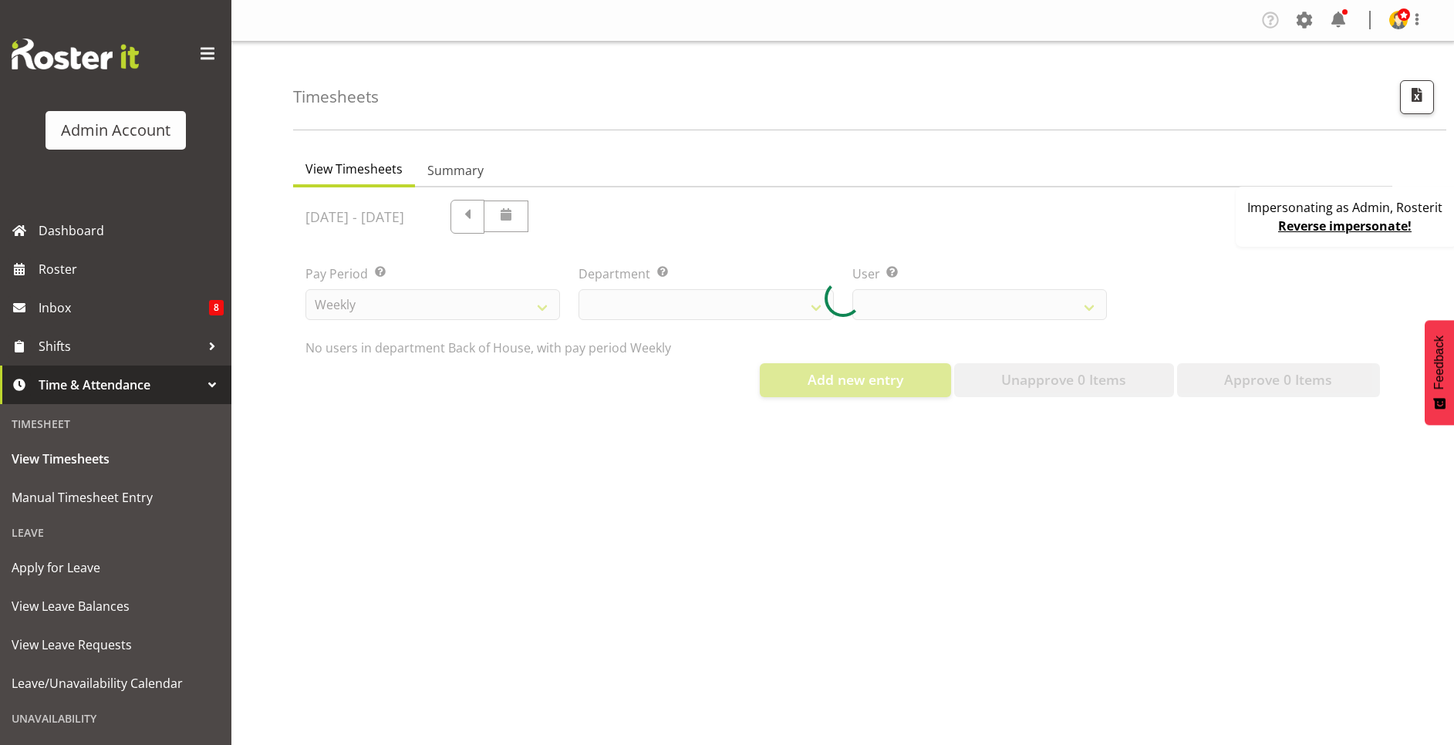
select select "1"
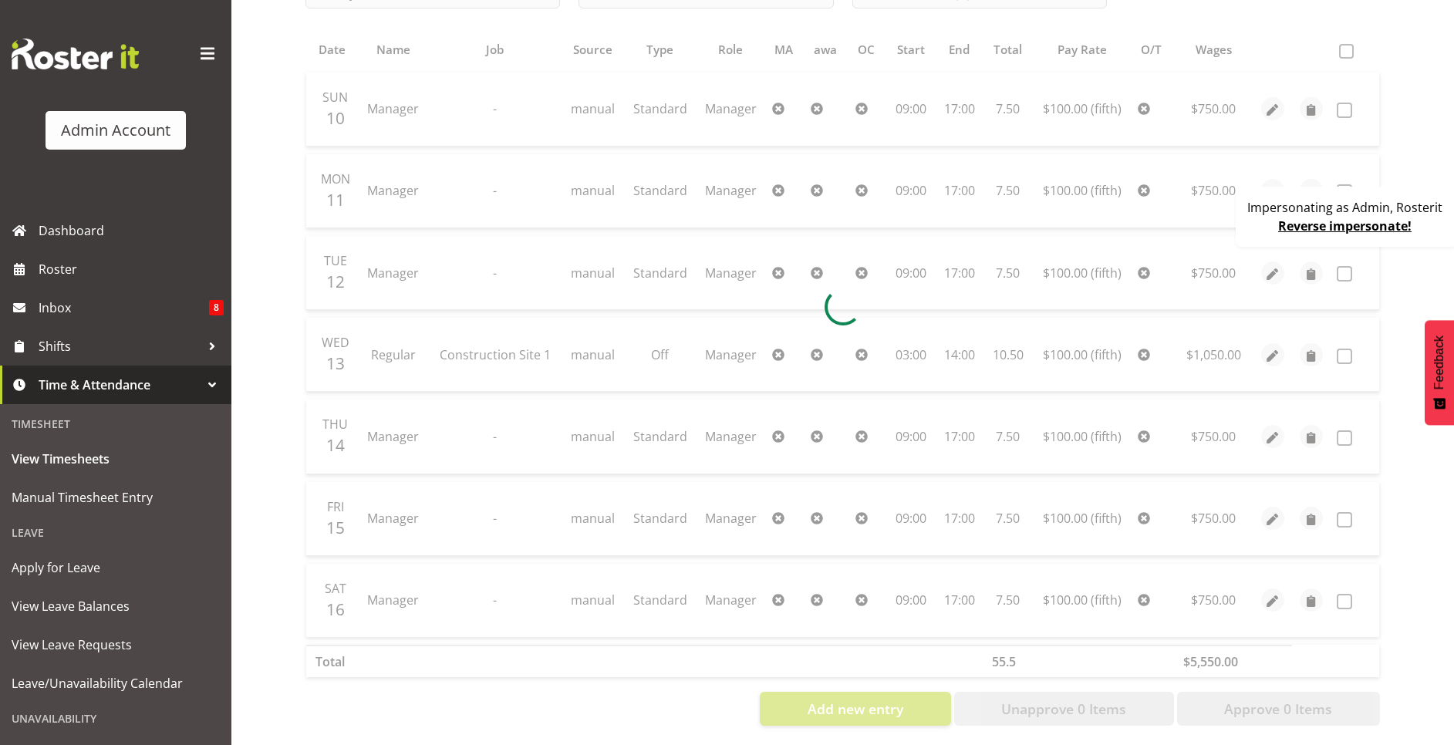
scroll to position [334, 0]
